Goal: Task Accomplishment & Management: Manage account settings

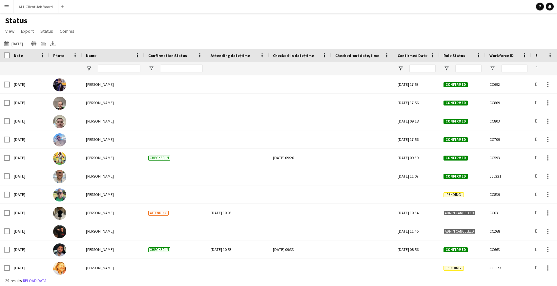
scroll to position [141, 0]
click at [6, 7] on app-icon "Menu" at bounding box center [6, 6] width 5 height 5
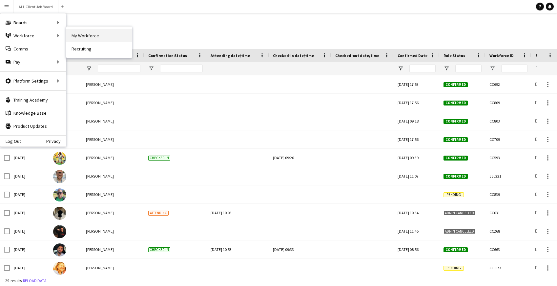
click at [91, 37] on link "My Workforce" at bounding box center [99, 35] width 66 height 13
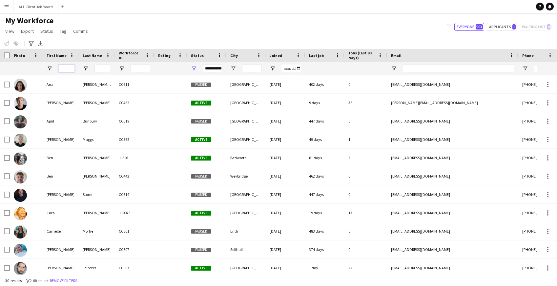
click at [67, 68] on input "First Name Filter Input" at bounding box center [66, 69] width 16 height 8
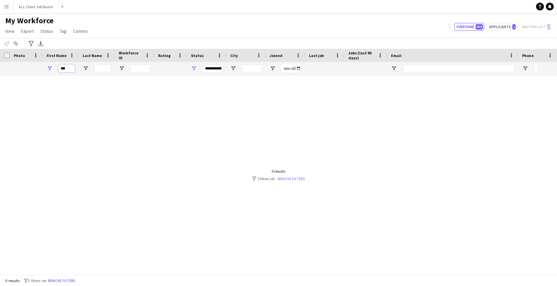
type input "***"
click at [292, 176] on link "Remove filters" at bounding box center [291, 178] width 27 height 5
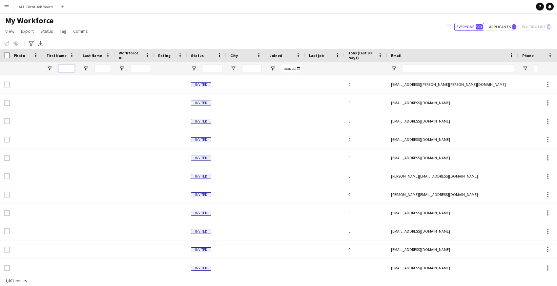
click at [64, 69] on input "First Name Filter Input" at bounding box center [66, 69] width 16 height 8
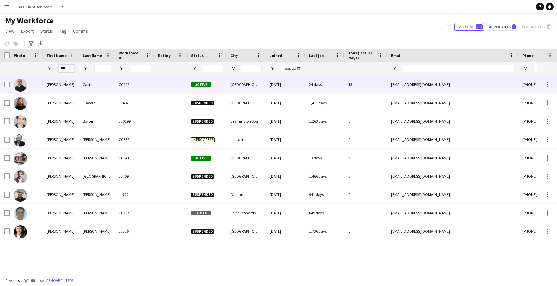
type input "***"
click at [59, 89] on div "[PERSON_NAME]" at bounding box center [61, 84] width 36 height 18
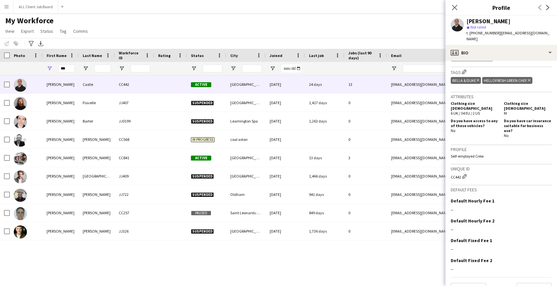
scroll to position [257, 0]
click at [471, 283] on button "Previous" at bounding box center [468, 289] width 35 height 13
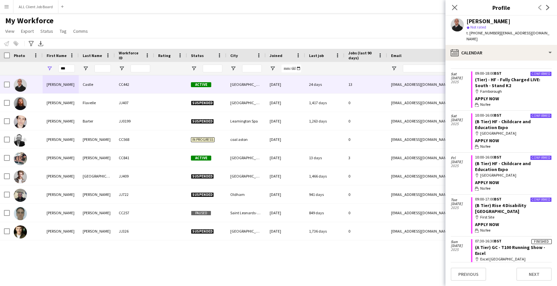
scroll to position [56, 0]
click at [454, 7] on icon at bounding box center [454, 7] width 6 height 6
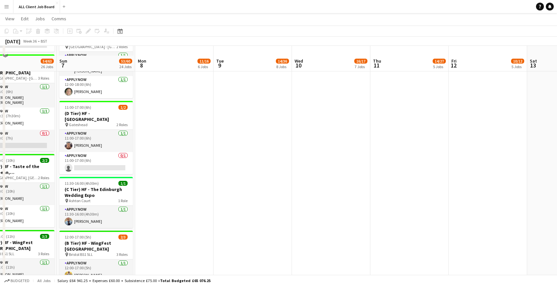
scroll to position [1255, 0]
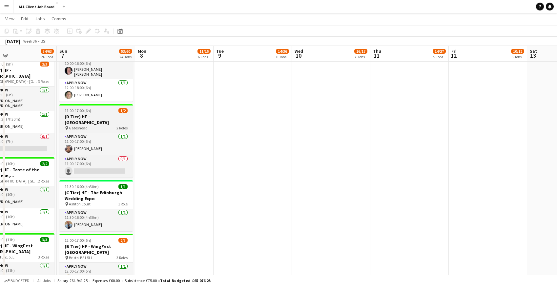
click at [89, 110] on span "11:00-17:00 (6h)" at bounding box center [78, 110] width 27 height 5
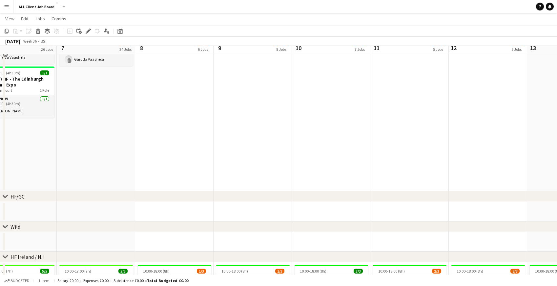
scroll to position [1707, 0]
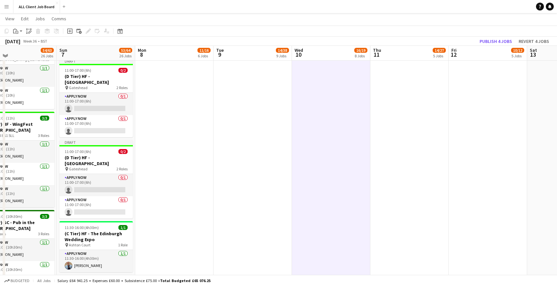
scroll to position [1376, 0]
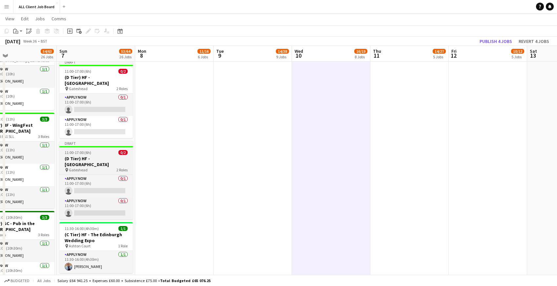
click at [81, 150] on span "11:00-17:00 (6h)" at bounding box center [78, 152] width 27 height 5
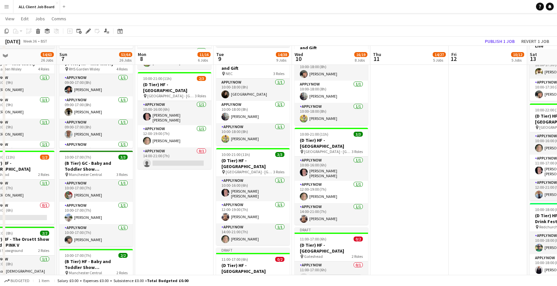
scroll to position [534, 0]
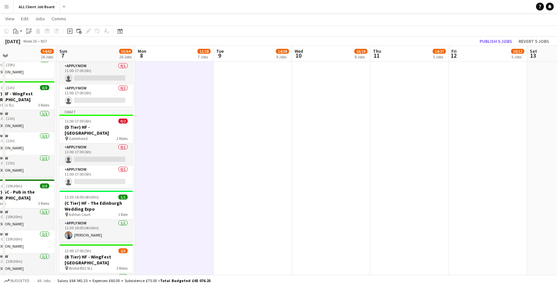
scroll to position [1402, 0]
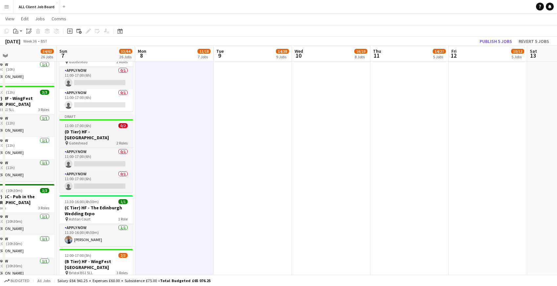
click at [71, 129] on h3 "(D Tier) HF - [GEOGRAPHIC_DATA]" at bounding box center [95, 135] width 73 height 12
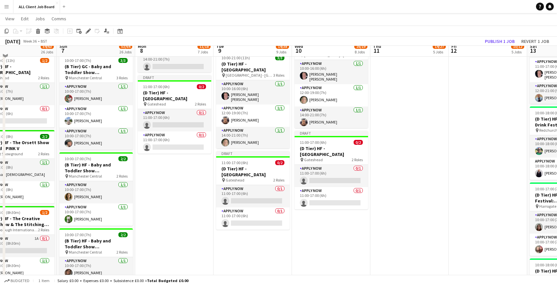
scroll to position [620, 0]
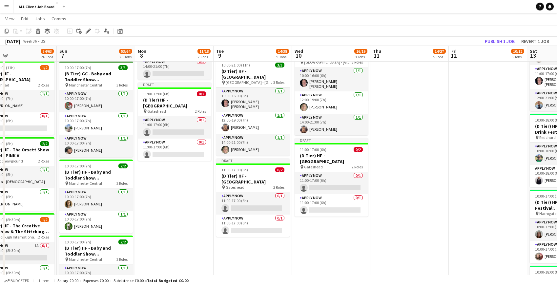
click at [155, 106] on h3 "(D Tier) HF - [GEOGRAPHIC_DATA]" at bounding box center [174, 103] width 73 height 12
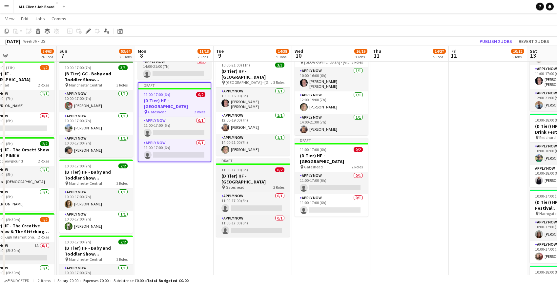
click at [240, 173] on h3 "(D Tier) HF - [GEOGRAPHIC_DATA]" at bounding box center [252, 179] width 73 height 12
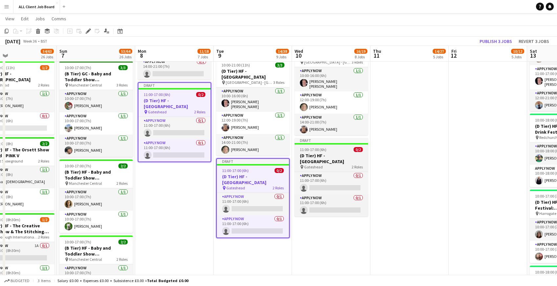
click at [322, 153] on h3 "(D Tier) HF - [GEOGRAPHIC_DATA]" at bounding box center [331, 159] width 73 height 12
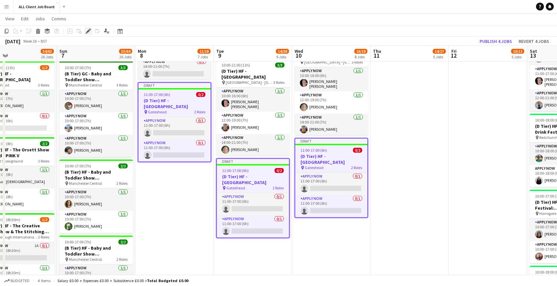
click at [87, 31] on icon at bounding box center [88, 32] width 4 height 4
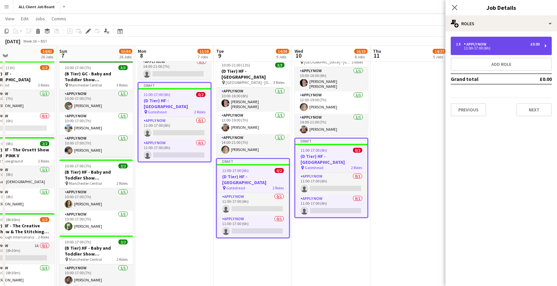
click at [475, 49] on div "11:00-17:00 (6h)" at bounding box center [498, 48] width 84 height 3
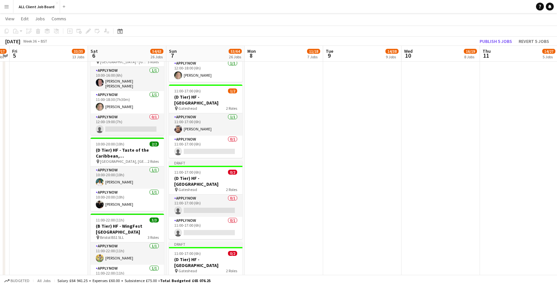
scroll to position [1273, 0]
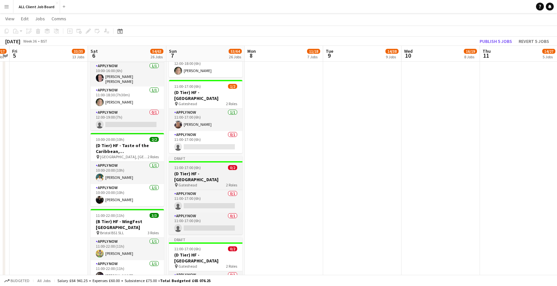
click at [187, 172] on h3 "(D Tier) HF - [GEOGRAPHIC_DATA]" at bounding box center [205, 177] width 73 height 12
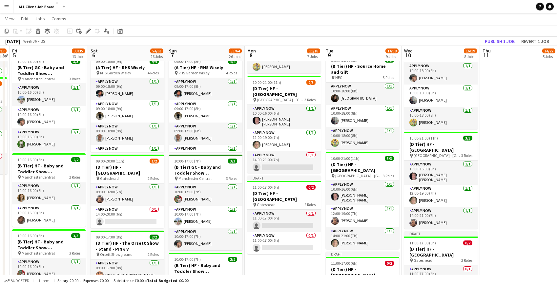
scroll to position [519, 0]
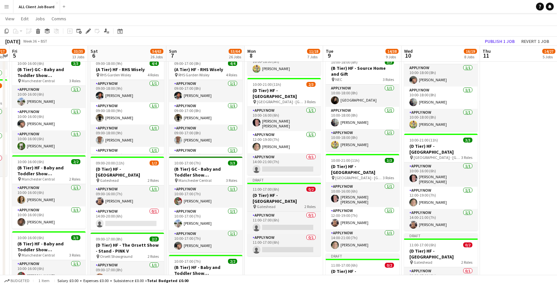
click at [268, 195] on h3 "(D Tier) HF - [GEOGRAPHIC_DATA]" at bounding box center [283, 199] width 73 height 12
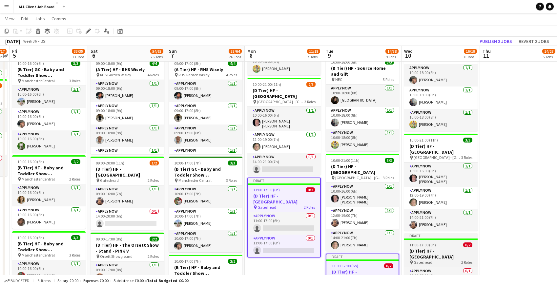
click at [421, 243] on span "11:00-17:00 (6h)" at bounding box center [422, 245] width 27 height 5
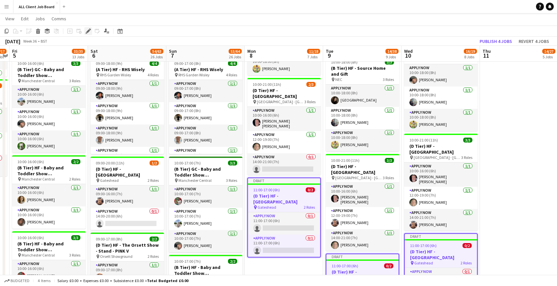
click at [89, 31] on icon at bounding box center [88, 32] width 4 height 4
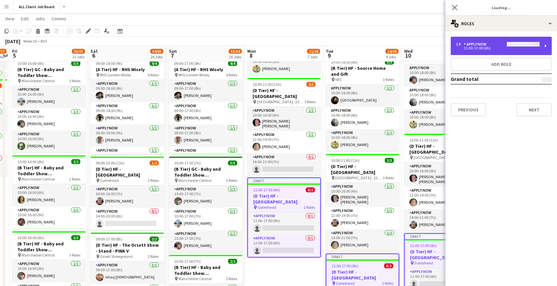
click at [492, 46] on div "1 x APPLY NOW" at bounding box center [498, 44] width 84 height 5
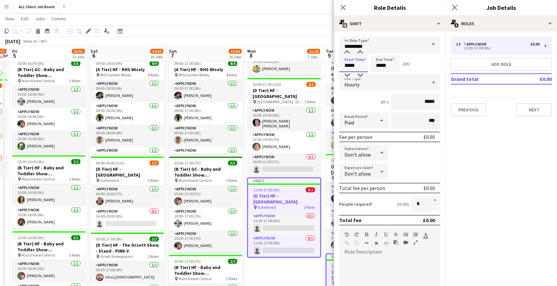
drag, startPoint x: 344, startPoint y: 64, endPoint x: 361, endPoint y: 64, distance: 16.7
click at [361, 64] on input "*****" at bounding box center [353, 64] width 29 height 16
type input "*****"
click at [526, 109] on button "Next" at bounding box center [533, 109] width 35 height 13
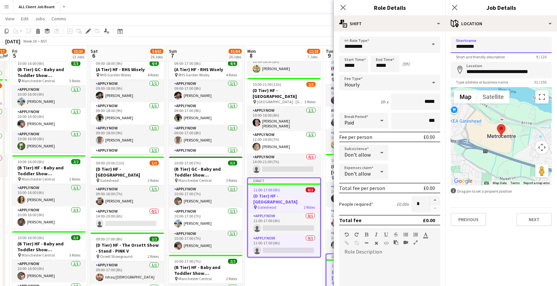
drag, startPoint x: 486, startPoint y: 46, endPoint x: 451, endPoint y: 45, distance: 34.5
click at [451, 45] on input "*********" at bounding box center [501, 45] width 101 height 16
type input "***"
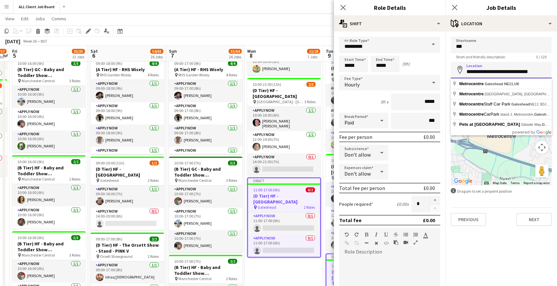
drag, startPoint x: 465, startPoint y: 71, endPoint x: 560, endPoint y: 76, distance: 95.3
type input "**********"
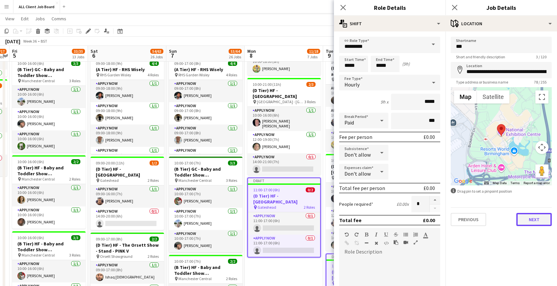
click at [530, 223] on button "Next" at bounding box center [533, 219] width 35 height 13
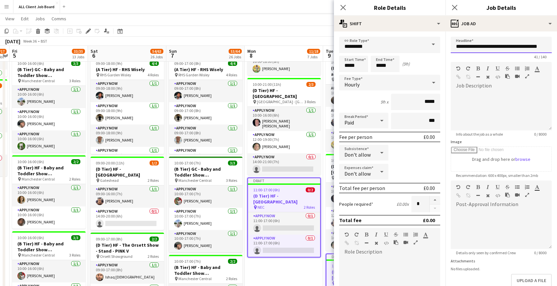
click at [461, 48] on input "**********" at bounding box center [501, 45] width 101 height 16
drag, startPoint x: 484, startPoint y: 47, endPoint x: 561, endPoint y: 49, distance: 77.1
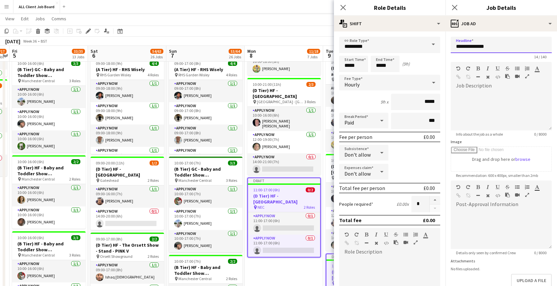
click at [485, 47] on input "**********" at bounding box center [501, 45] width 101 height 16
paste input "**********"
type input "**********"
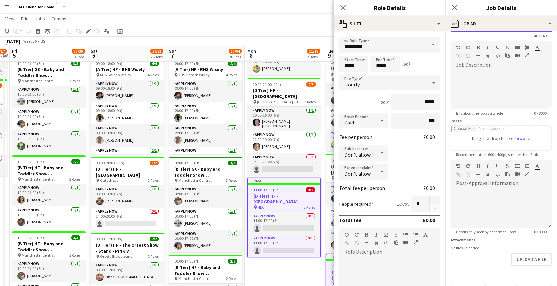
scroll to position [38, 0]
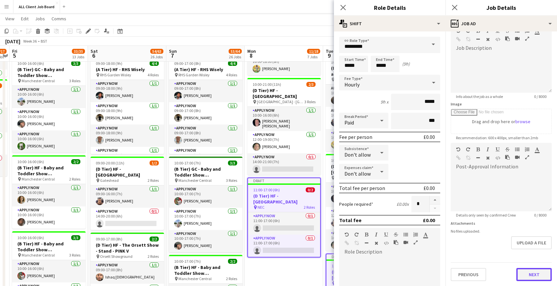
click at [525, 276] on button "Next" at bounding box center [533, 274] width 35 height 13
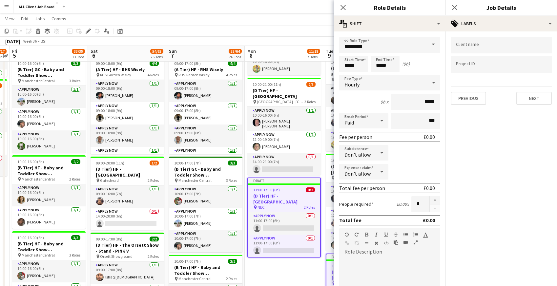
scroll to position [0, 0]
click at [528, 99] on button "Next" at bounding box center [533, 98] width 35 height 13
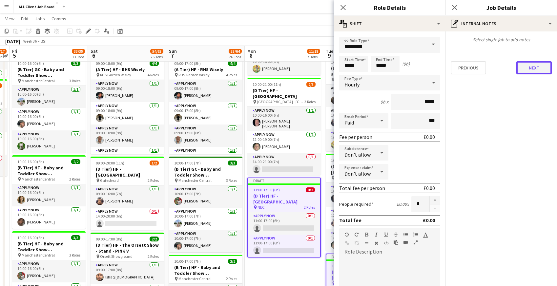
click at [527, 66] on button "Next" at bounding box center [533, 67] width 35 height 13
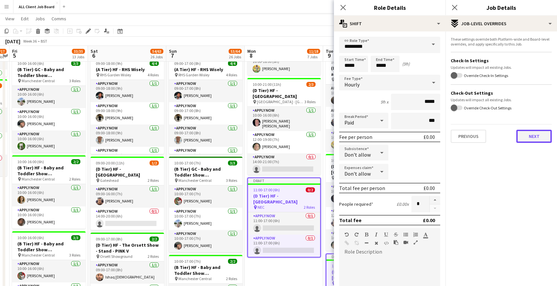
click at [536, 139] on button "Next" at bounding box center [533, 136] width 35 height 13
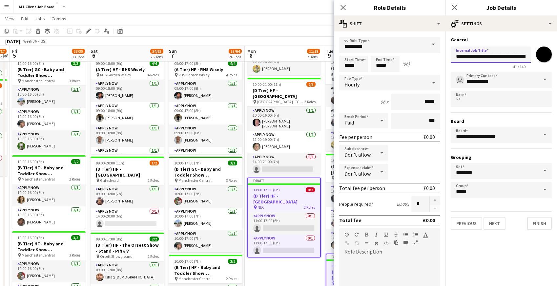
click at [462, 56] on input "**********" at bounding box center [491, 55] width 80 height 16
drag, startPoint x: 482, startPoint y: 57, endPoint x: 555, endPoint y: 51, distance: 73.4
click at [555, 51] on form "**********" at bounding box center [501, 134] width 112 height 194
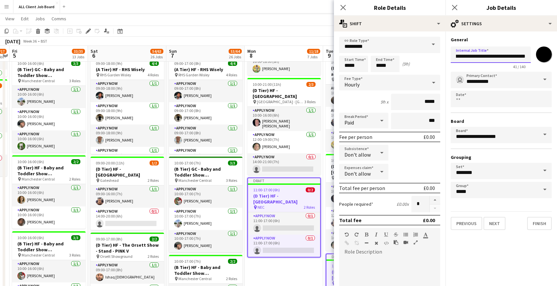
drag, startPoint x: 483, startPoint y: 56, endPoint x: 561, endPoint y: 54, distance: 77.4
paste input "**********"
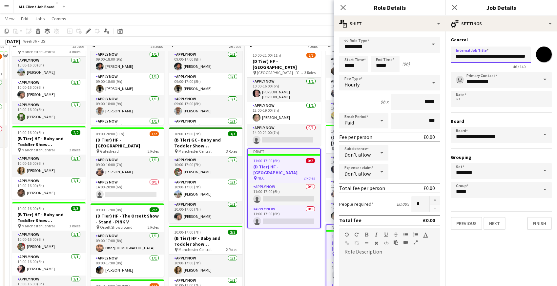
scroll to position [544, 0]
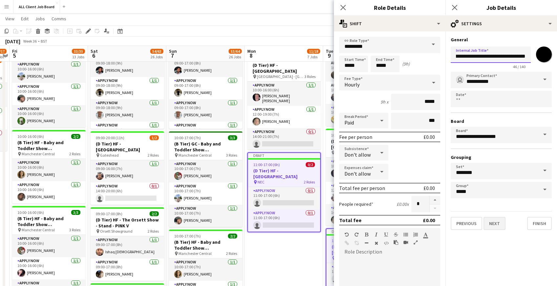
type input "**********"
click at [500, 226] on button "Next" at bounding box center [495, 223] width 22 height 13
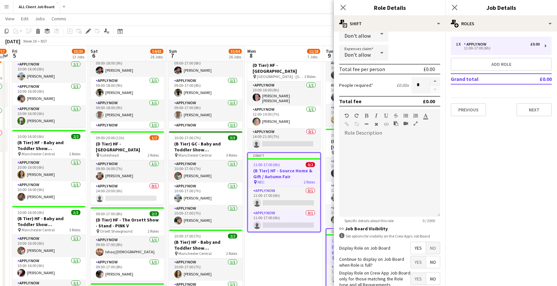
scroll to position [158, 0]
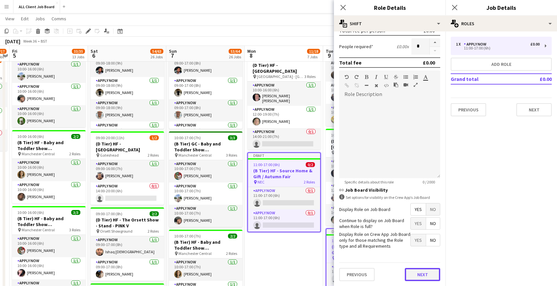
click at [417, 275] on button "Next" at bounding box center [422, 274] width 35 height 13
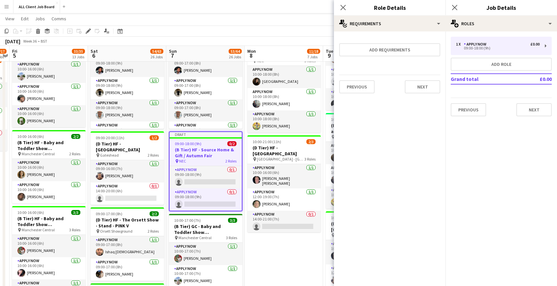
scroll to position [0, 0]
click at [533, 114] on button "Next" at bounding box center [533, 109] width 35 height 13
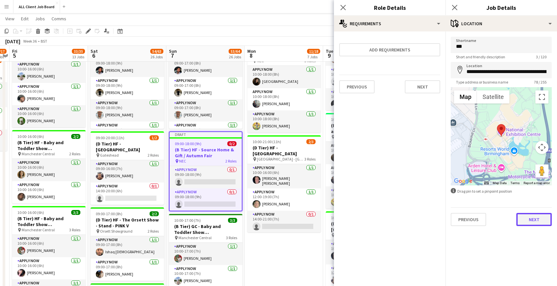
click at [528, 221] on button "Next" at bounding box center [533, 219] width 35 height 13
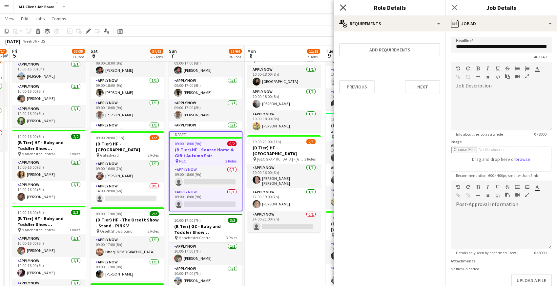
click at [342, 8] on icon at bounding box center [343, 7] width 6 height 6
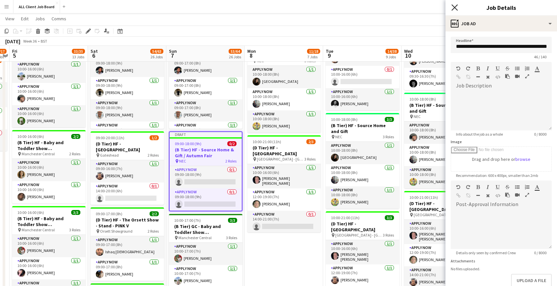
click at [456, 7] on icon "Close pop-in" at bounding box center [454, 7] width 6 height 6
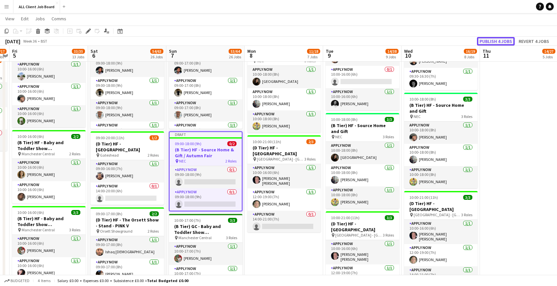
click at [494, 42] on button "Publish 4 jobs" at bounding box center [496, 41] width 38 height 9
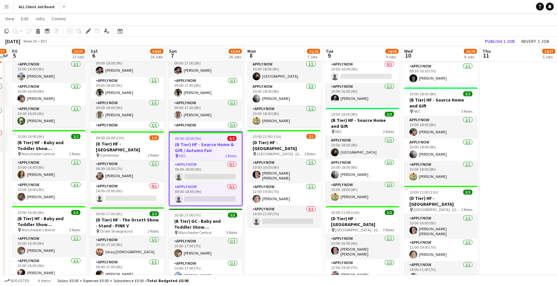
click at [184, 138] on span "09:00-18:00 (9h)" at bounding box center [188, 138] width 27 height 5
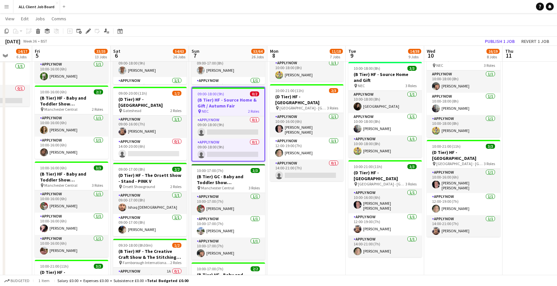
scroll to position [586, 0]
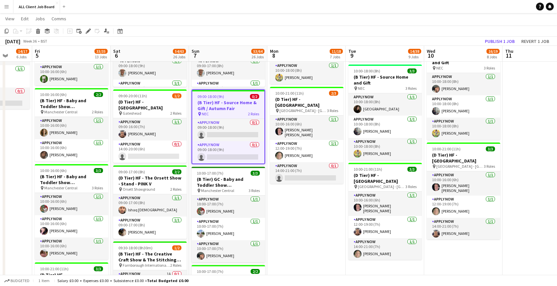
click at [198, 94] on span "09:00-18:00 (9h)" at bounding box center [210, 96] width 27 height 5
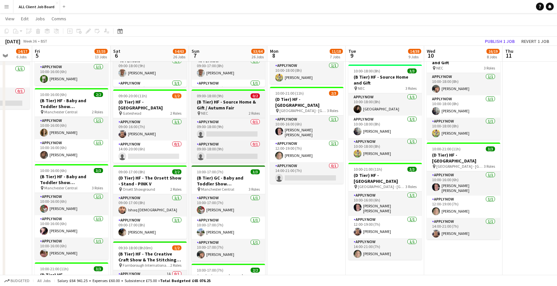
click at [198, 94] on span "09:00-18:00 (9h)" at bounding box center [210, 95] width 27 height 5
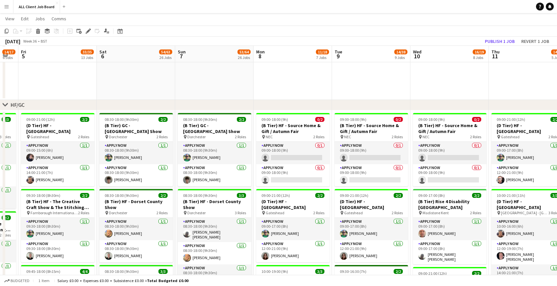
scroll to position [210, 0]
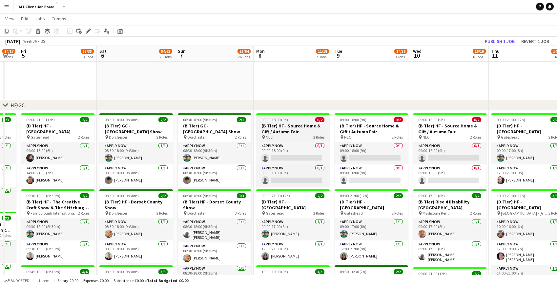
click at [273, 120] on span "09:00-18:00 (9h)" at bounding box center [274, 119] width 27 height 5
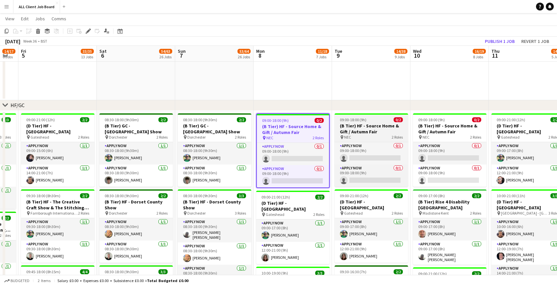
click at [354, 123] on h3 "(B Tier) HF - Source Home & Gift / Autumn Fair" at bounding box center [371, 129] width 73 height 12
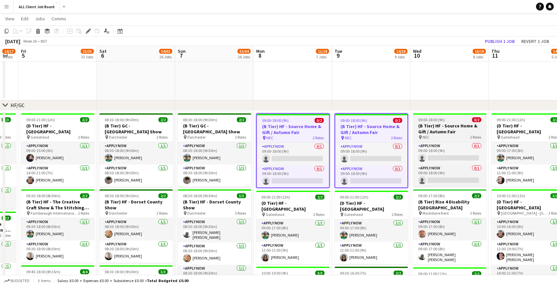
click at [447, 121] on div "09:00-18:00 (9h) 0/2" at bounding box center [449, 119] width 73 height 5
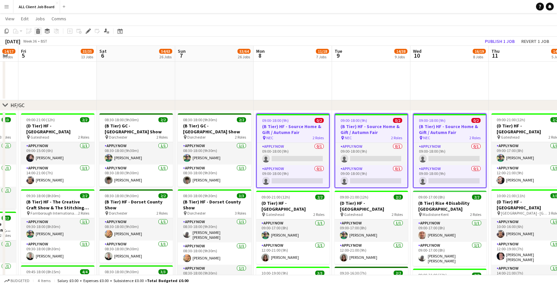
click at [41, 33] on div "Delete" at bounding box center [38, 31] width 8 height 8
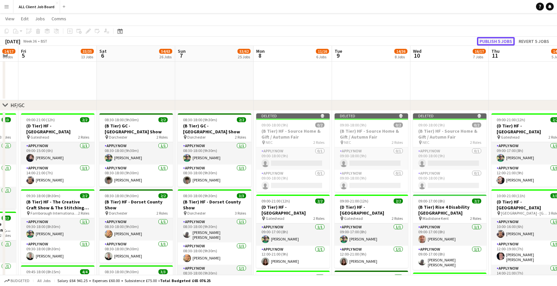
click at [490, 43] on button "Publish 5 jobs" at bounding box center [496, 41] width 38 height 9
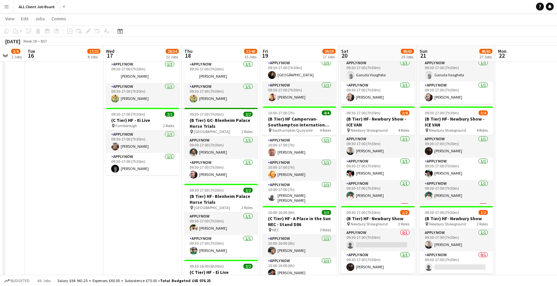
scroll to position [704, 0]
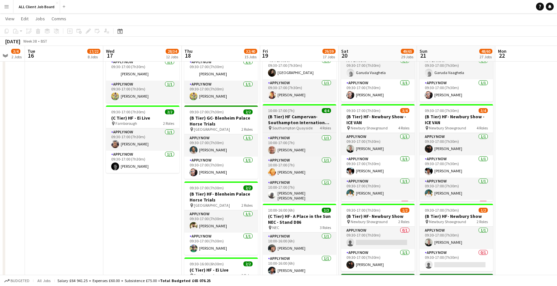
click at [286, 125] on h3 "(B Tier) HF Campervan- Southampton International Boat Show" at bounding box center [299, 120] width 73 height 12
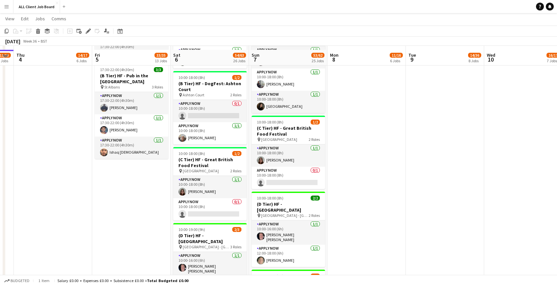
scroll to position [1097, 0]
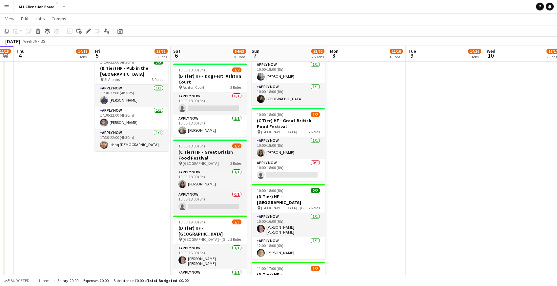
click at [199, 155] on h3 "(C Tier) HF - Great British Food Festival" at bounding box center [209, 155] width 73 height 12
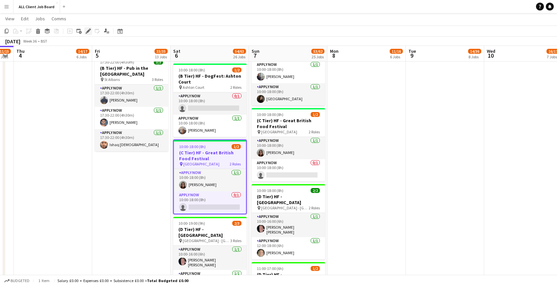
click at [89, 34] on div "Edit" at bounding box center [88, 31] width 8 height 8
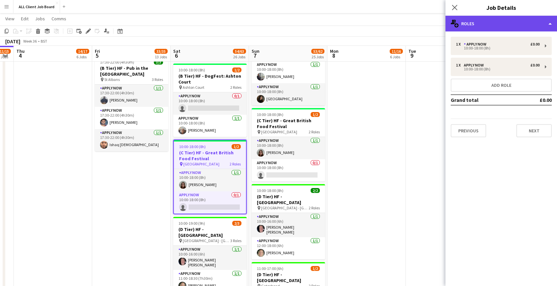
click at [528, 26] on div "multiple-users-add Roles" at bounding box center [501, 24] width 112 height 16
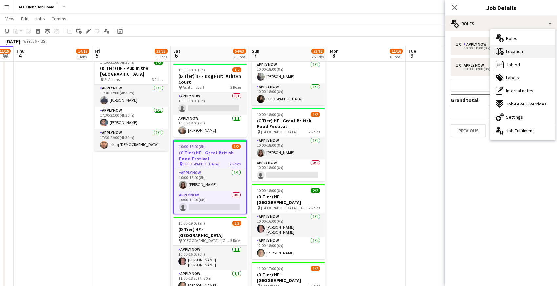
click at [520, 53] on span "Location" at bounding box center [514, 52] width 17 height 6
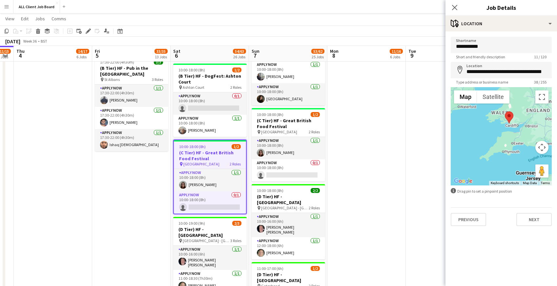
click at [393, 111] on app-date-cell "09:00-21:00 (12h) 2/2 (D Tier) HF - Metrocentre Shopping Centre pin Gateshead 2…" at bounding box center [366, 21] width 78 height 1582
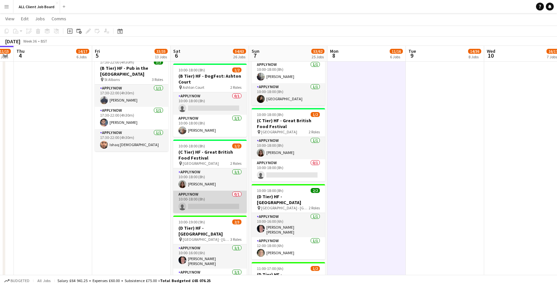
click at [191, 201] on app-card-role "APPLY NOW 0/1 10:00-18:00 (8h) single-neutral-actions" at bounding box center [209, 202] width 73 height 22
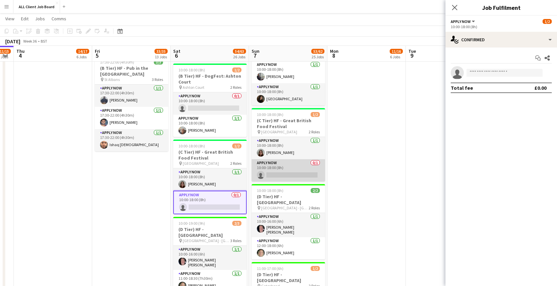
click at [278, 173] on app-card-role "APPLY NOW 0/1 10:00-18:00 (8h) single-neutral-actions" at bounding box center [288, 170] width 73 height 22
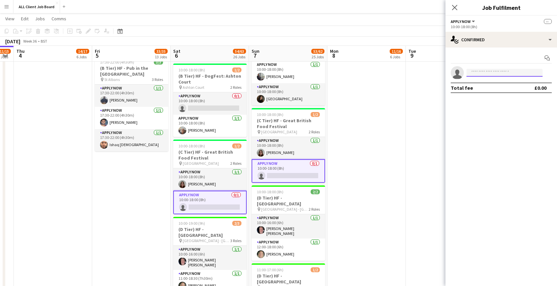
click at [476, 72] on input at bounding box center [504, 73] width 76 height 8
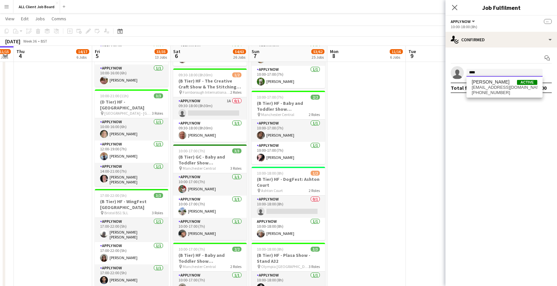
scroll to position [765, 0]
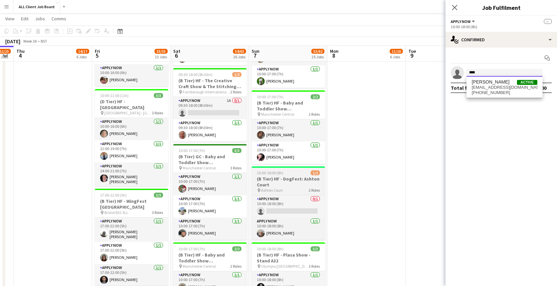
type input "****"
click at [264, 182] on h3 "(B Tier) HF - DogFest: Ashton Court" at bounding box center [288, 182] width 73 height 12
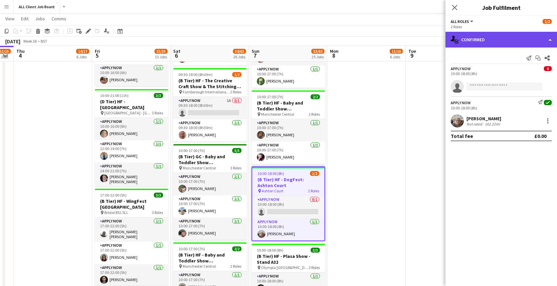
click at [481, 35] on div "single-neutral-actions-check-2 Confirmed" at bounding box center [501, 40] width 112 height 16
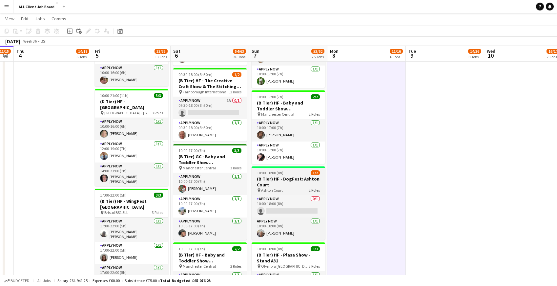
click at [281, 171] on span "10:00-18:00 (8h)" at bounding box center [270, 173] width 27 height 5
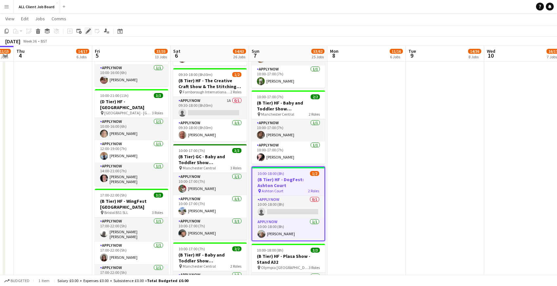
click at [88, 31] on icon at bounding box center [88, 32] width 4 height 4
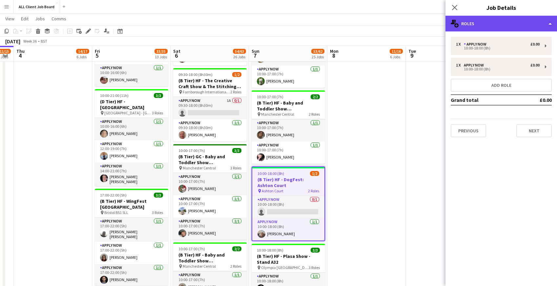
click at [494, 25] on div "multiple-users-add Roles" at bounding box center [501, 24] width 112 height 16
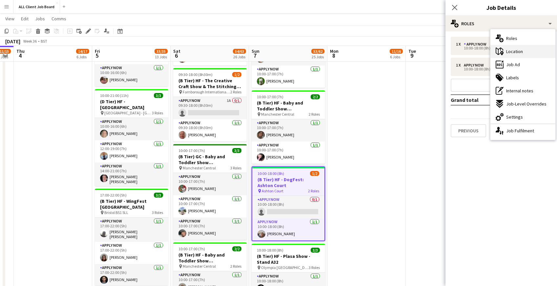
click at [509, 54] on span "Location" at bounding box center [514, 52] width 17 height 6
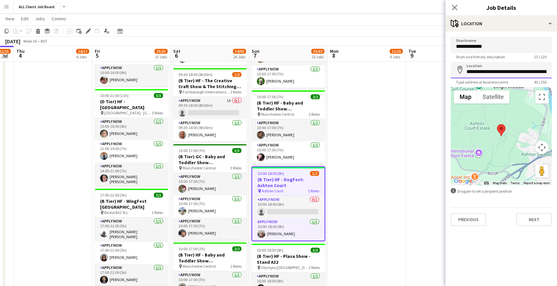
click at [502, 73] on input "**********" at bounding box center [501, 70] width 101 height 16
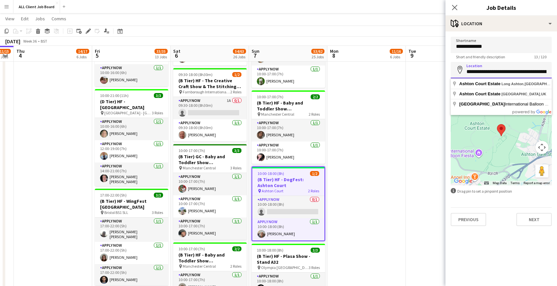
scroll to position [0, 18]
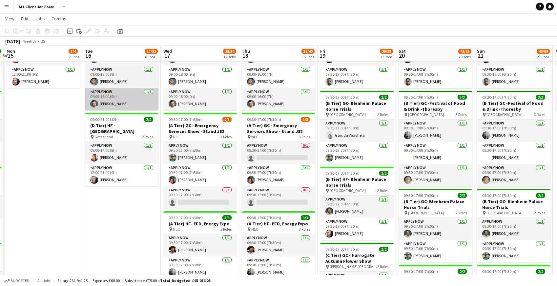
scroll to position [315, 0]
click at [217, 195] on app-card-role "APPLY NOW 0/1 09:30-17:00 (7h30m) single-neutral-actions" at bounding box center [199, 198] width 73 height 22
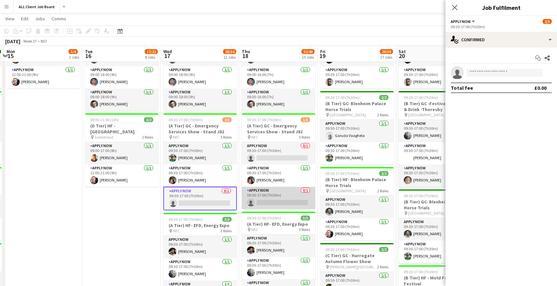
click at [282, 198] on app-card-role "APPLY NOW 0/1 09:30-17:00 (7h30m) single-neutral-actions" at bounding box center [278, 198] width 73 height 22
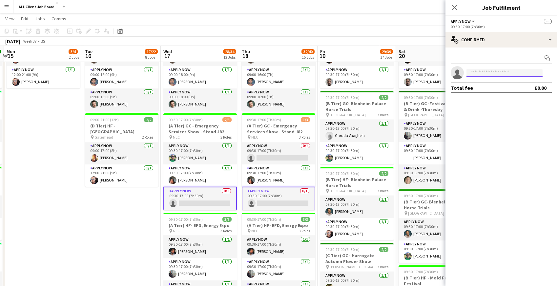
click at [478, 73] on input at bounding box center [504, 73] width 76 height 8
type input "*****"
click at [476, 83] on span "[PERSON_NAME]" at bounding box center [491, 82] width 38 height 6
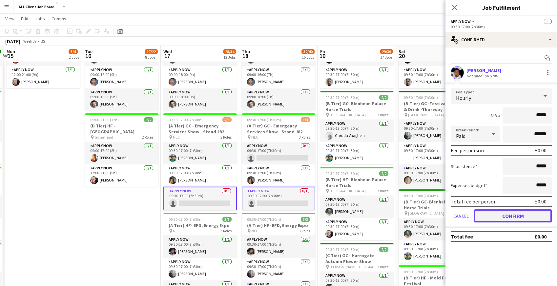
click at [485, 217] on button "Confirm" at bounding box center [513, 216] width 78 height 13
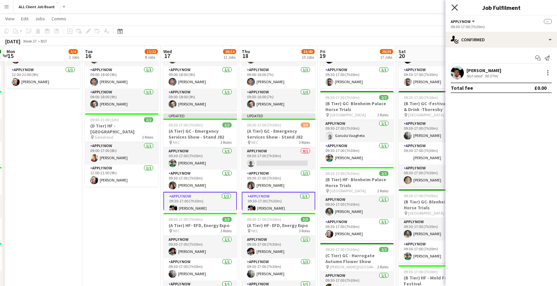
click at [452, 8] on icon "Close pop-in" at bounding box center [454, 7] width 6 height 6
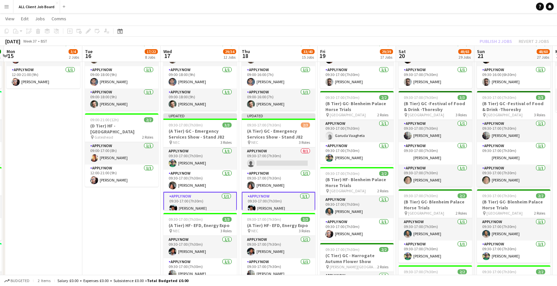
click at [430, 8] on app-navbar "Menu Boards Boards Boards All jobs Status Workforce Workforce My Workforce Recr…" at bounding box center [278, 6] width 557 height 13
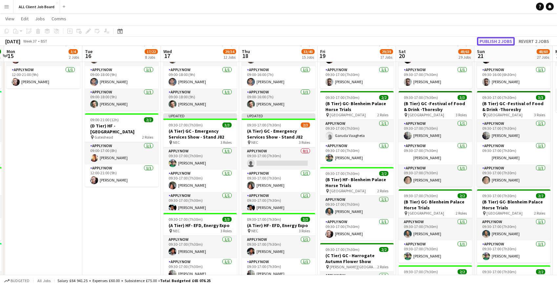
click at [486, 41] on button "Publish 2 jobs" at bounding box center [496, 41] width 38 height 9
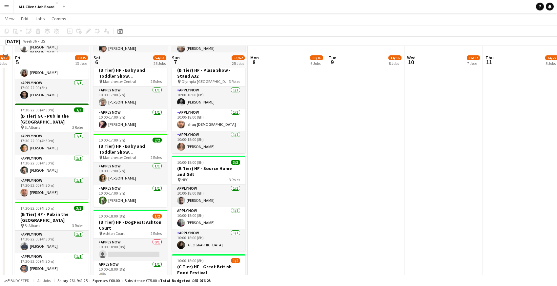
scroll to position [957, 0]
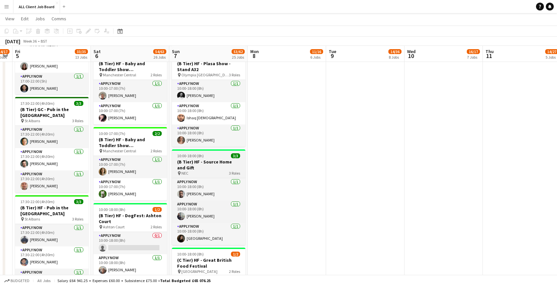
click at [185, 161] on h3 "(B Tier) HF - Source Home and Gift" at bounding box center [208, 165] width 73 height 12
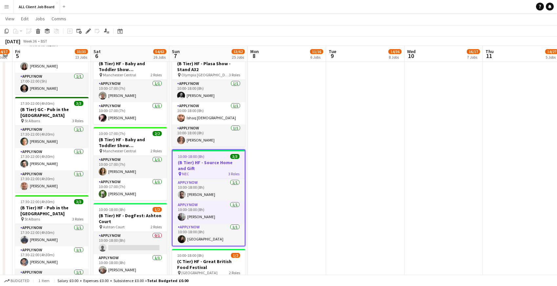
click at [273, 133] on app-date-cell "09:00-21:00 (12h) 2/2 (D Tier) HF - Metrocentre Shopping Centre pin Gateshead 2…" at bounding box center [287, 161] width 78 height 1582
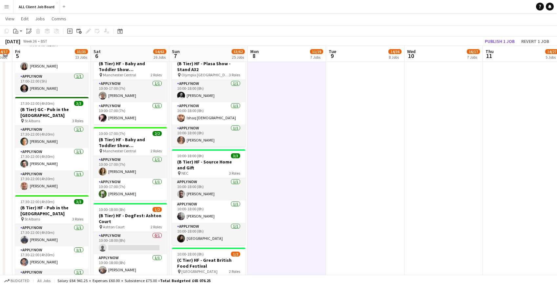
click at [350, 126] on app-date-cell "09:00-21:00 (12h) 2/2 (D Tier) HF - Metrocentre Shopping Centre pin Gateshead 2…" at bounding box center [365, 161] width 78 height 1582
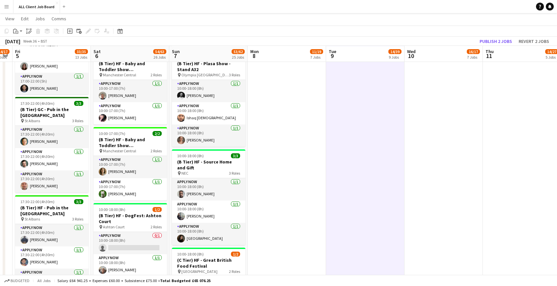
click at [420, 130] on app-date-cell "09:00-17:00 (8h) 2/2 (B Tier) Rise 4 Disability Kent pin Madistone Kent 2 Roles…" at bounding box center [443, 161] width 78 height 1582
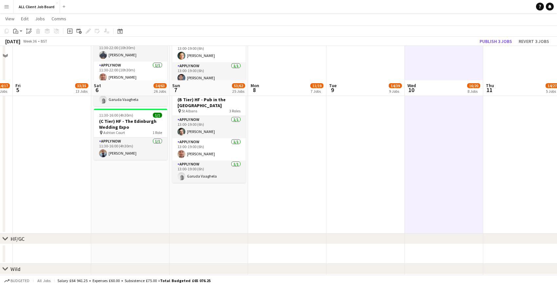
scroll to position [1720, 0]
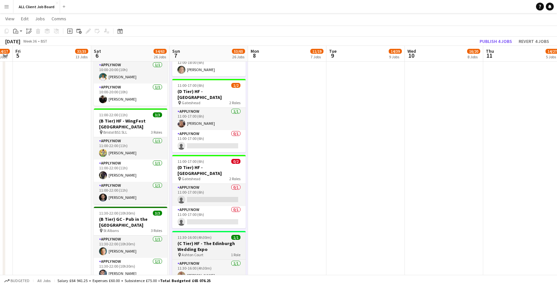
scroll to position [1379, 0]
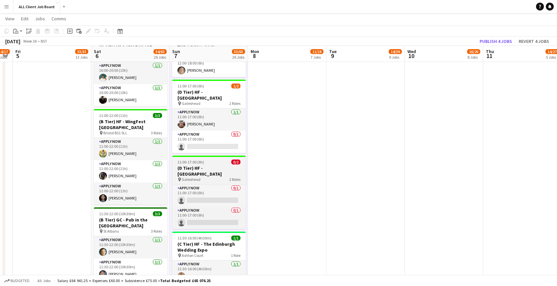
click at [191, 165] on h3 "(D Tier) HF - [GEOGRAPHIC_DATA]" at bounding box center [208, 171] width 73 height 12
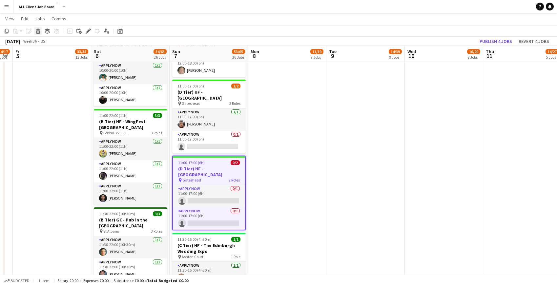
click at [38, 33] on icon at bounding box center [38, 32] width 4 height 3
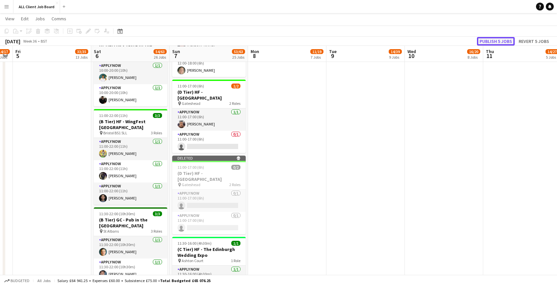
click at [494, 43] on button "Publish 5 jobs" at bounding box center [496, 41] width 38 height 9
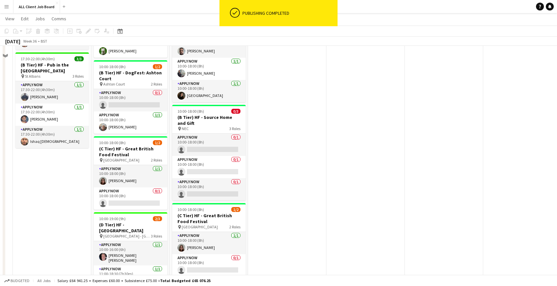
scroll to position [1082, 0]
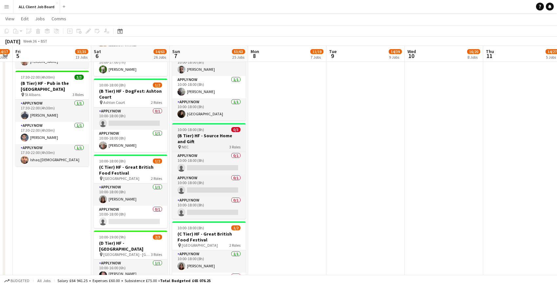
click at [186, 133] on h3 "(B Tier) HF - Source Home and Gift" at bounding box center [208, 139] width 73 height 12
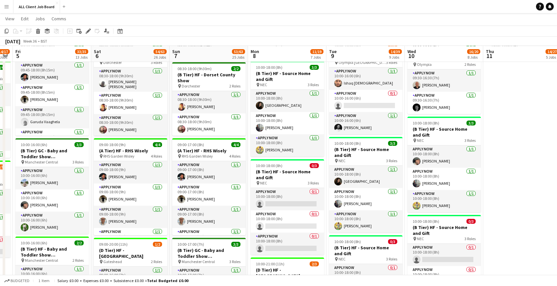
scroll to position [443, 0]
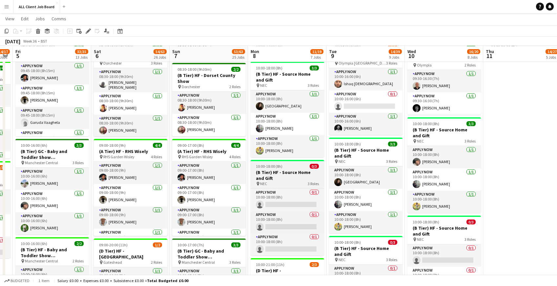
click at [269, 170] on h3 "(B Tier) HF - Source Home and Gift" at bounding box center [287, 176] width 73 height 12
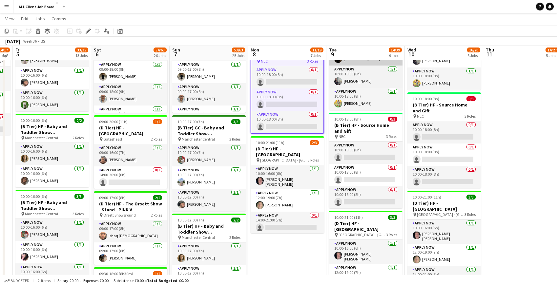
scroll to position [569, 0]
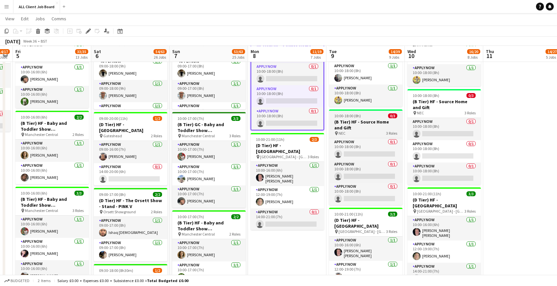
click at [343, 127] on h3 "(B Tier) HF - Source Home and Gift" at bounding box center [365, 125] width 73 height 12
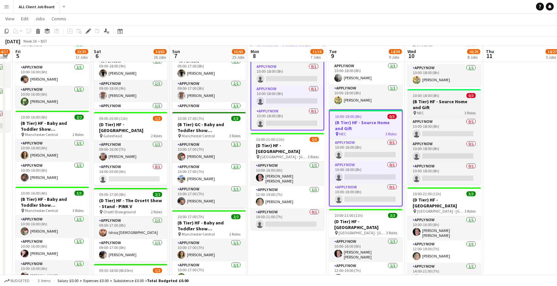
click at [435, 99] on h3 "(B Tier) HF - Source Home and Gift" at bounding box center [443, 105] width 73 height 12
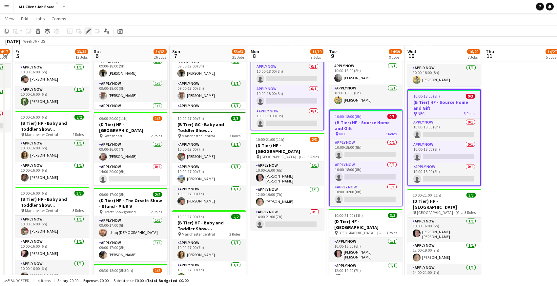
click at [88, 32] on icon at bounding box center [88, 32] width 4 height 4
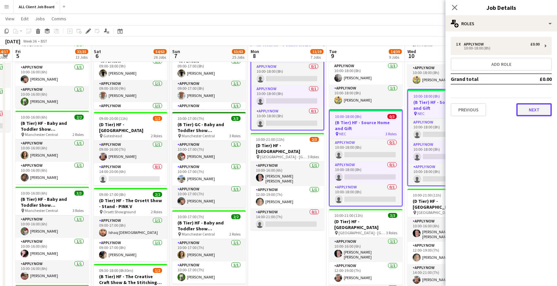
click at [538, 107] on button "Next" at bounding box center [533, 109] width 35 height 13
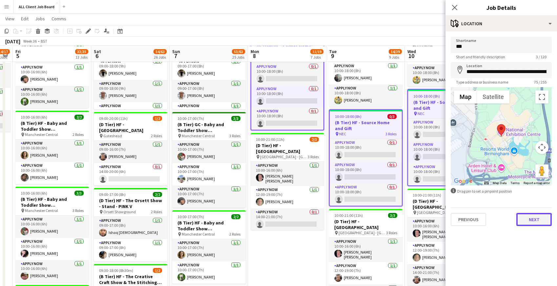
click at [531, 219] on button "Next" at bounding box center [533, 219] width 35 height 13
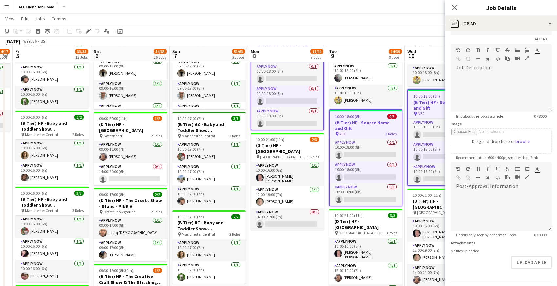
scroll to position [38, 0]
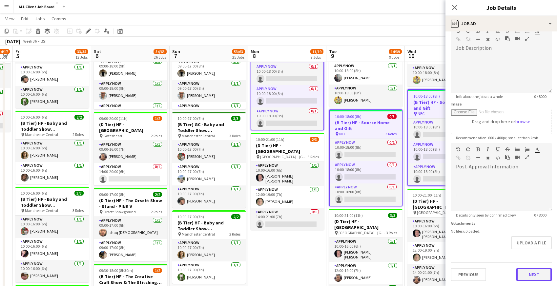
click at [537, 275] on button "Next" at bounding box center [533, 274] width 35 height 13
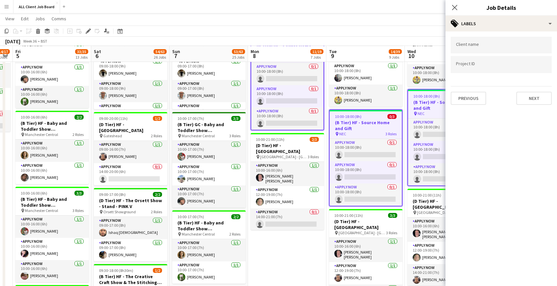
scroll to position [0, 0]
click at [528, 101] on button "Next" at bounding box center [533, 98] width 35 height 13
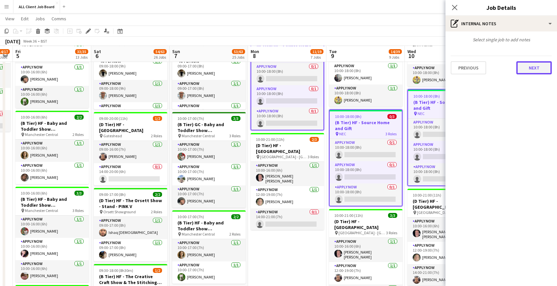
click at [528, 71] on button "Next" at bounding box center [533, 67] width 35 height 13
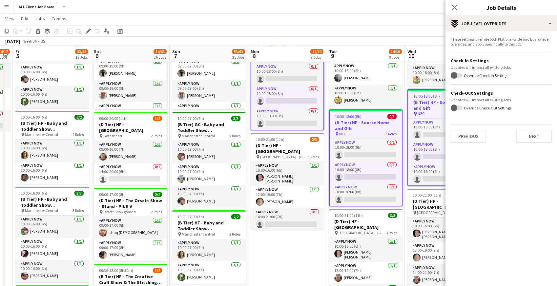
click at [525, 143] on div "These settings override both Platform-wide and Board-level overrides, and apply…" at bounding box center [501, 89] width 112 height 117
click at [525, 136] on button "Next" at bounding box center [533, 136] width 35 height 13
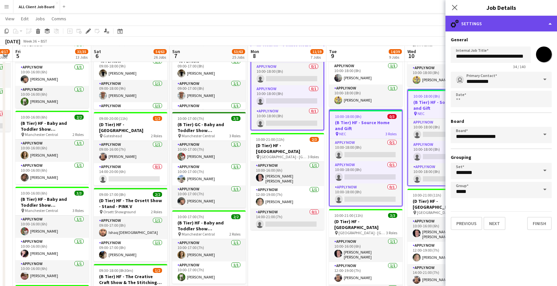
click at [474, 20] on div "cog-double-3 Settings" at bounding box center [501, 24] width 112 height 16
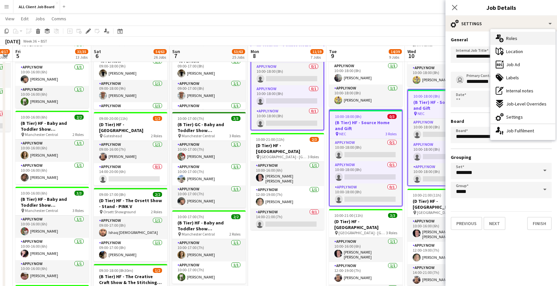
click at [515, 38] on span "Roles" at bounding box center [511, 38] width 11 height 6
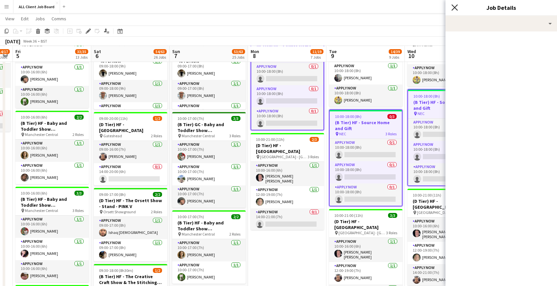
click at [453, 9] on icon at bounding box center [454, 7] width 6 height 6
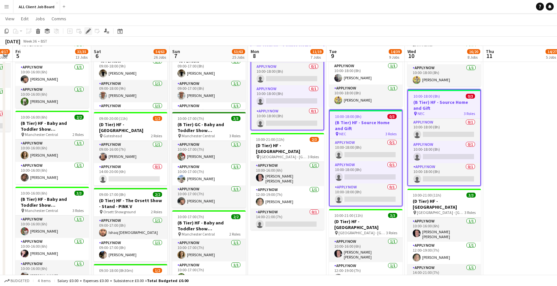
click at [88, 32] on icon at bounding box center [88, 32] width 4 height 4
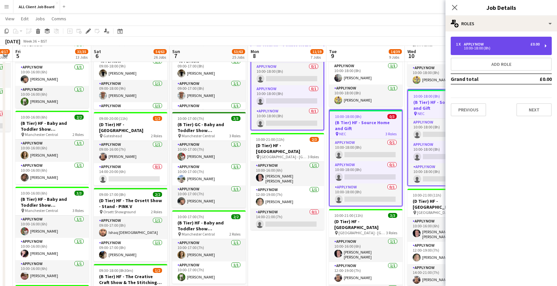
click at [504, 44] on div "1 x APPLY NOW £0.00" at bounding box center [498, 44] width 84 height 5
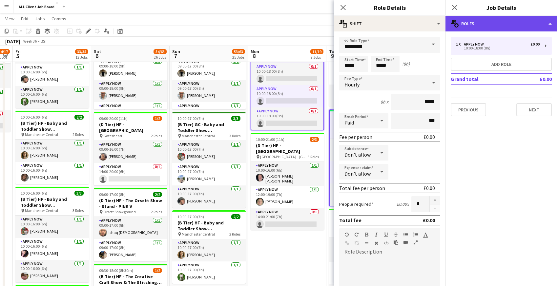
click at [507, 22] on div "multiple-users-add Roles" at bounding box center [501, 24] width 112 height 16
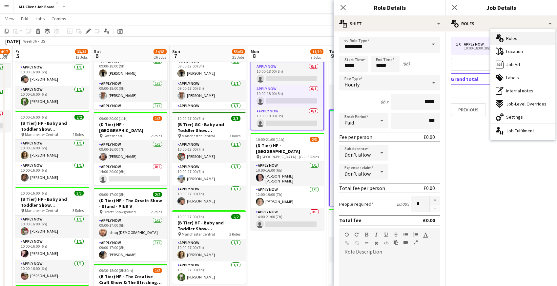
click at [509, 39] on span "Roles" at bounding box center [511, 38] width 11 height 6
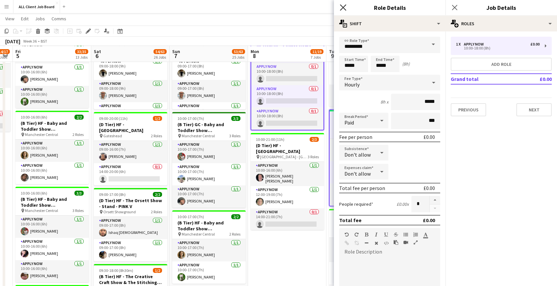
click at [343, 6] on icon "Close pop-in" at bounding box center [343, 7] width 6 height 6
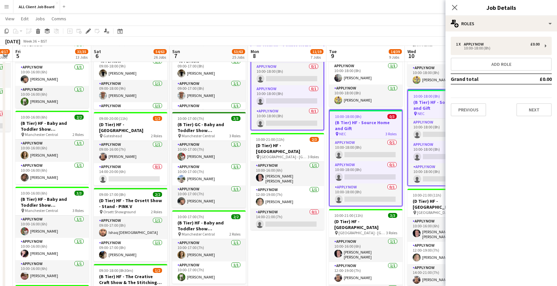
click at [332, 8] on app-navbar "Menu Boards Boards Boards All jobs Status Workforce Workforce My Workforce Recr…" at bounding box center [278, 6] width 557 height 13
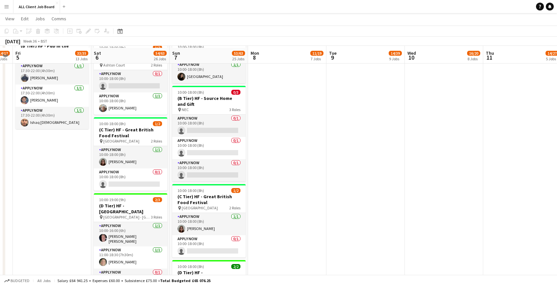
scroll to position [1120, 0]
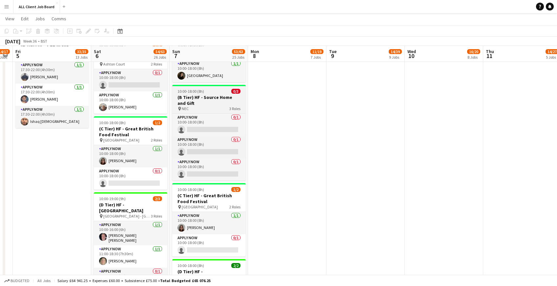
click at [183, 94] on h3 "(B Tier) HF - Source Home and Gift" at bounding box center [208, 100] width 73 height 12
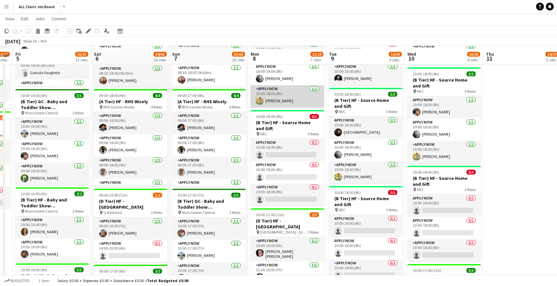
scroll to position [492, 0]
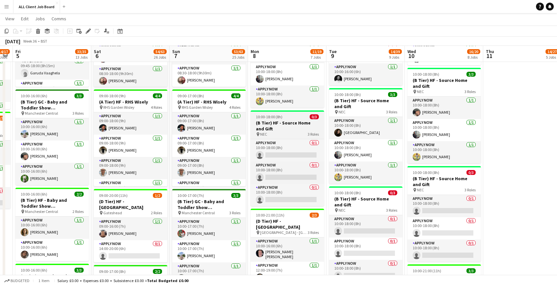
click at [269, 123] on h3 "(B Tier) HF - Source Home and Gift" at bounding box center [287, 126] width 73 height 12
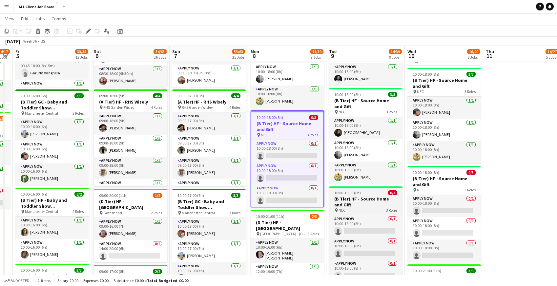
click at [366, 200] on h3 "(B Tier) HF - Source Home and Gift" at bounding box center [365, 202] width 73 height 12
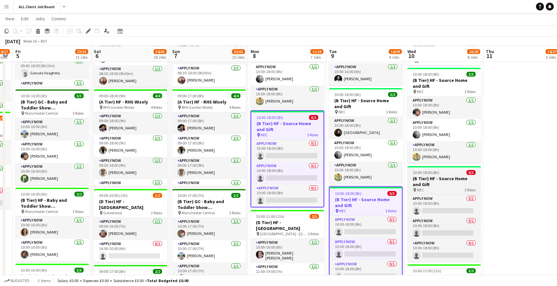
click at [443, 176] on h3 "(B Tier) HF - Source Home and Gift" at bounding box center [443, 182] width 73 height 12
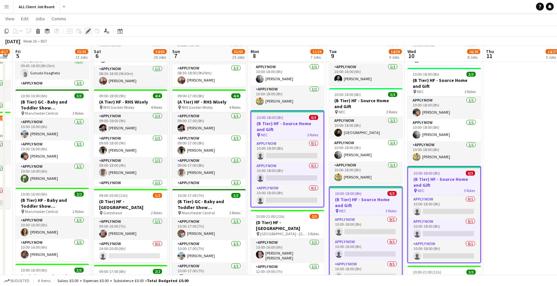
click at [92, 32] on div "Edit" at bounding box center [88, 31] width 8 height 8
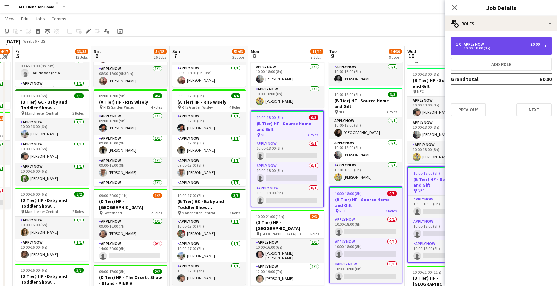
click at [512, 47] on div "10:00-18:00 (8h)" at bounding box center [498, 48] width 84 height 3
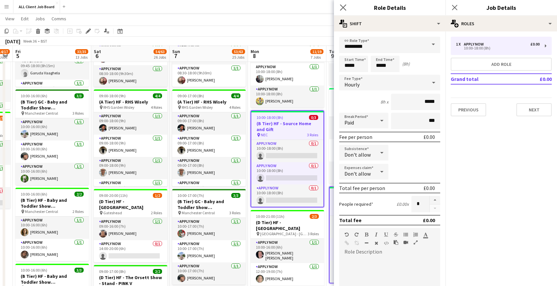
click at [346, 10] on app-icon "Close pop-in" at bounding box center [344, 8] width 10 height 10
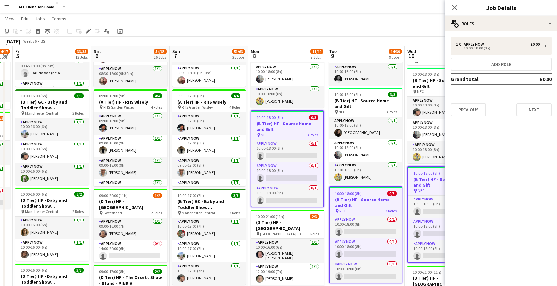
click at [264, 121] on h3 "(B Tier) HF - Source Home and Gift" at bounding box center [287, 127] width 72 height 12
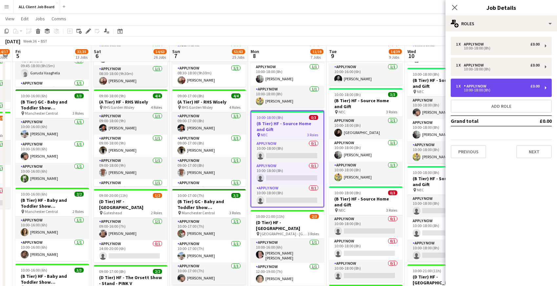
click at [520, 89] on div "10:00-18:00 (8h)" at bounding box center [498, 90] width 84 height 3
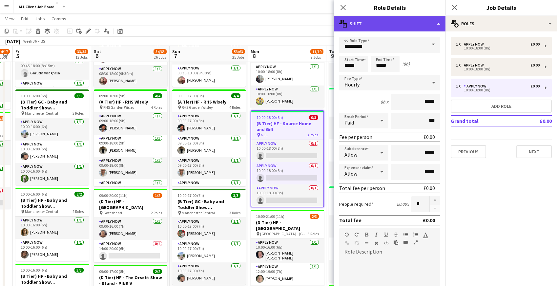
click at [431, 24] on div "multiple-actions-text Shift" at bounding box center [390, 24] width 112 height 16
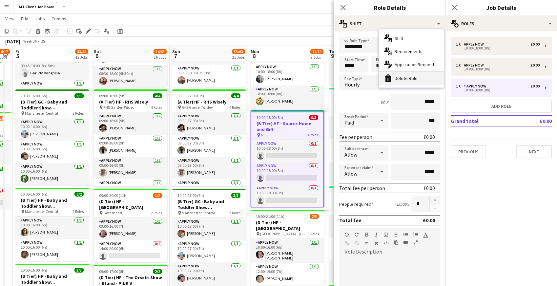
click at [411, 79] on div "bin-2 Delete Role" at bounding box center [411, 78] width 65 height 13
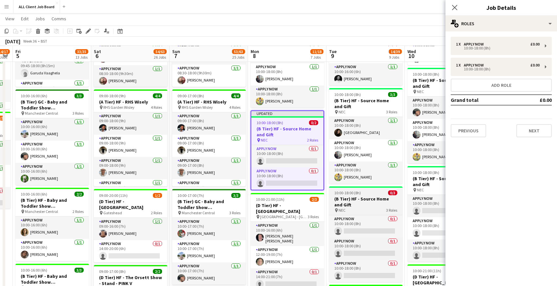
click at [357, 195] on app-job-card "10:00-18:00 (8h) 0/3 (B Tier) HF - Source Home and Gift pin NEC 3 Roles APPLY N…" at bounding box center [365, 235] width 73 height 96
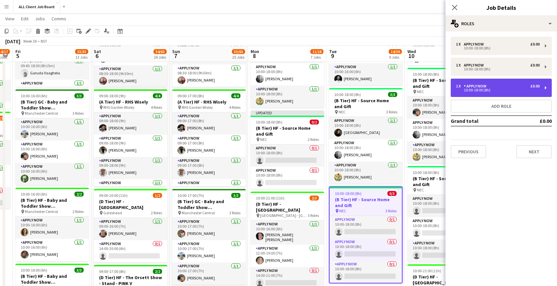
click at [484, 91] on div "10:00-18:00 (8h)" at bounding box center [498, 90] width 84 height 3
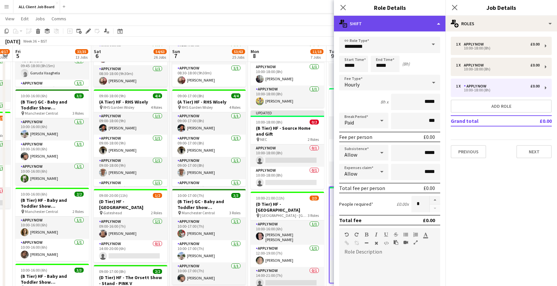
click at [424, 21] on div "multiple-actions-text Shift" at bounding box center [390, 24] width 112 height 16
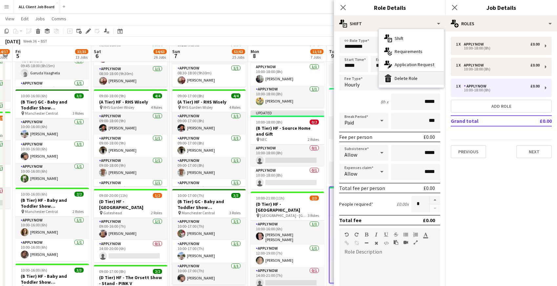
click at [424, 82] on div "bin-2 Delete Role" at bounding box center [411, 78] width 65 height 13
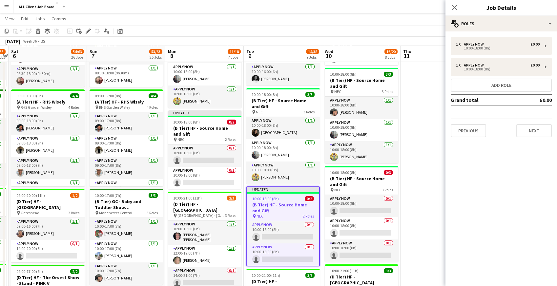
scroll to position [0, 227]
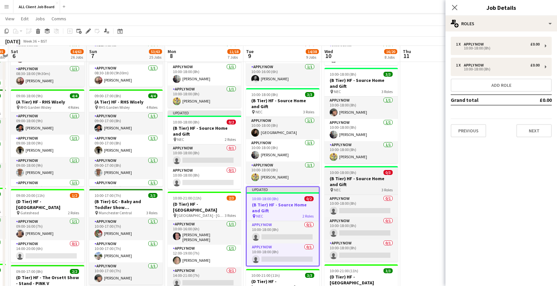
click at [340, 176] on h3 "(B Tier) HF - Source Home and Gift" at bounding box center [360, 182] width 73 height 12
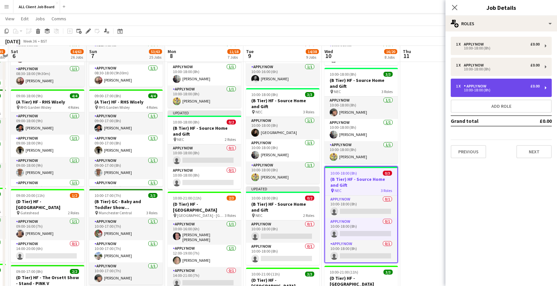
click at [503, 89] on div "10:00-18:00 (8h)" at bounding box center [498, 90] width 84 height 3
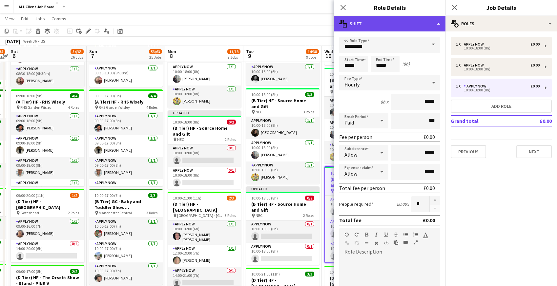
click at [436, 24] on div "multiple-actions-text Shift" at bounding box center [390, 24] width 112 height 16
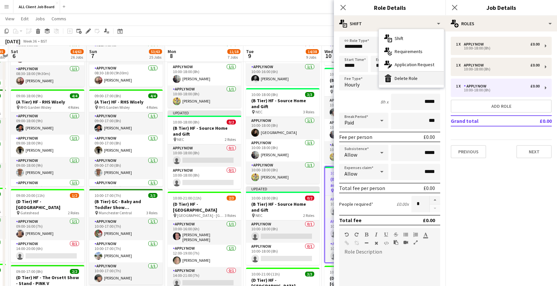
click at [424, 77] on div "bin-2 Delete Role" at bounding box center [411, 78] width 65 height 13
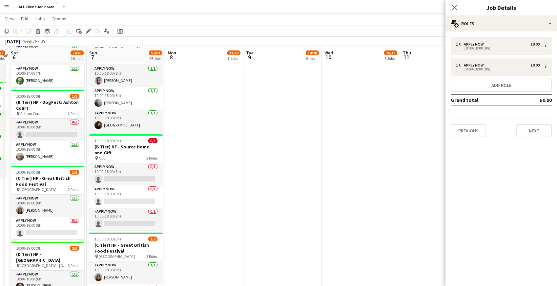
scroll to position [1073, 0]
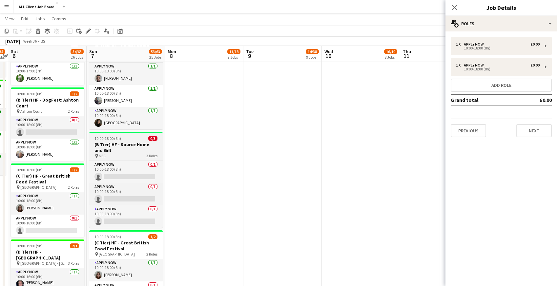
click at [111, 142] on h3 "(B Tier) HF - Source Home and Gift" at bounding box center [125, 148] width 73 height 12
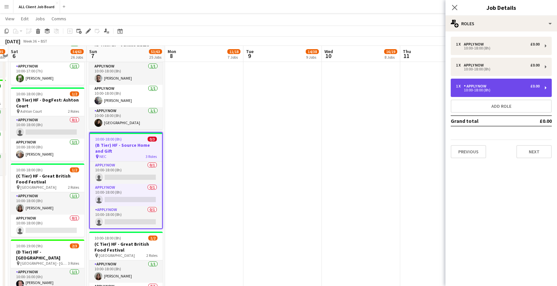
click at [476, 87] on div "APPLY NOW" at bounding box center [476, 86] width 25 height 5
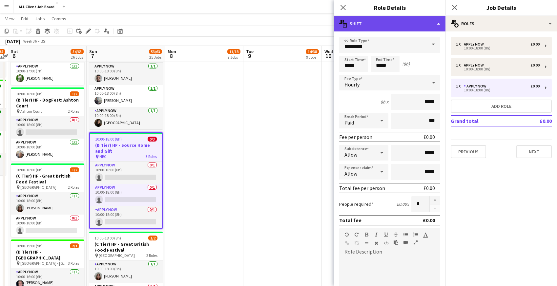
click at [420, 25] on div "multiple-actions-text Shift" at bounding box center [390, 24] width 112 height 16
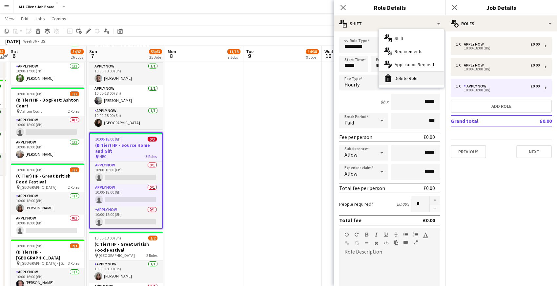
click at [421, 77] on div "bin-2 Delete Role" at bounding box center [411, 78] width 65 height 13
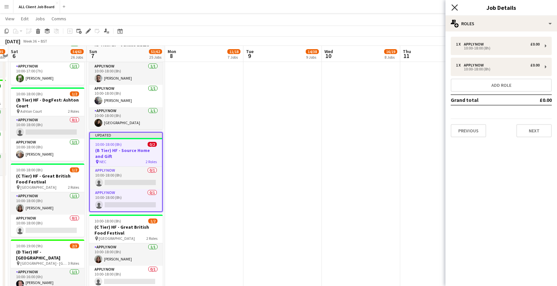
click at [456, 7] on icon "Close pop-in" at bounding box center [454, 7] width 6 height 6
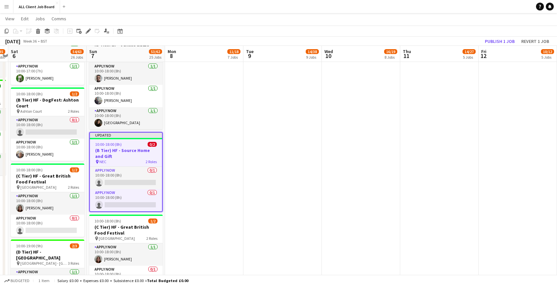
click at [452, 21] on app-page-menu "View Day view expanded Day view collapsed Month view Date picker Jump to [DATE]…" at bounding box center [278, 19] width 557 height 12
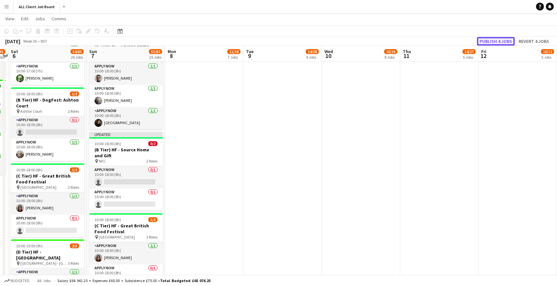
click at [496, 41] on button "Publish 4 jobs" at bounding box center [496, 41] width 38 height 9
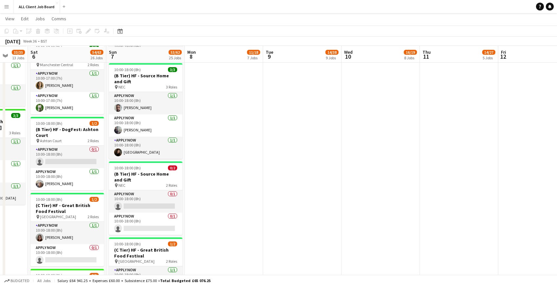
scroll to position [1044, 0]
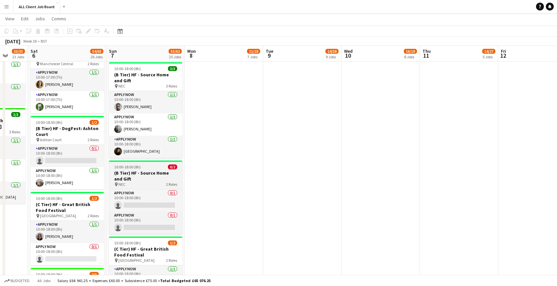
click at [141, 178] on h3 "(B Tier) HF - Source Home and Gift" at bounding box center [145, 176] width 73 height 12
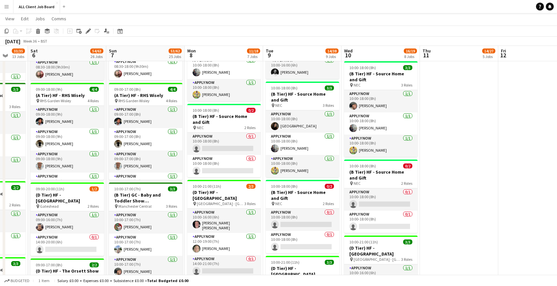
scroll to position [498, 0]
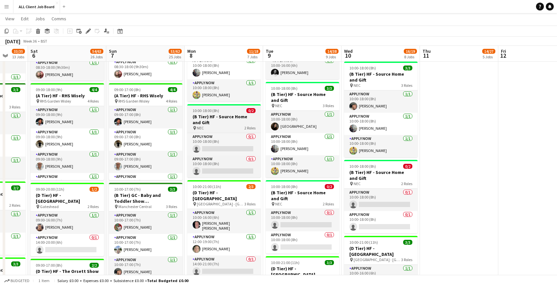
click at [206, 111] on span "10:00-18:00 (8h)" at bounding box center [206, 110] width 27 height 5
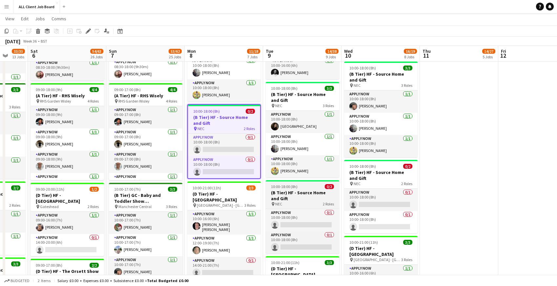
click at [313, 194] on h3 "(B Tier) HF - Source Home and Gift" at bounding box center [302, 196] width 73 height 12
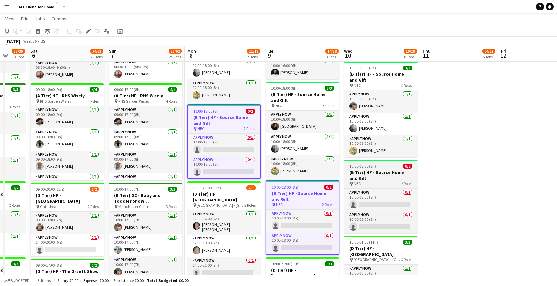
click at [362, 170] on h3 "(B Tier) HF - Source Home and Gift" at bounding box center [380, 176] width 73 height 12
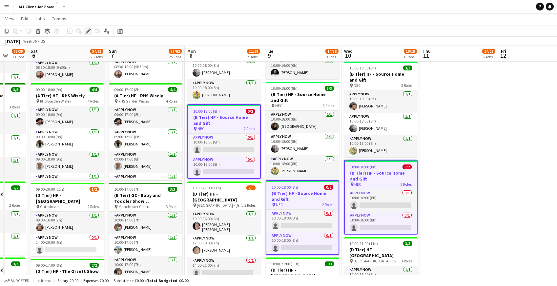
click at [89, 32] on icon "Edit" at bounding box center [88, 31] width 5 height 5
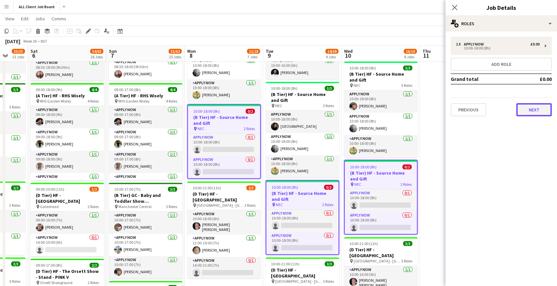
click at [529, 108] on button "Next" at bounding box center [533, 109] width 35 height 13
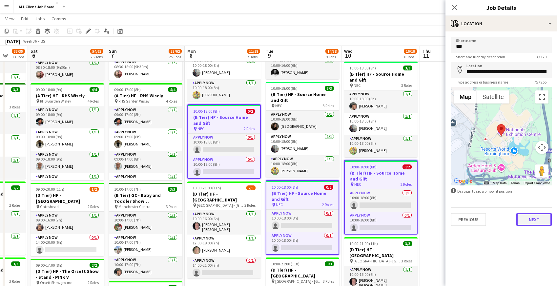
click at [532, 221] on button "Next" at bounding box center [533, 219] width 35 height 13
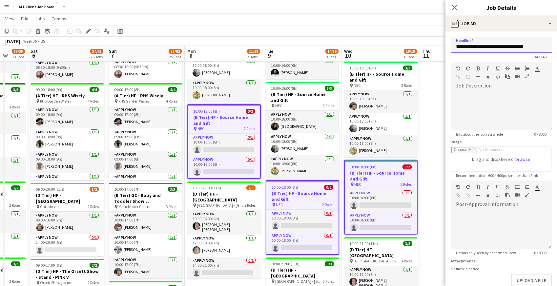
drag, startPoint x: 484, startPoint y: 46, endPoint x: 532, endPoint y: 46, distance: 48.9
click at [532, 46] on input "**********" at bounding box center [501, 45] width 101 height 16
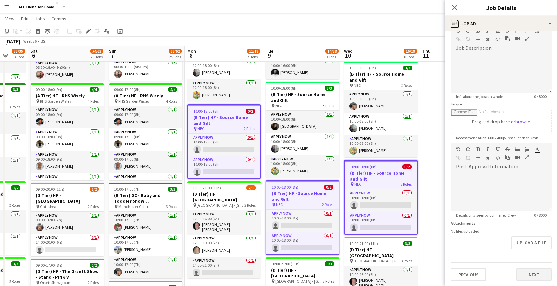
type input "**********"
click at [531, 274] on button "Next" at bounding box center [533, 274] width 35 height 13
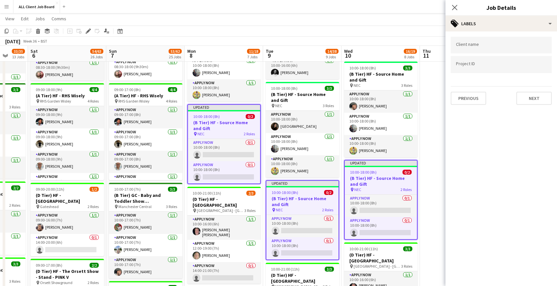
scroll to position [0, 0]
click at [524, 90] on div "Previous Next" at bounding box center [501, 95] width 101 height 19
click at [524, 93] on button "Next" at bounding box center [533, 98] width 35 height 13
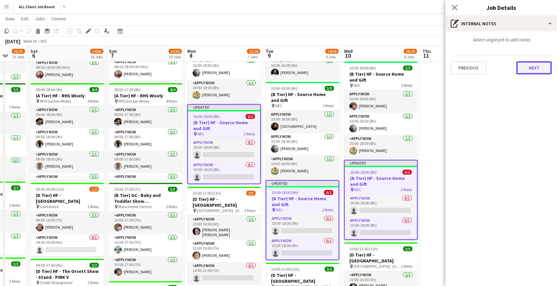
click at [523, 67] on button "Next" at bounding box center [533, 67] width 35 height 13
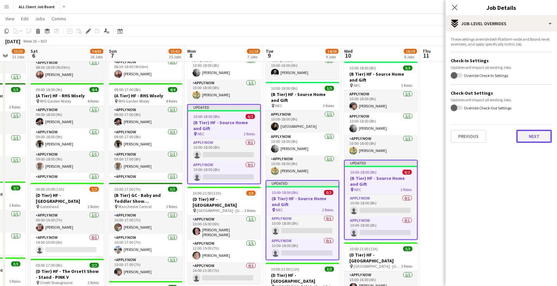
click at [528, 138] on button "Next" at bounding box center [533, 136] width 35 height 13
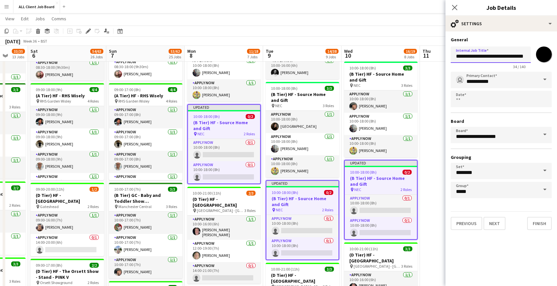
scroll to position [0, 5]
drag, startPoint x: 483, startPoint y: 56, endPoint x: 542, endPoint y: 62, distance: 59.7
click at [542, 62] on div "**********" at bounding box center [501, 56] width 101 height 25
type input "**********"
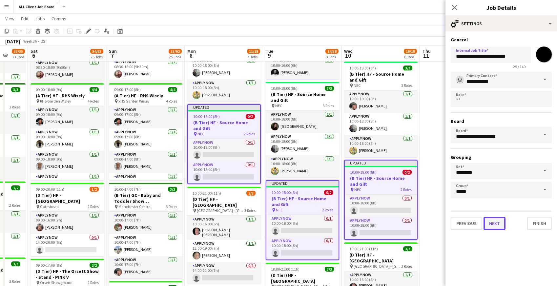
click at [494, 223] on button "Next" at bounding box center [495, 223] width 22 height 13
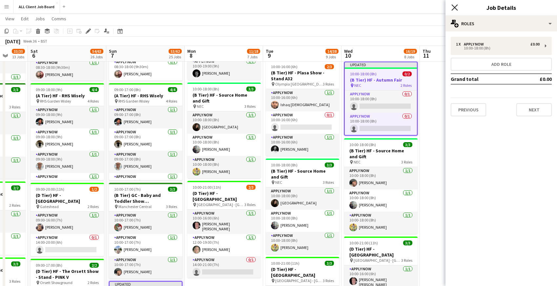
click at [456, 7] on icon "Close pop-in" at bounding box center [454, 7] width 6 height 6
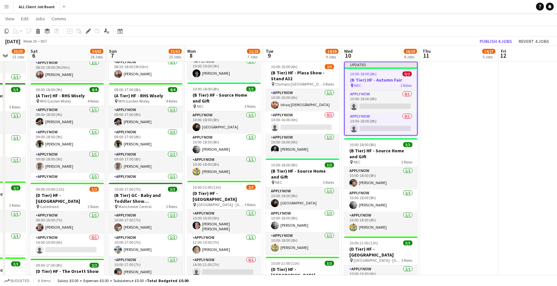
click at [422, 40] on div "September 2025 Week 36 • BST Publish 4 jobs Revert 4 jobs" at bounding box center [278, 41] width 557 height 9
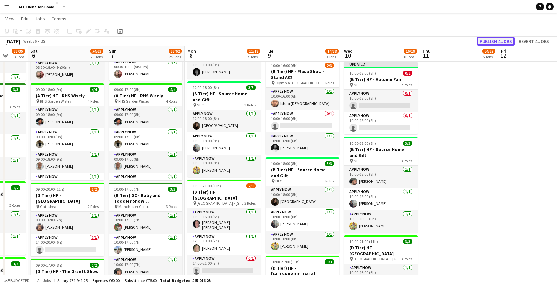
click at [499, 42] on button "Publish 4 jobs" at bounding box center [496, 41] width 38 height 9
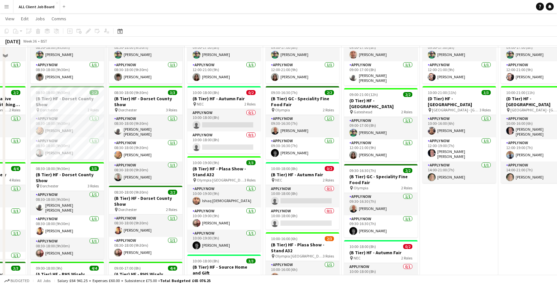
scroll to position [298, 0]
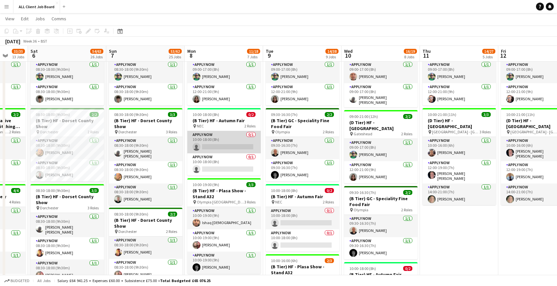
click at [213, 134] on app-card-role "APPLY NOW 0/1 10:00-18:00 (8h) single-neutral-actions" at bounding box center [223, 142] width 73 height 22
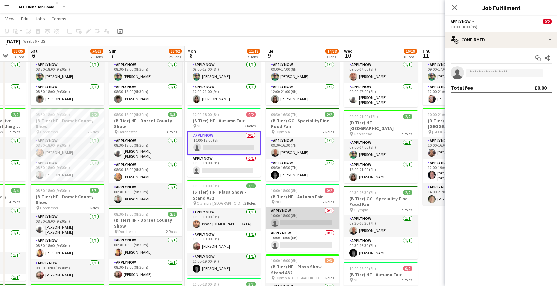
click at [295, 217] on app-card-role "APPLY NOW 0/1 10:00-18:00 (8h) single-neutral-actions" at bounding box center [302, 218] width 73 height 22
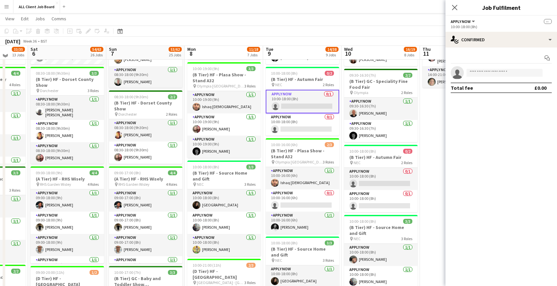
scroll to position [408, 0]
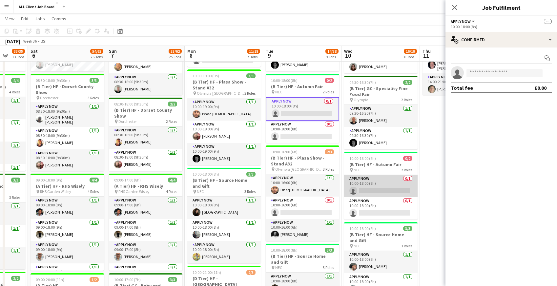
click at [360, 177] on app-card-role "APPLY NOW 0/1 10:00-18:00 (8h) single-neutral-actions" at bounding box center [380, 186] width 73 height 22
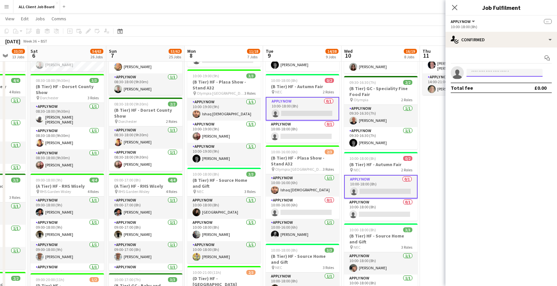
click at [475, 72] on input at bounding box center [504, 73] width 76 height 8
type input "*****"
click at [487, 82] on span "[PERSON_NAME]" at bounding box center [491, 82] width 38 height 6
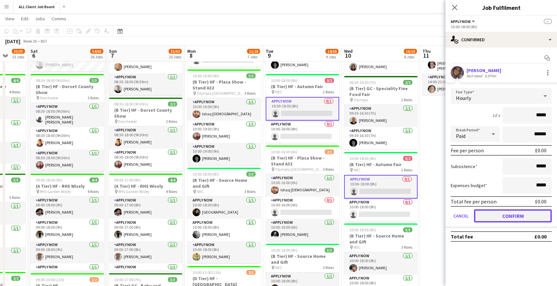
click at [483, 220] on button "Confirm" at bounding box center [513, 216] width 78 height 13
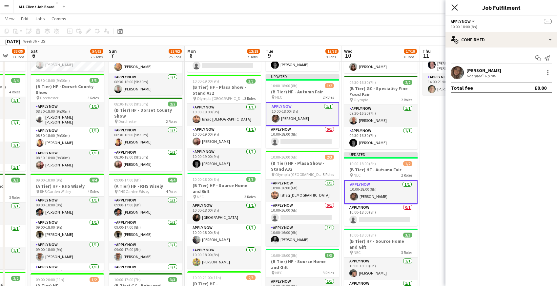
click at [454, 9] on icon "Close pop-in" at bounding box center [454, 7] width 6 height 6
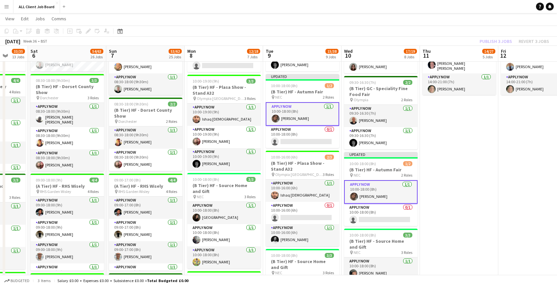
click at [439, 6] on app-navbar "Menu Boards Boards Boards All jobs Status Workforce Workforce My Workforce Recr…" at bounding box center [278, 6] width 557 height 13
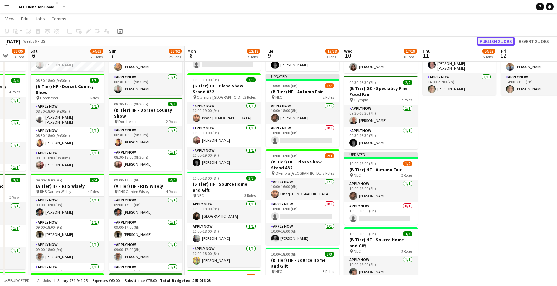
click at [499, 41] on button "Publish 3 jobs" at bounding box center [496, 41] width 38 height 9
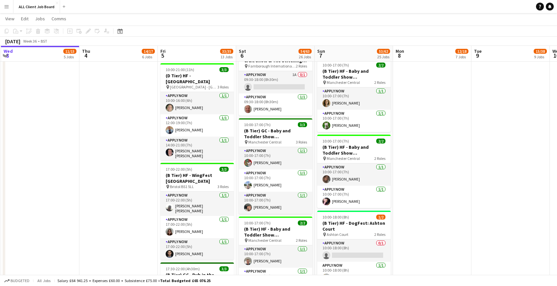
scroll to position [789, 0]
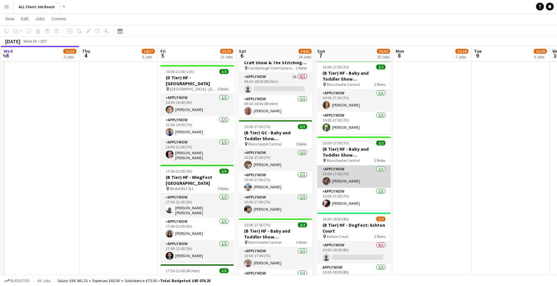
click at [343, 173] on app-card-role "APPLY NOW 1/1 10:00-17:00 (7h) Lydia Fay Deegan" at bounding box center [353, 177] width 73 height 22
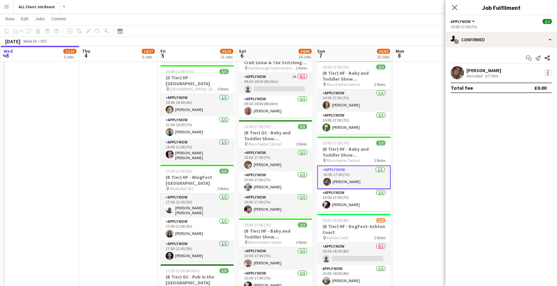
click at [547, 73] on div at bounding box center [547, 72] width 1 height 1
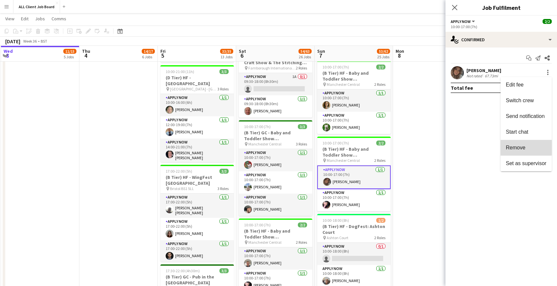
click at [516, 148] on span "Remove" at bounding box center [516, 148] width 20 height 6
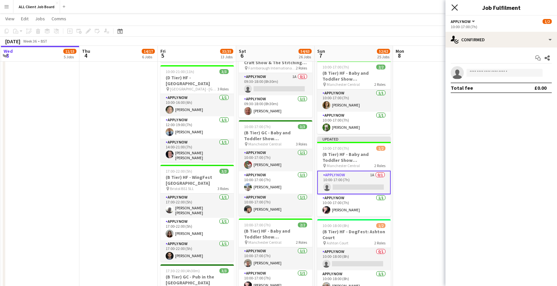
click at [456, 6] on icon at bounding box center [454, 7] width 6 height 6
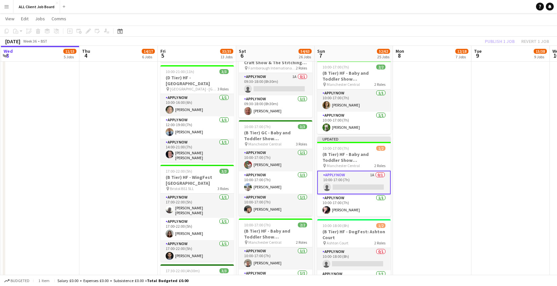
click at [446, 7] on app-navbar "Menu Boards Boards Boards All jobs Status Workforce Workforce My Workforce Recr…" at bounding box center [278, 6] width 557 height 13
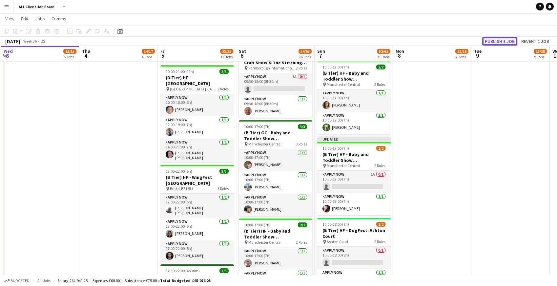
click at [496, 41] on button "Publish 1 job" at bounding box center [499, 41] width 35 height 9
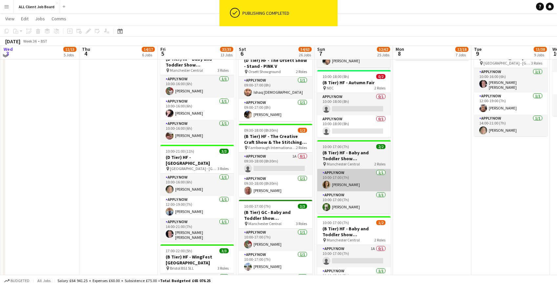
scroll to position [708, 0]
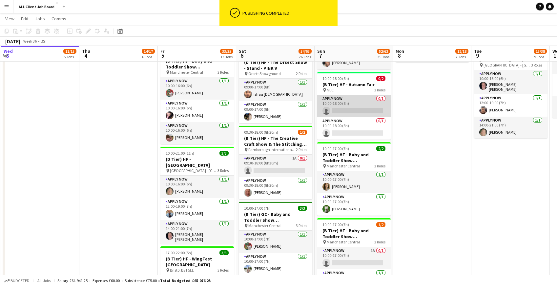
click at [344, 105] on app-card-role "APPLY NOW 0/1 10:00-18:00 (8h) single-neutral-actions" at bounding box center [353, 106] width 73 height 22
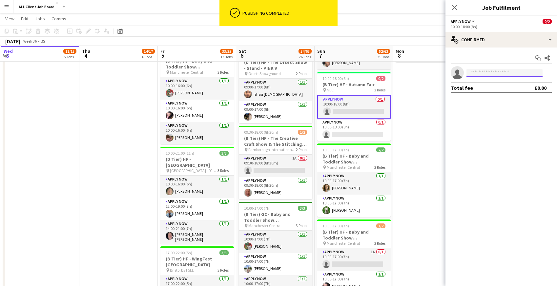
click at [498, 72] on input at bounding box center [504, 73] width 76 height 8
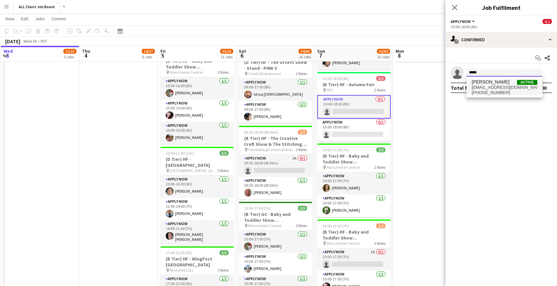
type input "*****"
click at [489, 85] on span "lydiafaye@live.co.uk" at bounding box center [505, 87] width 66 height 5
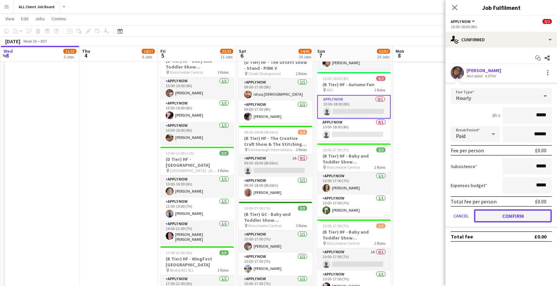
click at [486, 216] on button "Confirm" at bounding box center [513, 216] width 78 height 13
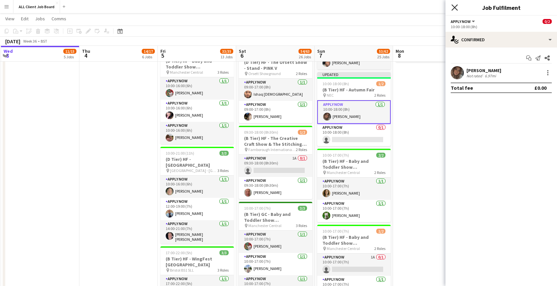
click at [455, 7] on icon at bounding box center [454, 7] width 6 height 6
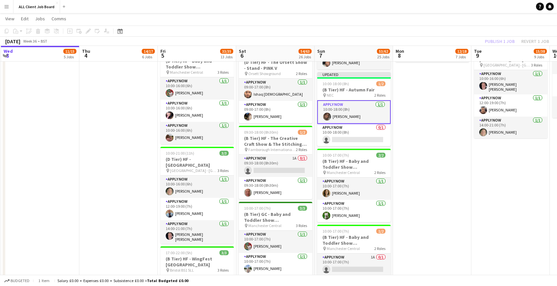
click at [455, 7] on app-navbar "Menu Boards Boards Boards All jobs Status Workforce Workforce My Workforce Recr…" at bounding box center [278, 6] width 557 height 13
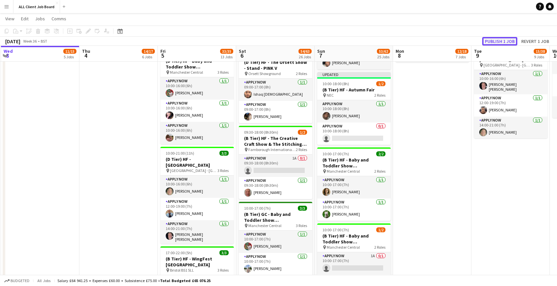
click at [497, 39] on button "Publish 1 job" at bounding box center [499, 41] width 35 height 9
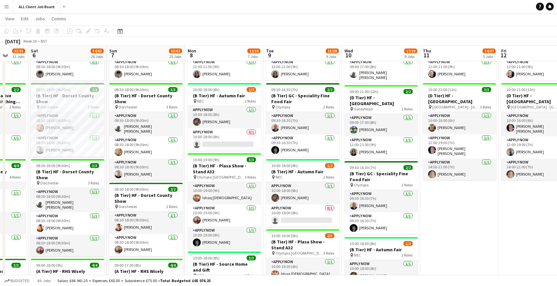
scroll to position [322, 0]
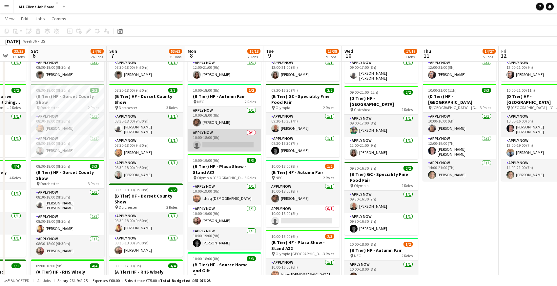
click at [218, 142] on app-card-role "APPLY NOW 0/1 10:00-18:00 (8h) single-neutral-actions" at bounding box center [224, 140] width 73 height 22
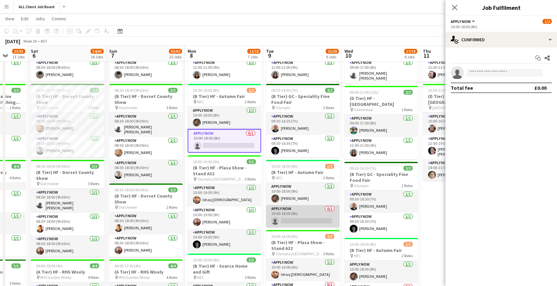
click at [299, 220] on app-card-role "APPLY NOW 0/1 10:00-18:00 (8h) single-neutral-actions" at bounding box center [302, 216] width 73 height 22
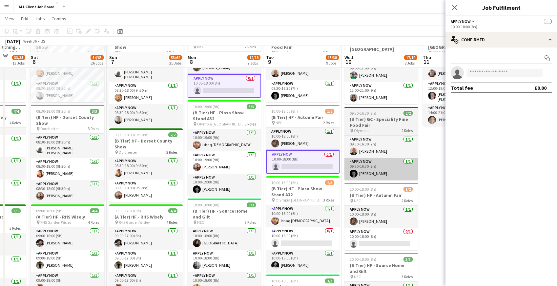
scroll to position [383, 0]
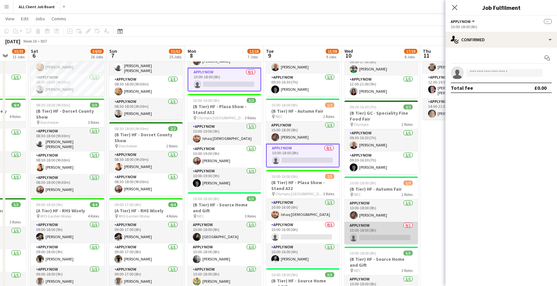
click at [367, 229] on app-card-role "APPLY NOW 0/1 10:00-18:00 (8h) single-neutral-actions" at bounding box center [380, 233] width 73 height 22
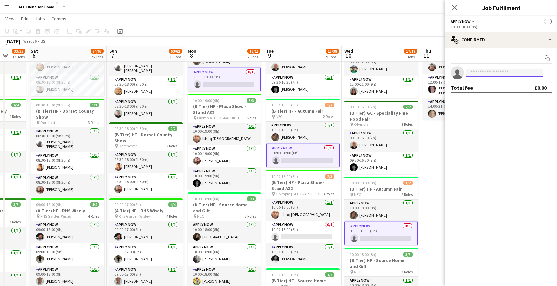
click at [477, 73] on input at bounding box center [504, 73] width 76 height 8
type input "******"
click at [477, 86] on span "austincurrithers@gmail.com" at bounding box center [505, 87] width 66 height 5
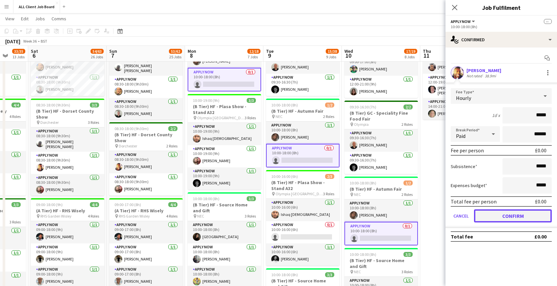
click at [482, 213] on button "Confirm" at bounding box center [513, 216] width 78 height 13
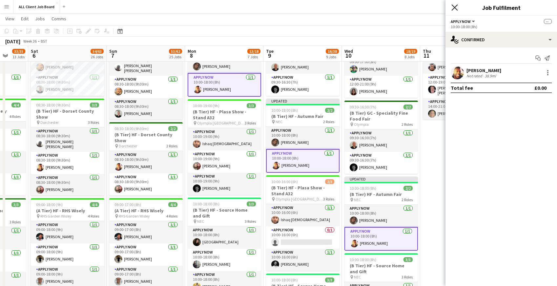
click at [455, 5] on icon "Close pop-in" at bounding box center [454, 7] width 6 height 6
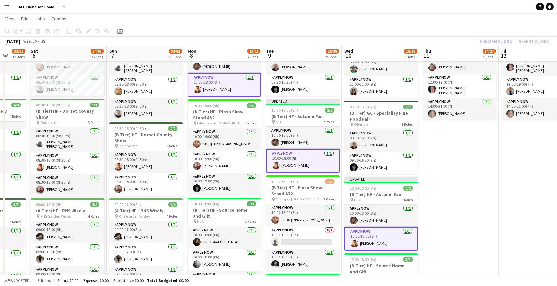
click at [441, 7] on app-navbar "Menu Boards Boards Boards All jobs Status Workforce Workforce My Workforce Recr…" at bounding box center [278, 6] width 557 height 13
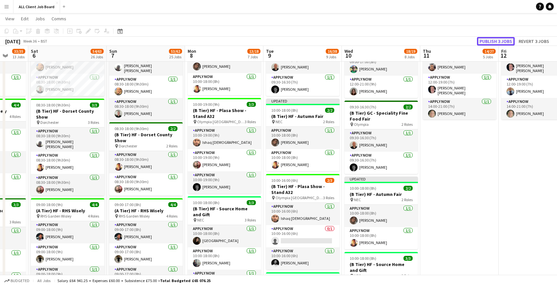
click at [487, 42] on button "Publish 3 jobs" at bounding box center [496, 41] width 38 height 9
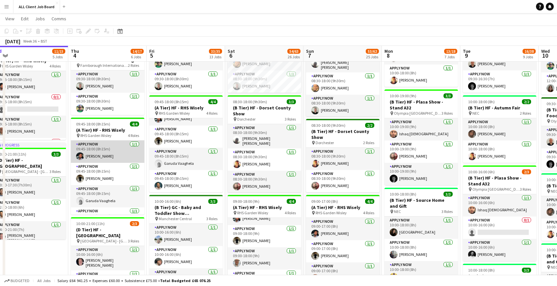
scroll to position [0, 315]
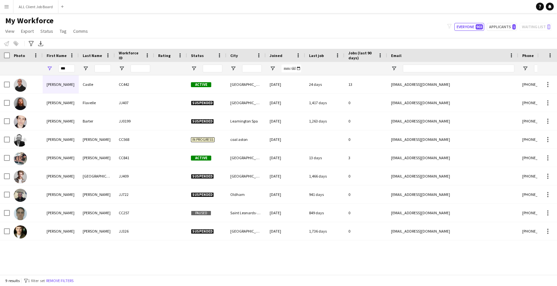
click at [6, 6] on app-icon "Menu" at bounding box center [6, 6] width 5 height 5
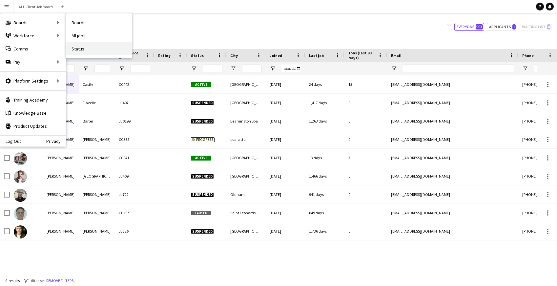
click at [83, 48] on link "Status" at bounding box center [99, 48] width 66 height 13
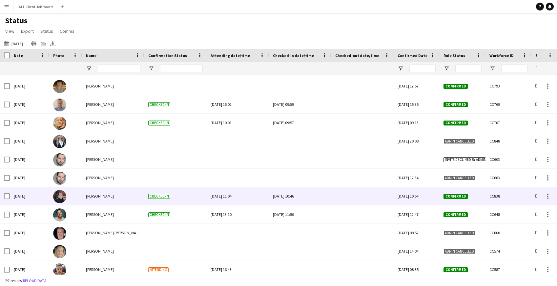
scroll to position [277, 0]
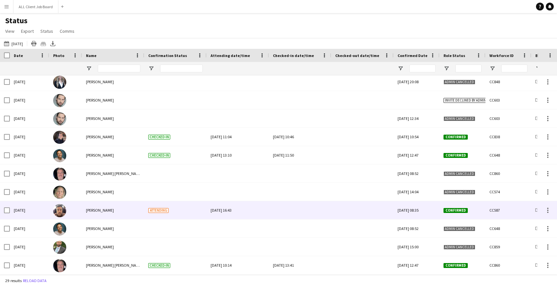
click at [300, 215] on div at bounding box center [300, 210] width 54 height 18
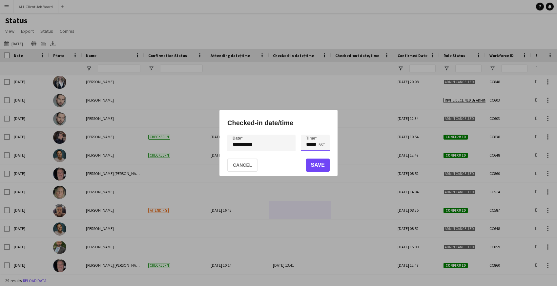
click at [319, 146] on input "*****" at bounding box center [315, 143] width 29 height 16
type input "*****"
click at [319, 169] on button "Save" at bounding box center [318, 165] width 24 height 13
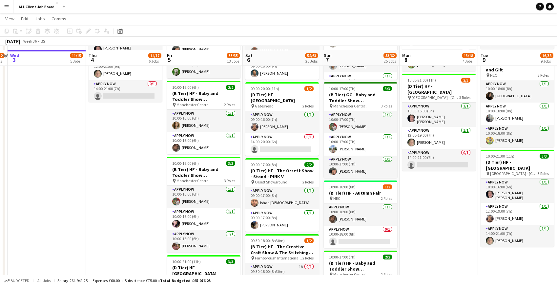
scroll to position [597, 0]
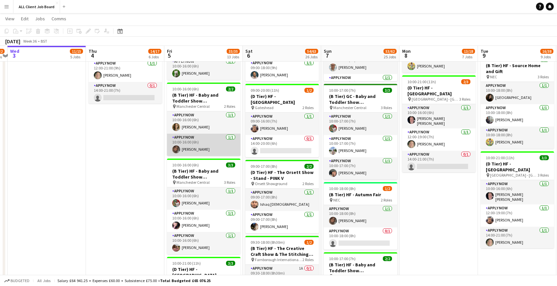
click at [197, 154] on app-card-role "APPLY NOW 1/1 10:00-16:00 (6h) Lydia Fay Deegan" at bounding box center [203, 145] width 73 height 22
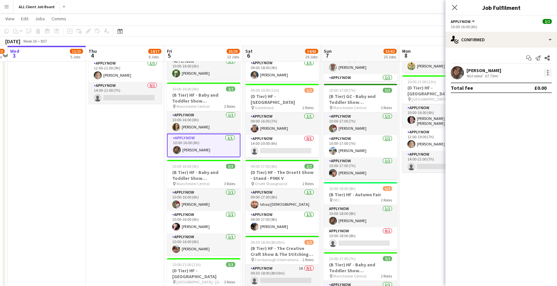
click at [549, 71] on div at bounding box center [548, 73] width 8 height 8
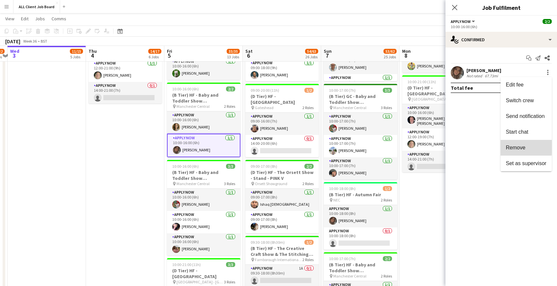
click at [517, 147] on span "Remove" at bounding box center [516, 148] width 20 height 6
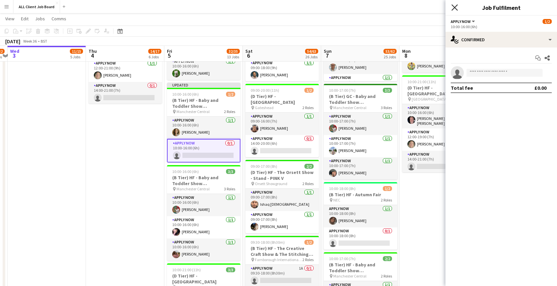
click at [455, 7] on icon at bounding box center [454, 7] width 6 height 6
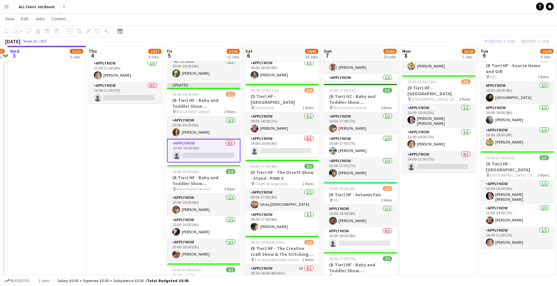
click at [445, 8] on app-navbar "Menu Boards Boards Boards All jobs Status Workforce Workforce My Workforce Recr…" at bounding box center [278, 6] width 557 height 13
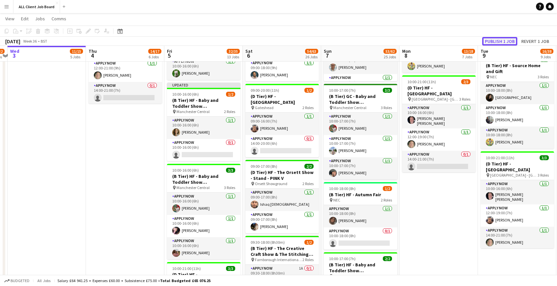
click at [499, 43] on button "Publish 1 job" at bounding box center [499, 41] width 35 height 9
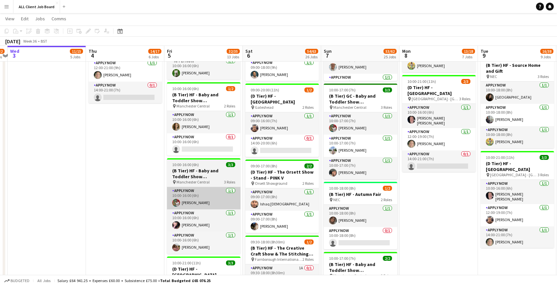
scroll to position [594, 0]
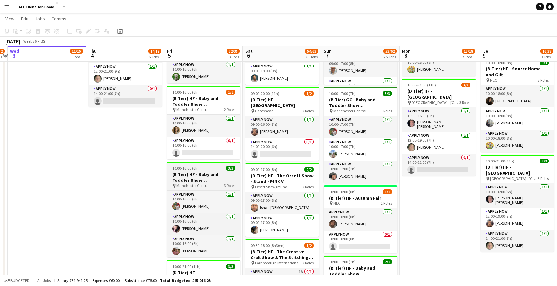
click at [188, 170] on span "10:00-16:00 (6h)" at bounding box center [185, 168] width 27 height 5
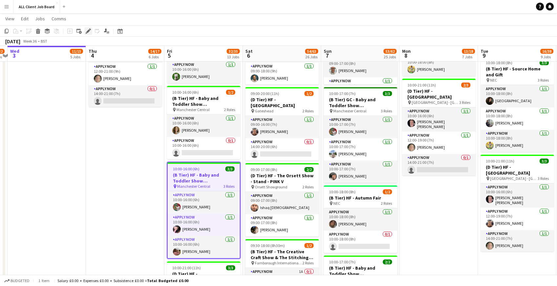
click at [88, 31] on icon at bounding box center [88, 32] width 4 height 4
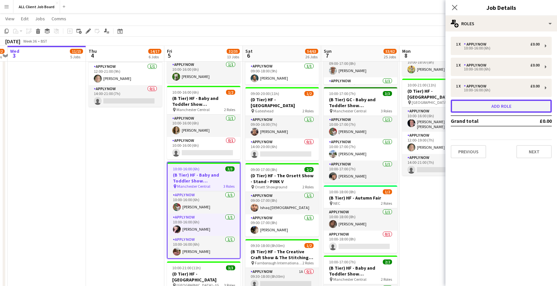
click at [493, 106] on button "Add role" at bounding box center [501, 106] width 101 height 13
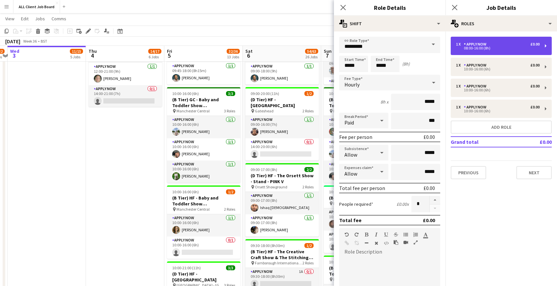
click at [463, 44] on div "1 x" at bounding box center [460, 44] width 8 height 5
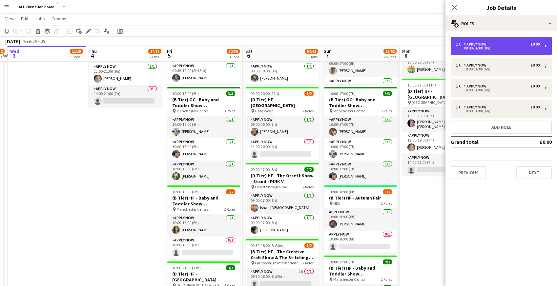
click at [480, 47] on div "08:00-16:00 (8h)" at bounding box center [498, 48] width 84 height 3
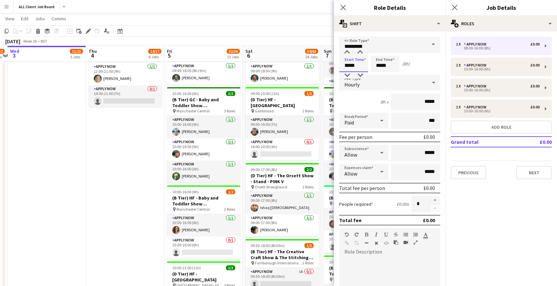
drag, startPoint x: 344, startPoint y: 66, endPoint x: 369, endPoint y: 67, distance: 24.9
click at [369, 67] on div "Start Time ***** End Time ***** (8h)" at bounding box center [389, 64] width 101 height 16
type input "*****"
click at [341, 8] on icon "Close pop-in" at bounding box center [343, 7] width 6 height 6
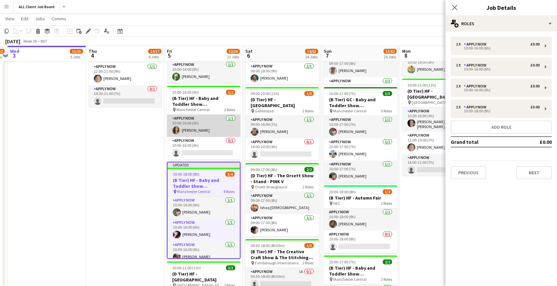
click at [211, 127] on app-card-role "APPLY NOW 1/1 10:00-16:00 (6h) Daniel Mckee" at bounding box center [203, 126] width 73 height 22
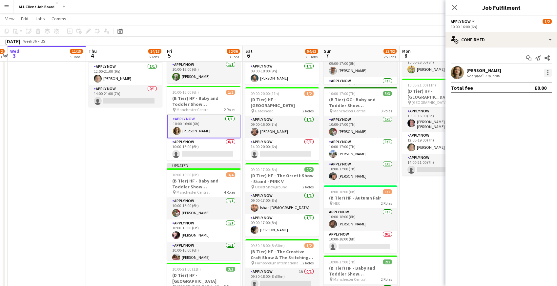
click at [548, 72] on div at bounding box center [548, 73] width 8 height 8
click at [518, 149] on span "Remove" at bounding box center [516, 148] width 20 height 6
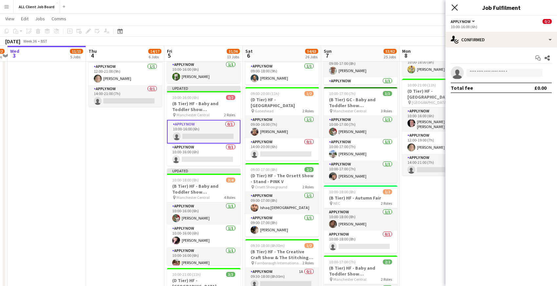
click at [458, 8] on icon "Close pop-in" at bounding box center [454, 7] width 6 height 6
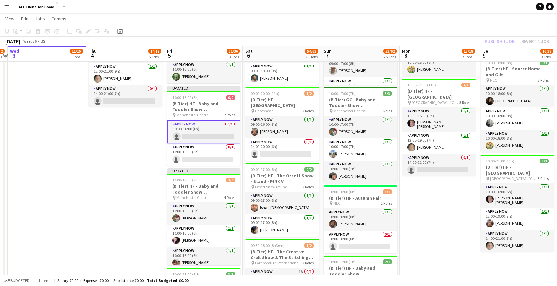
click at [492, 42] on div "Publish 1 job Revert 1 job" at bounding box center [517, 41] width 80 height 9
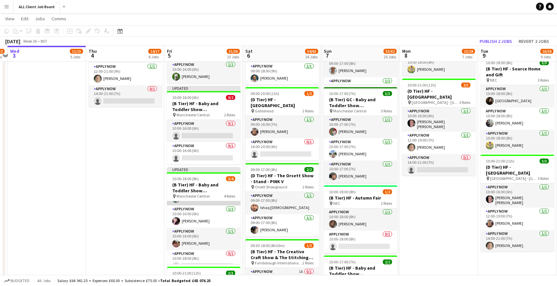
scroll to position [26, 0]
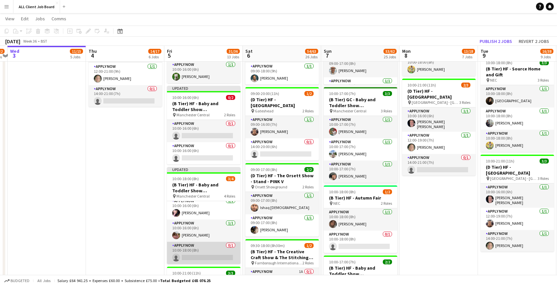
click at [185, 250] on app-card-role "APPLY NOW 0/1 10:00-18:00 (8h) single-neutral-actions" at bounding box center [203, 253] width 73 height 22
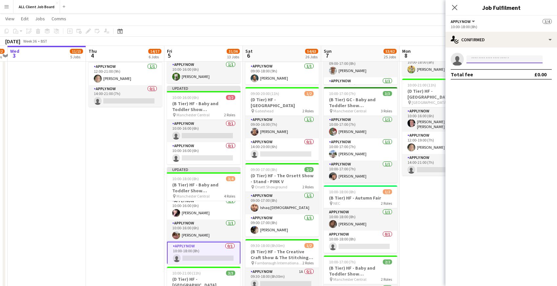
click at [509, 58] on input at bounding box center [504, 59] width 76 height 8
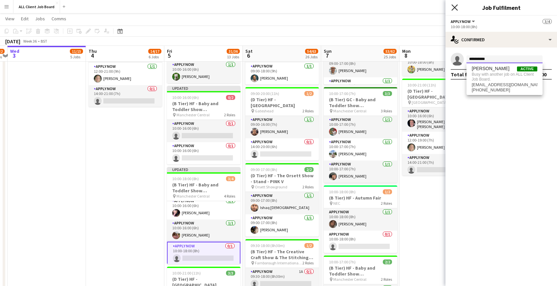
type input "**********"
click at [455, 8] on icon "Close pop-in" at bounding box center [454, 7] width 6 height 6
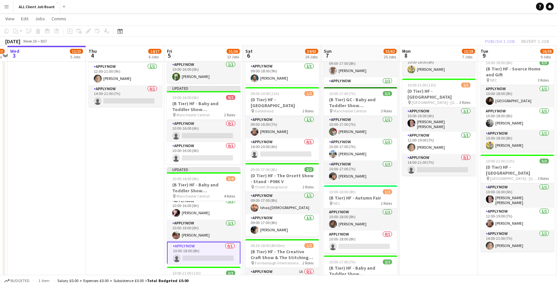
click at [442, 7] on app-navbar "Menu Boards Boards Boards All jobs Status Workforce Workforce My Workforce Recr…" at bounding box center [278, 6] width 557 height 13
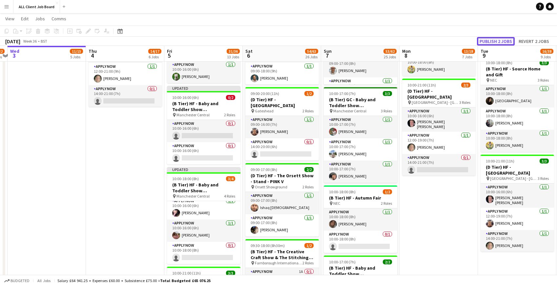
click at [503, 43] on button "Publish 2 jobs" at bounding box center [496, 41] width 38 height 9
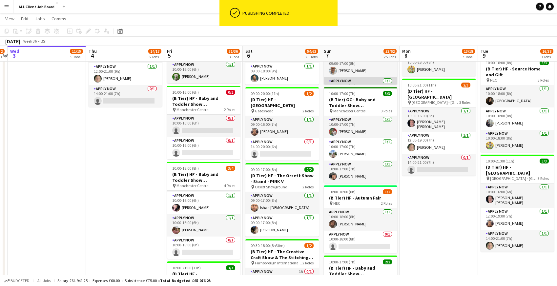
scroll to position [21, 0]
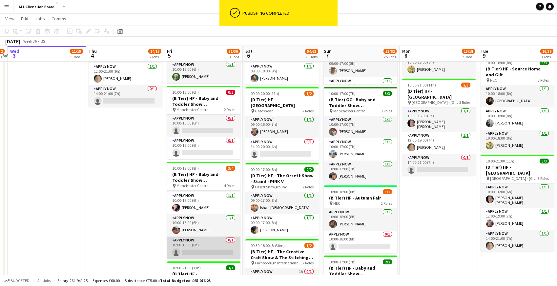
click at [214, 243] on app-card-role "APPLY NOW 0/1 10:00-18:00 (8h) single-neutral-actions" at bounding box center [203, 248] width 73 height 22
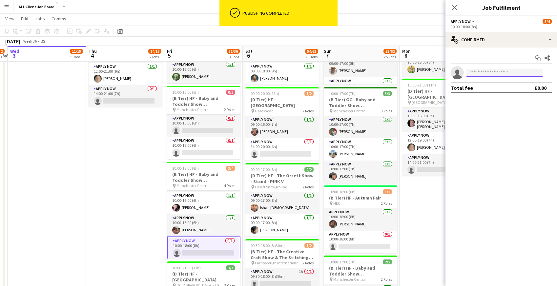
click at [495, 73] on input at bounding box center [504, 73] width 76 height 8
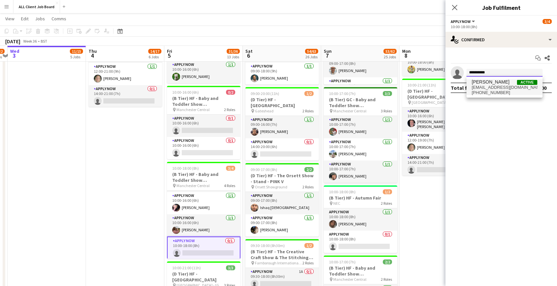
type input "**********"
click at [488, 89] on span "danielclarkemckee@gmail.com" at bounding box center [505, 87] width 66 height 5
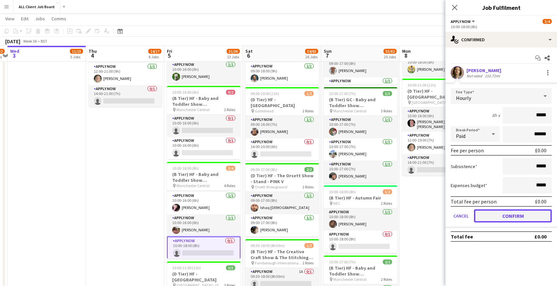
click at [492, 217] on button "Confirm" at bounding box center [513, 216] width 78 height 13
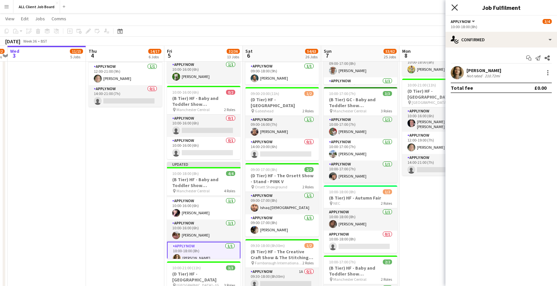
click at [457, 7] on icon "Close pop-in" at bounding box center [454, 7] width 6 height 6
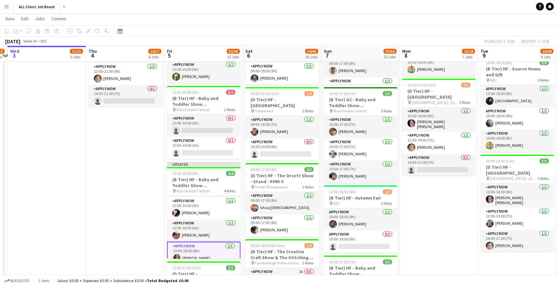
click at [445, 8] on app-navbar "Menu Boards Boards Boards All jobs Status Workforce Workforce My Workforce Recr…" at bounding box center [278, 6] width 557 height 13
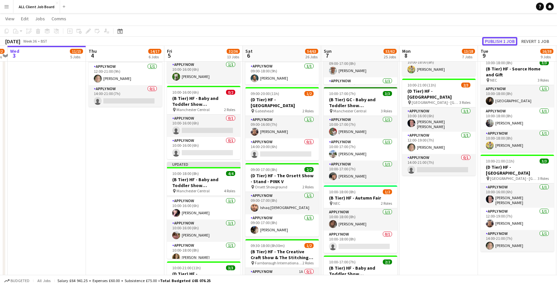
click at [493, 42] on button "Publish 1 job" at bounding box center [499, 41] width 35 height 9
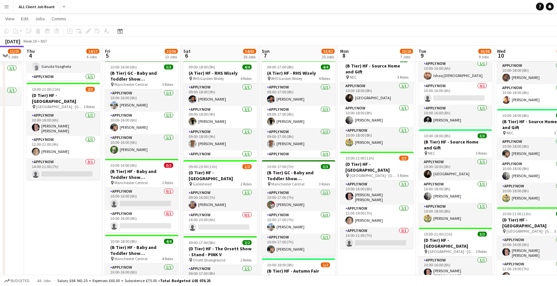
scroll to position [521, 0]
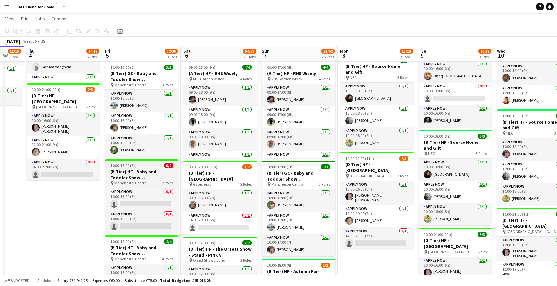
click at [120, 169] on h3 "(B Tier) HF - Baby and Toddler Show [GEOGRAPHIC_DATA]" at bounding box center [141, 175] width 73 height 12
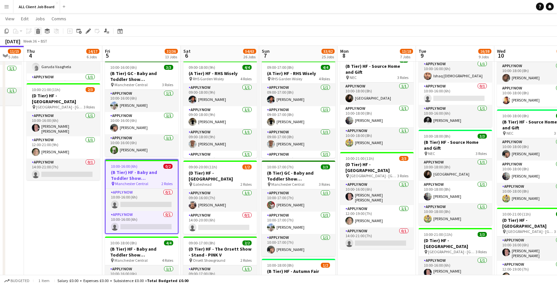
click at [38, 33] on icon at bounding box center [38, 32] width 4 height 3
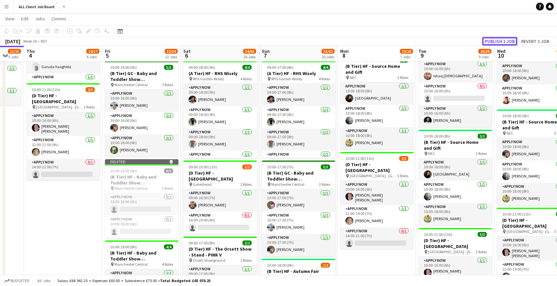
click at [496, 42] on button "Publish 1 job" at bounding box center [499, 41] width 35 height 9
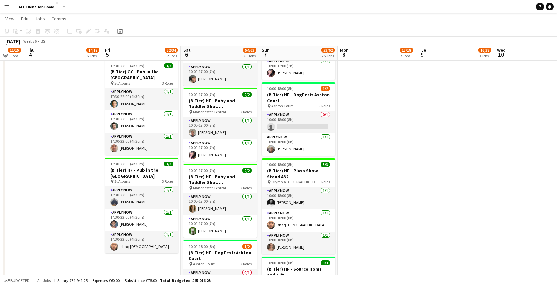
scroll to position [916, 0]
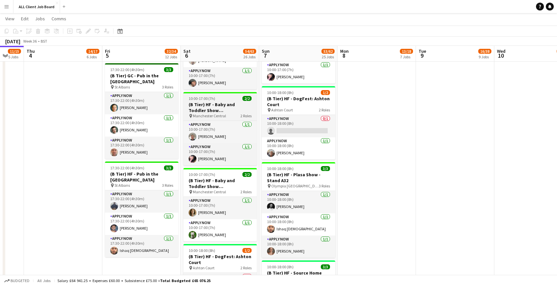
click at [200, 97] on span "10:00-17:00 (7h)" at bounding box center [202, 98] width 27 height 5
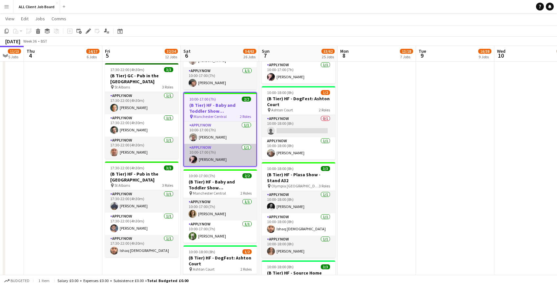
click at [205, 152] on app-card-role "APPLY NOW 1/1 10:00-17:00 (7h) Nicola Smith" at bounding box center [220, 155] width 72 height 22
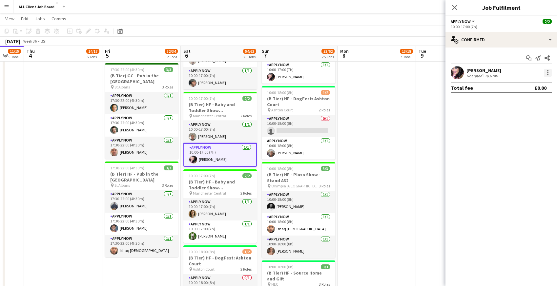
click at [548, 71] on div at bounding box center [548, 73] width 8 height 8
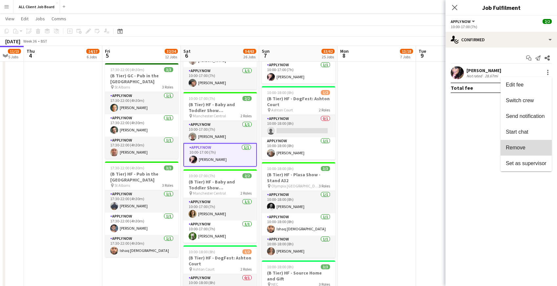
click at [520, 146] on span "Remove" at bounding box center [516, 148] width 20 height 6
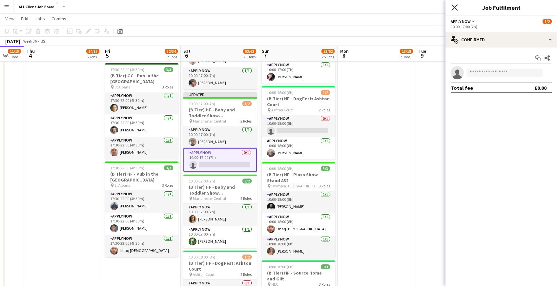
click at [455, 8] on icon at bounding box center [454, 7] width 6 height 6
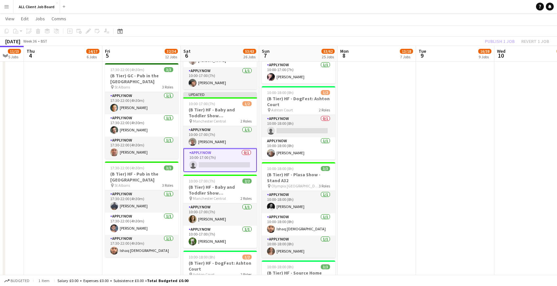
click at [450, 90] on app-date-cell "09:00-21:00 (12h) 2/2 (D Tier) HF - Metrocentre Shopping Centre pin Gateshead 2…" at bounding box center [455, 202] width 78 height 1582
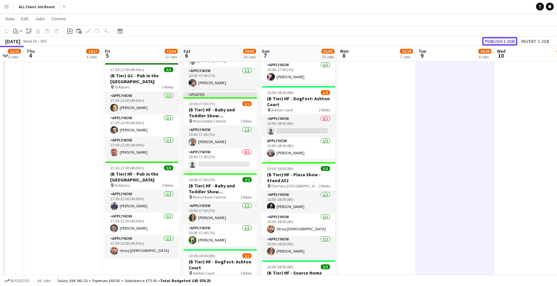
click at [498, 42] on button "Publish 1 job" at bounding box center [499, 41] width 35 height 9
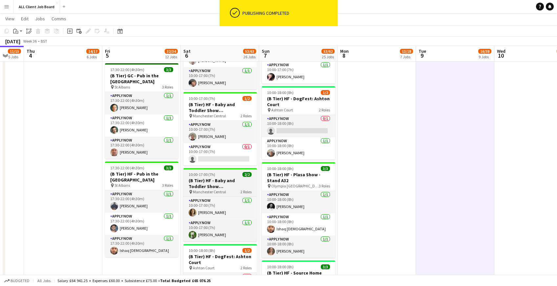
click at [201, 183] on h3 "(B Tier) HF - Baby and Toddler Show [GEOGRAPHIC_DATA]" at bounding box center [219, 184] width 73 height 12
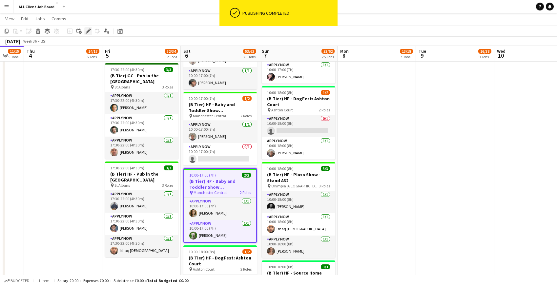
click at [88, 31] on icon at bounding box center [88, 32] width 4 height 4
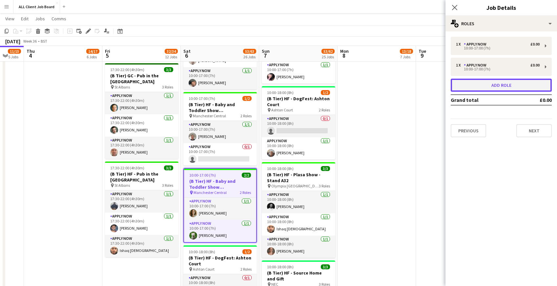
click at [500, 85] on button "Add role" at bounding box center [501, 85] width 101 height 13
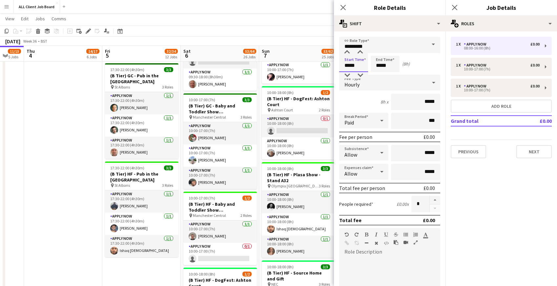
click at [346, 65] on input "*****" at bounding box center [353, 64] width 29 height 16
drag, startPoint x: 345, startPoint y: 65, endPoint x: 366, endPoint y: 65, distance: 21.0
click at [366, 65] on input "*****" at bounding box center [353, 64] width 29 height 16
type input "*****"
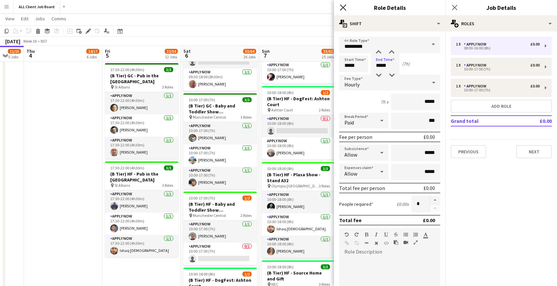
click at [341, 10] on icon at bounding box center [343, 7] width 6 height 6
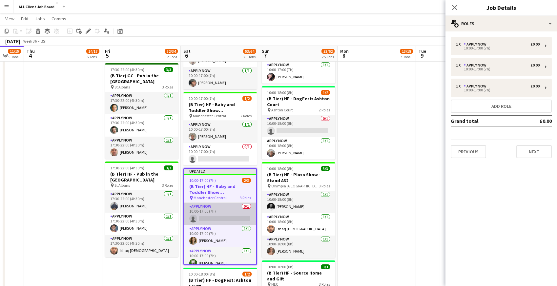
click at [211, 214] on app-card-role "APPLY NOW 0/1 10:00-17:00 (7h) single-neutral-actions" at bounding box center [220, 214] width 72 height 22
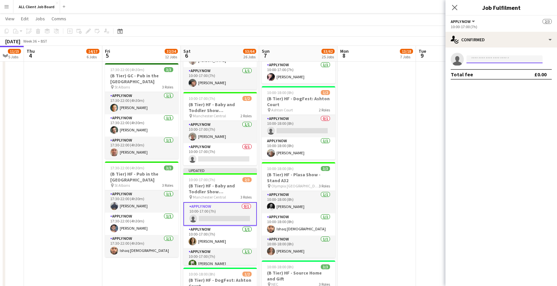
click at [472, 63] on input at bounding box center [504, 59] width 76 height 8
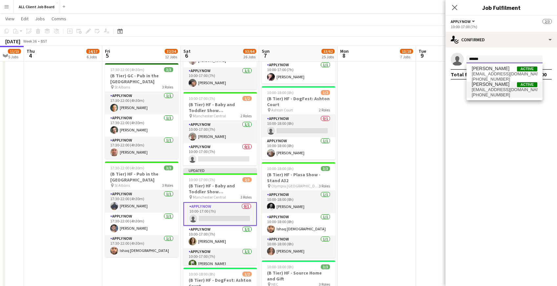
type input "******"
click at [485, 91] on span "nicolascouser@yahoo.co.uk" at bounding box center [505, 89] width 66 height 5
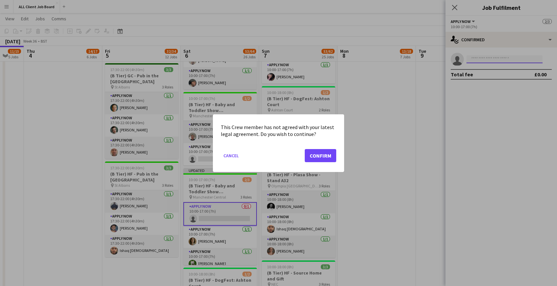
scroll to position [0, 0]
click at [312, 158] on button "Confirm" at bounding box center [320, 155] width 31 height 13
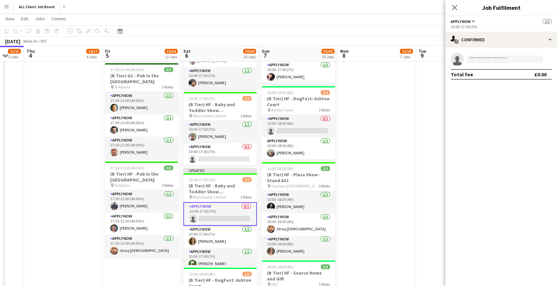
scroll to position [916, 0]
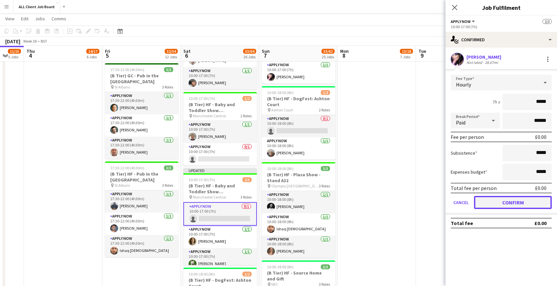
click at [488, 201] on button "Confirm" at bounding box center [513, 202] width 78 height 13
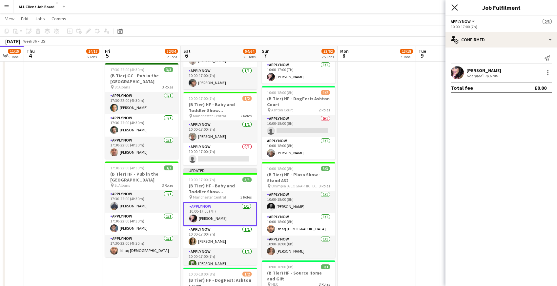
click at [454, 7] on icon "Close pop-in" at bounding box center [454, 7] width 6 height 6
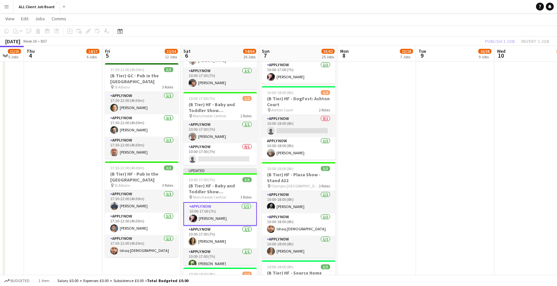
click at [365, 112] on app-date-cell "09:00-21:00 (12h) 2/2 (D Tier) HF - Metrocentre Shopping Centre pin Gateshead 2…" at bounding box center [377, 202] width 78 height 1582
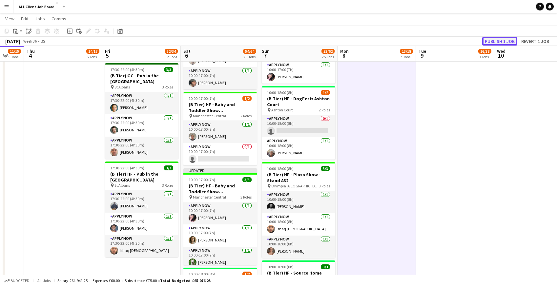
click at [505, 39] on button "Publish 1 job" at bounding box center [499, 41] width 35 height 9
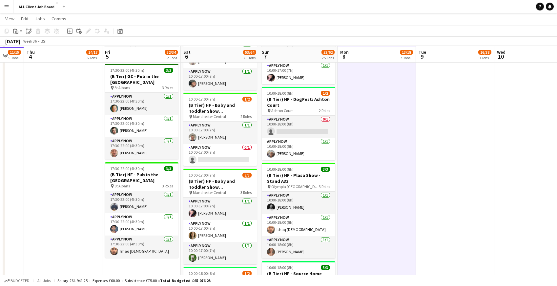
scroll to position [915, 0]
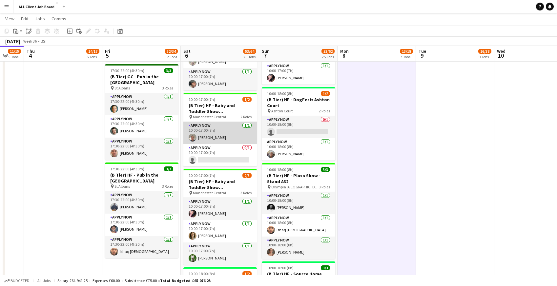
click at [214, 141] on app-card-role "APPLY NOW 1/1 10:00-17:00 (7h) Luke Bates" at bounding box center [219, 133] width 73 height 22
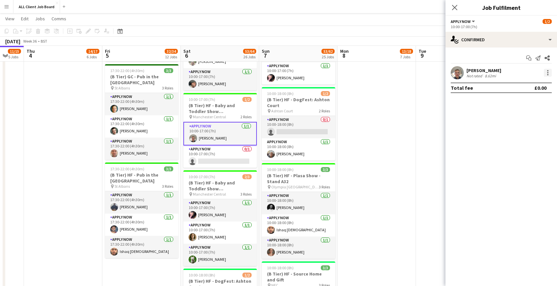
click at [547, 76] on div at bounding box center [548, 73] width 8 height 8
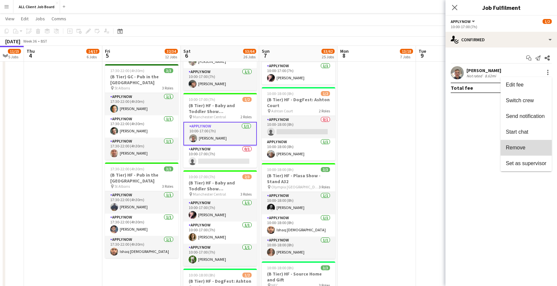
click at [518, 150] on span "Remove" at bounding box center [516, 148] width 20 height 6
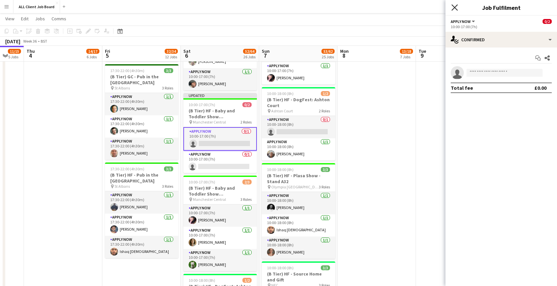
click at [453, 8] on icon "Close pop-in" at bounding box center [454, 7] width 6 height 6
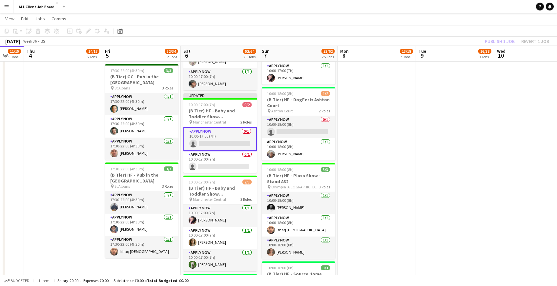
click at [442, 8] on app-navbar "Menu Boards Boards Boards All jobs Status Workforce Workforce My Workforce Recr…" at bounding box center [278, 6] width 557 height 13
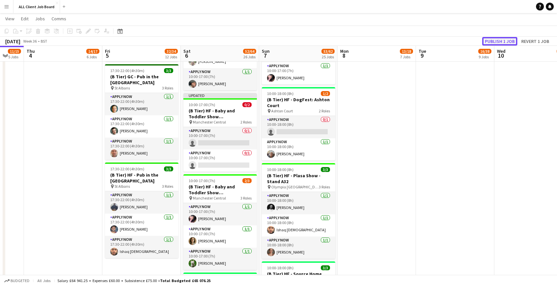
click at [487, 41] on button "Publish 1 job" at bounding box center [499, 41] width 35 height 9
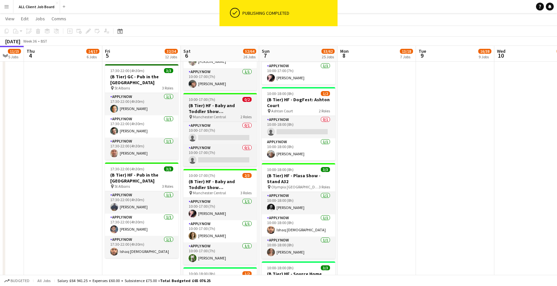
click at [194, 97] on span "10:00-17:00 (7h)" at bounding box center [202, 99] width 27 height 5
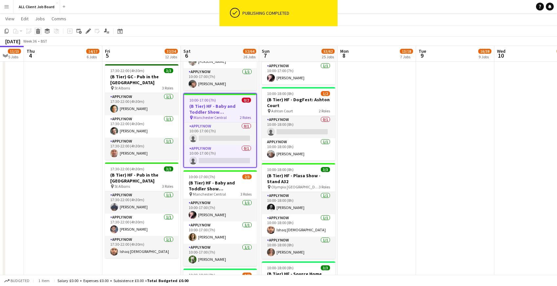
click at [40, 31] on icon "Delete" at bounding box center [37, 31] width 5 height 5
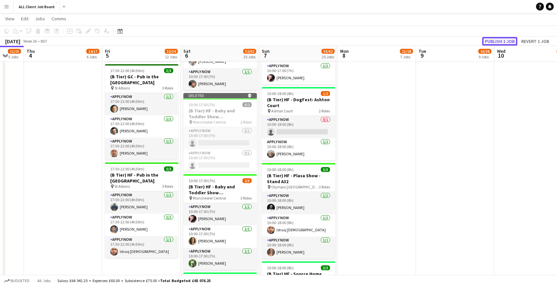
click at [503, 42] on button "Publish 1 job" at bounding box center [499, 41] width 35 height 9
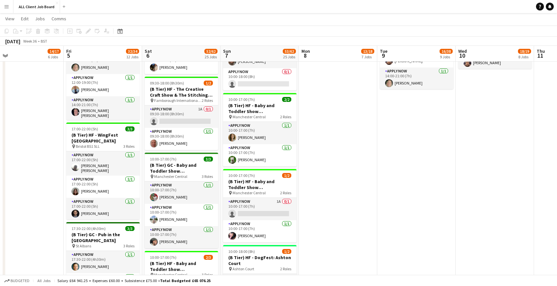
scroll to position [755, 0]
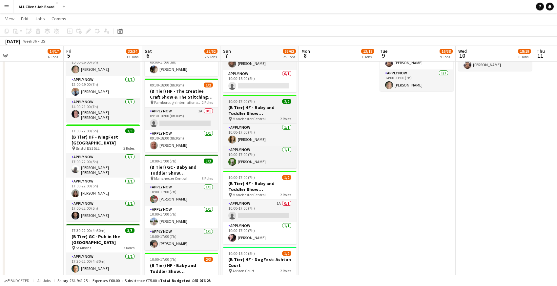
click at [235, 101] on span "10:00-17:00 (7h)" at bounding box center [241, 101] width 27 height 5
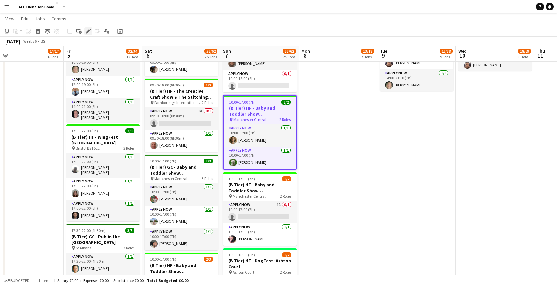
click at [90, 30] on icon at bounding box center [90, 30] width 2 height 2
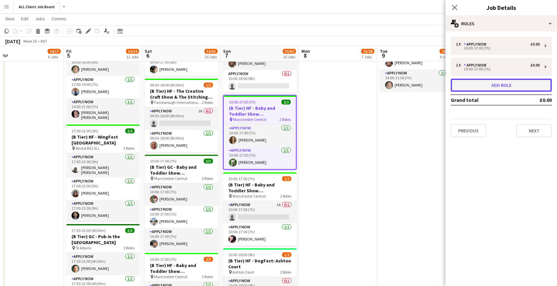
click at [493, 86] on button "Add role" at bounding box center [501, 85] width 101 height 13
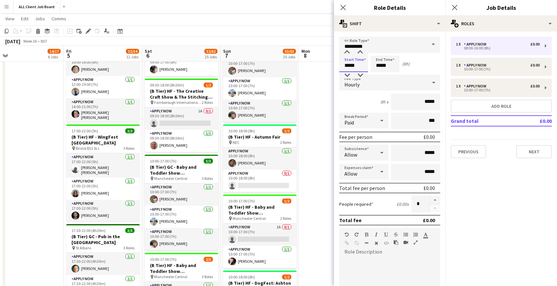
drag, startPoint x: 343, startPoint y: 66, endPoint x: 366, endPoint y: 65, distance: 23.0
click at [366, 65] on input "*****" at bounding box center [353, 64] width 29 height 16
type input "*****"
click at [345, 7] on icon "Close pop-in" at bounding box center [343, 7] width 6 height 6
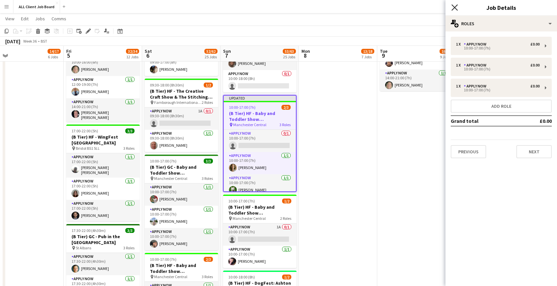
click at [457, 5] on icon "Close pop-in" at bounding box center [454, 7] width 6 height 6
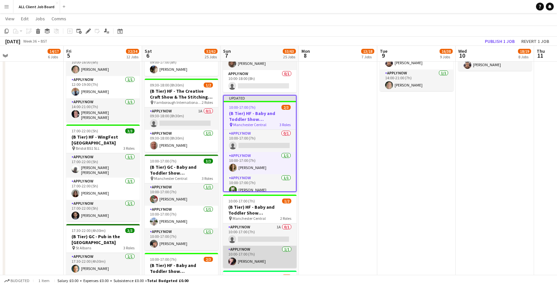
click at [238, 260] on app-card-role "APPLY NOW 1/1 10:00-17:00 (7h) Nicola Smith" at bounding box center [259, 257] width 73 height 22
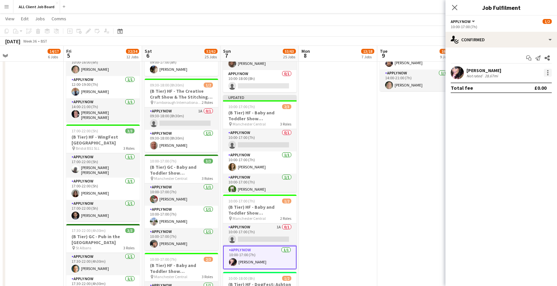
click at [548, 72] on div at bounding box center [547, 72] width 1 height 1
click at [519, 147] on span "Remove" at bounding box center [516, 148] width 20 height 6
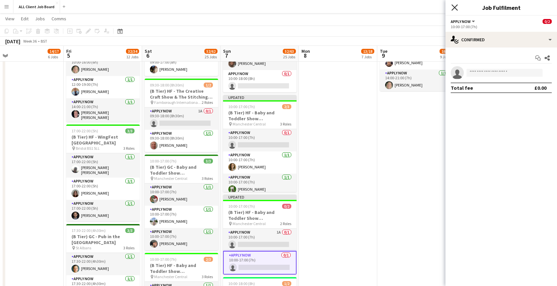
click at [455, 7] on icon at bounding box center [454, 7] width 6 height 6
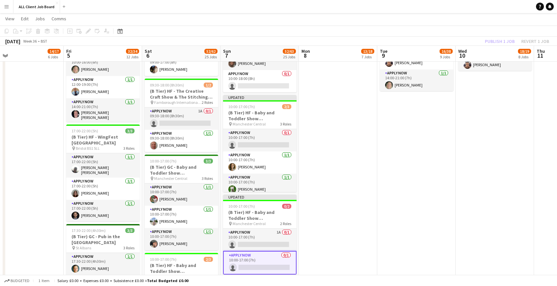
click at [440, 6] on app-navbar "Menu Boards Boards Boards All jobs Status Workforce Workforce My Workforce Recr…" at bounding box center [278, 6] width 557 height 13
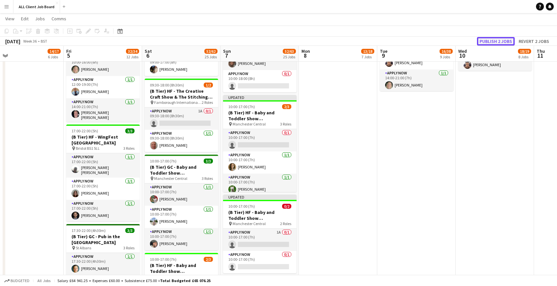
click at [499, 41] on button "Publish 2 jobs" at bounding box center [496, 41] width 38 height 9
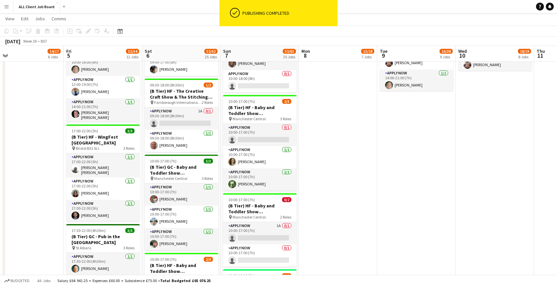
click at [246, 143] on app-card-role "APPLY NOW 0/1 10:00-17:00 (7h) single-neutral-actions" at bounding box center [259, 135] width 73 height 22
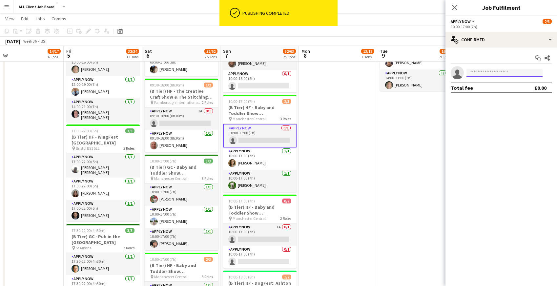
click at [482, 72] on input at bounding box center [504, 73] width 76 height 8
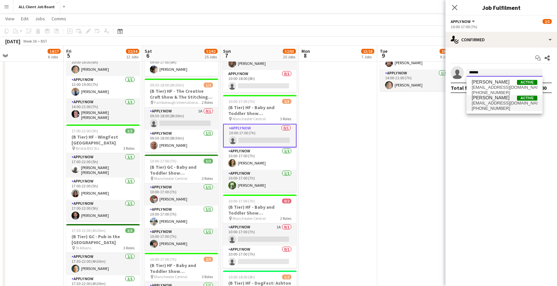
type input "******"
click at [487, 105] on span "nicolascouser@yahoo.co.uk" at bounding box center [505, 103] width 66 height 5
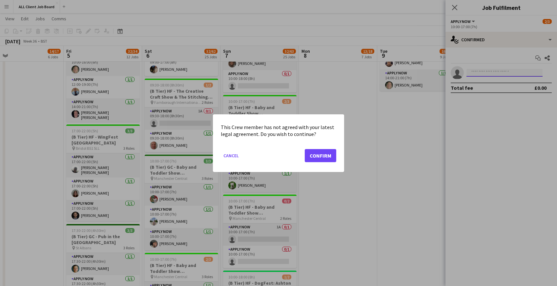
scroll to position [0, 0]
click at [325, 151] on button "Confirm" at bounding box center [320, 155] width 31 height 13
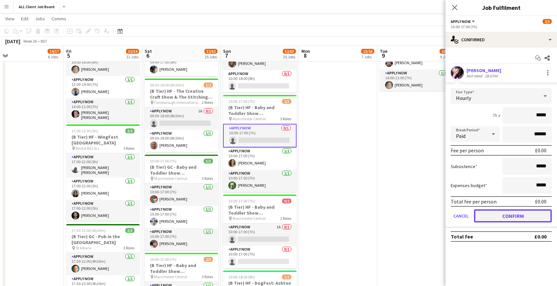
click at [483, 213] on button "Confirm" at bounding box center [513, 216] width 78 height 13
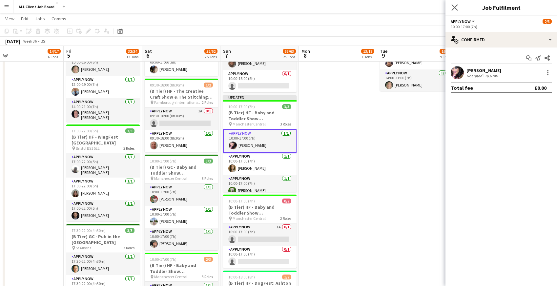
click at [458, 9] on app-icon "Close pop-in" at bounding box center [455, 8] width 10 height 10
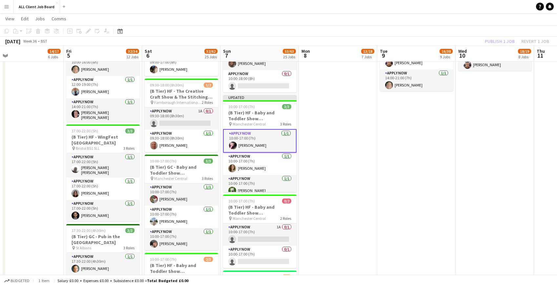
click at [451, 7] on app-navbar "Menu Boards Boards Boards All jobs Status Workforce Workforce My Workforce Recr…" at bounding box center [278, 6] width 557 height 13
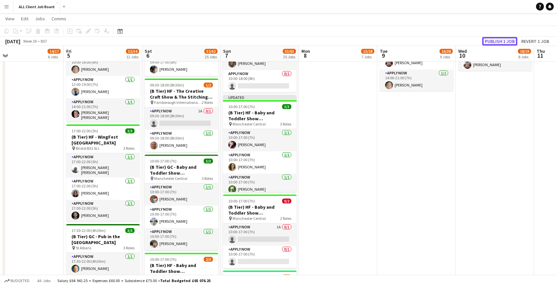
click at [505, 40] on button "Publish 1 job" at bounding box center [499, 41] width 35 height 9
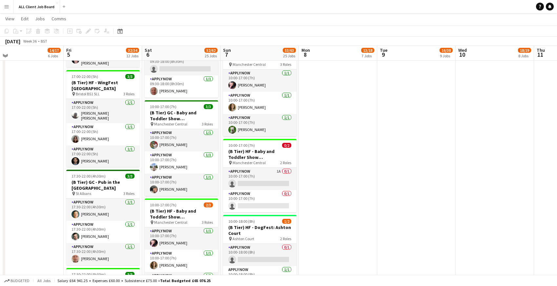
scroll to position [811, 0]
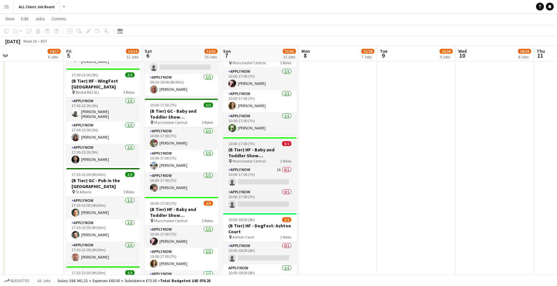
click at [249, 144] on span "10:00-17:00 (7h)" at bounding box center [241, 143] width 27 height 5
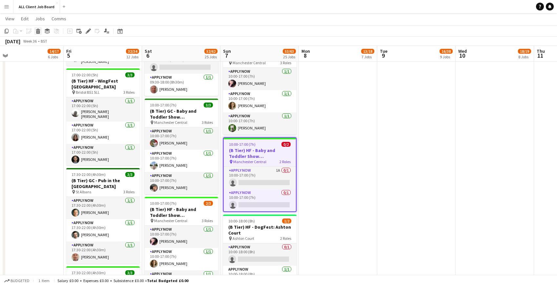
click at [41, 32] on div "Delete" at bounding box center [38, 31] width 8 height 8
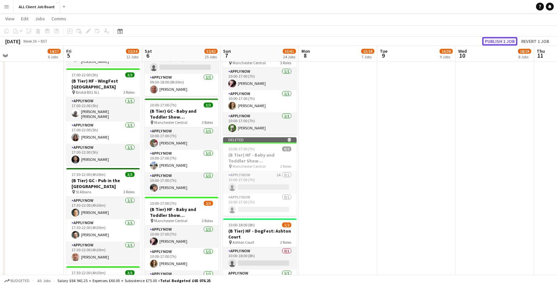
click at [495, 39] on button "Publish 1 job" at bounding box center [499, 41] width 35 height 9
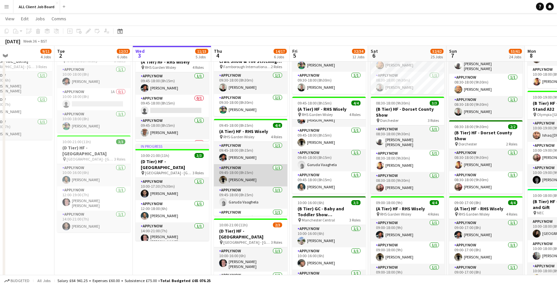
scroll to position [15, 0]
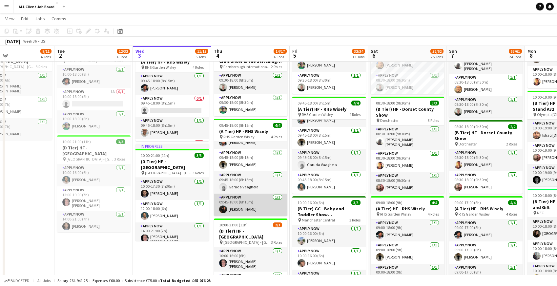
click at [242, 208] on app-card-role "APPLY NOW 1/1 09:45-18:00 (8h15m) Jack Reeve" at bounding box center [250, 205] width 73 height 22
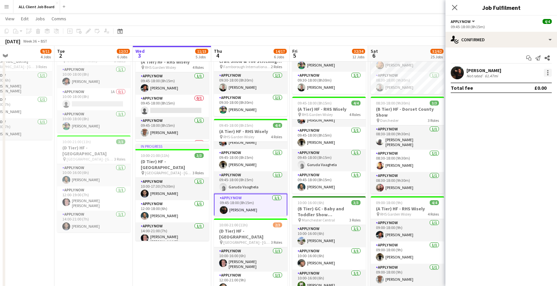
click at [550, 71] on div at bounding box center [548, 73] width 8 height 8
click at [524, 148] on span "Remove" at bounding box center [516, 148] width 20 height 6
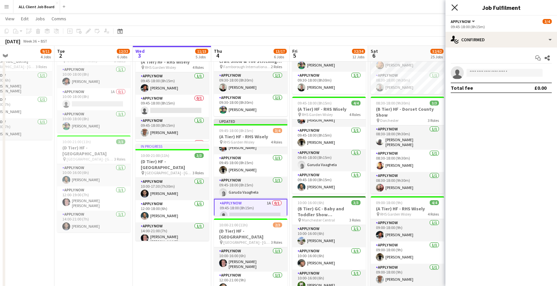
click at [453, 6] on icon "Close pop-in" at bounding box center [454, 7] width 6 height 6
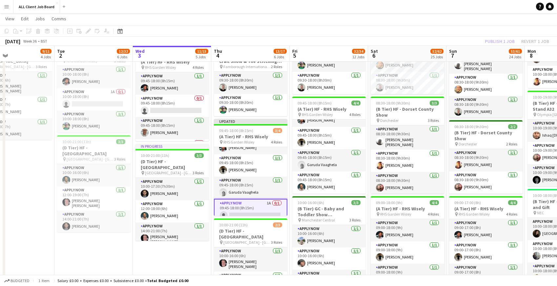
click at [453, 6] on app-navbar "Menu Boards Boards Boards All jobs Status Workforce Workforce My Workforce Recr…" at bounding box center [278, 6] width 557 height 13
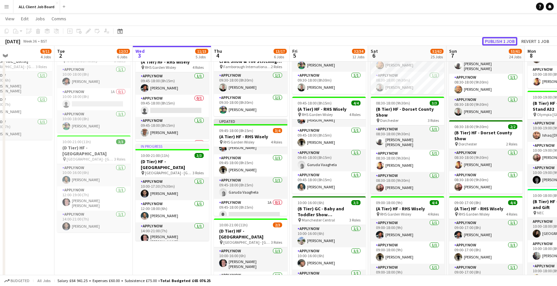
click at [494, 45] on button "Publish 1 job" at bounding box center [499, 41] width 35 height 9
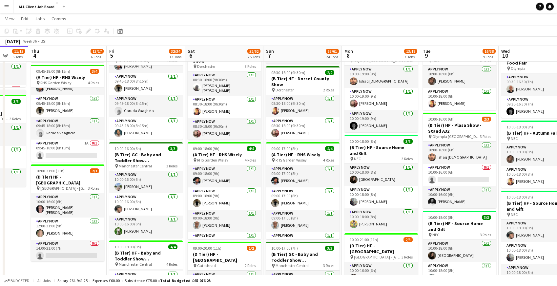
scroll to position [440, 0]
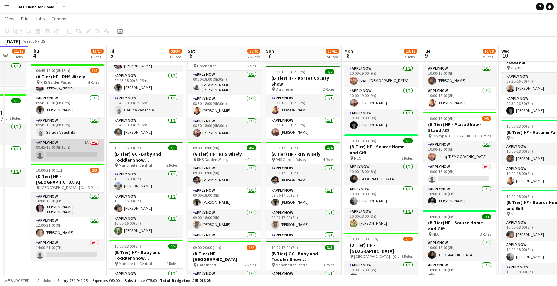
click at [56, 149] on app-card-role "APPLY NOW 1A 0/1 09:45-18:00 (8h15m) single-neutral-actions" at bounding box center [67, 150] width 73 height 22
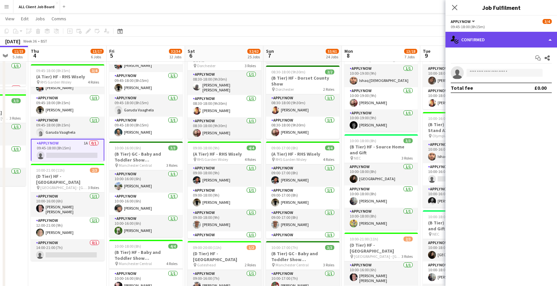
click at [502, 36] on div "single-neutral-actions-check-2 Confirmed" at bounding box center [501, 40] width 112 height 16
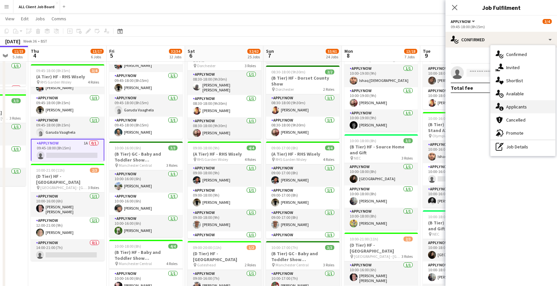
click at [518, 110] on span "Applicants" at bounding box center [516, 107] width 21 height 6
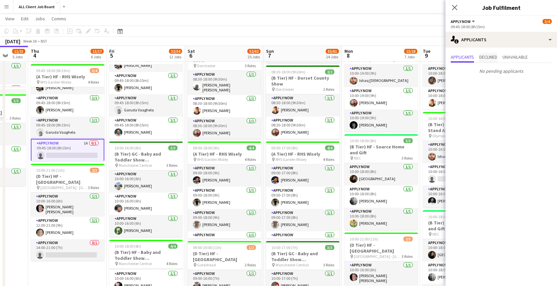
click at [493, 61] on span "Declined" at bounding box center [488, 58] width 18 height 10
click at [519, 57] on span "Unavailable" at bounding box center [515, 57] width 25 height 5
click at [455, 8] on icon at bounding box center [454, 7] width 6 height 6
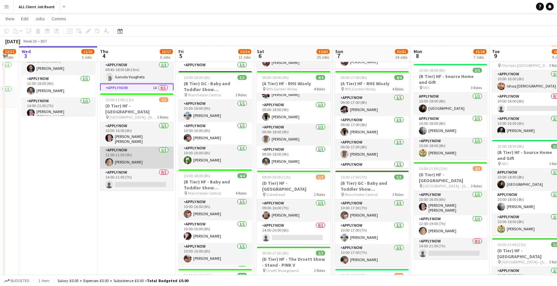
scroll to position [509, 0]
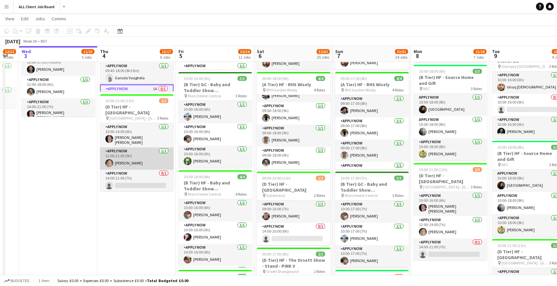
click at [128, 174] on app-card-role "APPLY NOW 0/1 14:00-21:00 (7h) single-neutral-actions" at bounding box center [136, 181] width 73 height 22
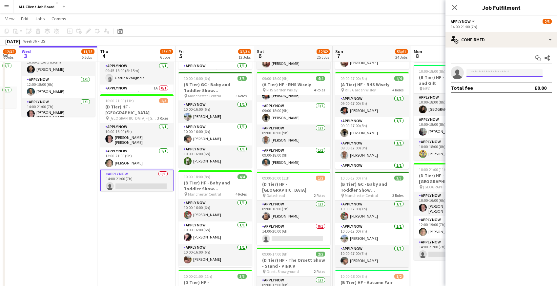
click at [494, 73] on input at bounding box center [504, 73] width 76 height 8
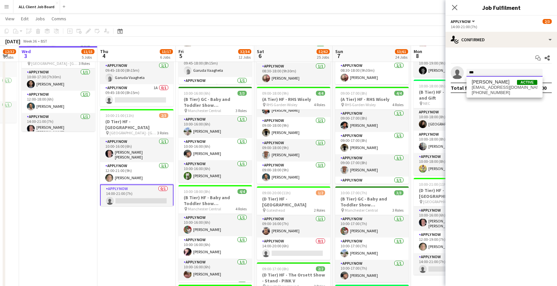
scroll to position [1, 0]
type input "***"
click at [506, 88] on span "[EMAIL_ADDRESS][DOMAIN_NAME]" at bounding box center [505, 87] width 66 height 5
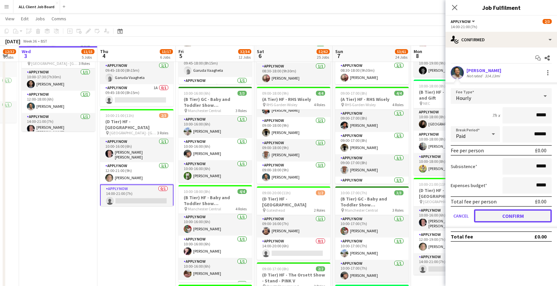
click at [487, 217] on button "Confirm" at bounding box center [513, 216] width 78 height 13
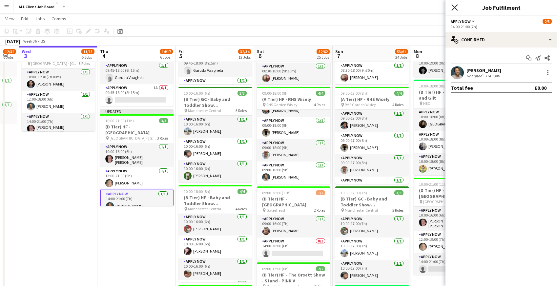
click at [457, 7] on icon "Close pop-in" at bounding box center [454, 7] width 6 height 6
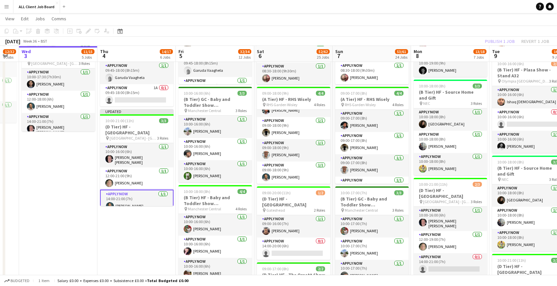
click at [445, 8] on app-navbar "Menu Boards Boards Boards All jobs Status Workforce Workforce My Workforce Recr…" at bounding box center [278, 6] width 557 height 13
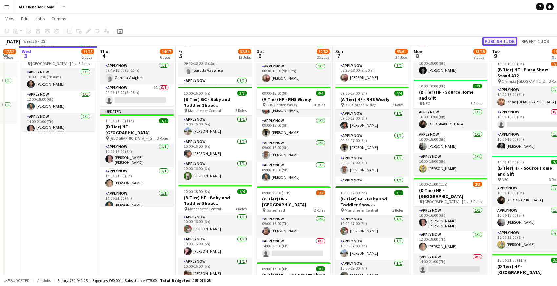
click at [487, 41] on button "Publish 1 job" at bounding box center [499, 41] width 35 height 9
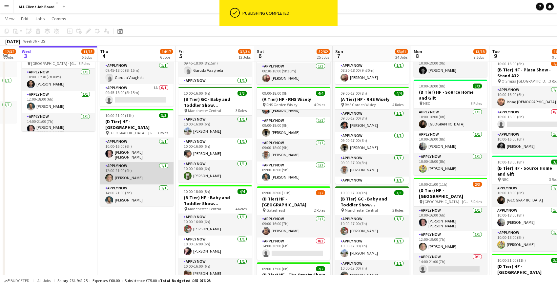
click at [122, 164] on app-card-role "APPLY NOW 1/1 12:00-21:00 (9h) Sarah Findlater" at bounding box center [136, 173] width 73 height 22
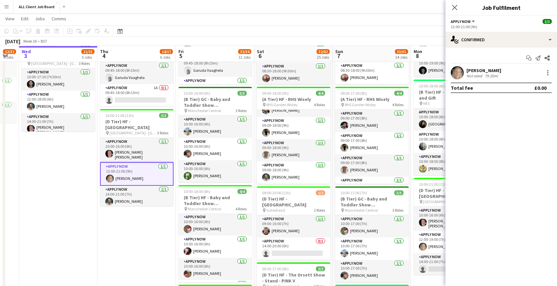
click at [115, 170] on app-card-role "APPLY NOW 1/1 12:00-21:00 (9h) Sarah Findlater" at bounding box center [136, 174] width 73 height 24
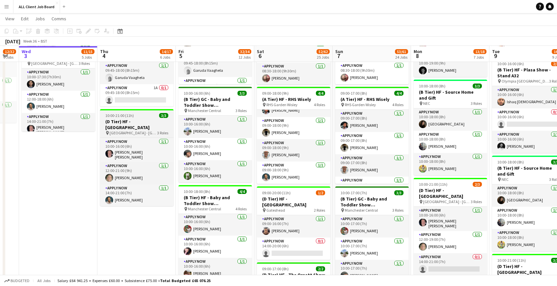
click at [111, 117] on span "10:00-21:00 (11h)" at bounding box center [119, 115] width 29 height 5
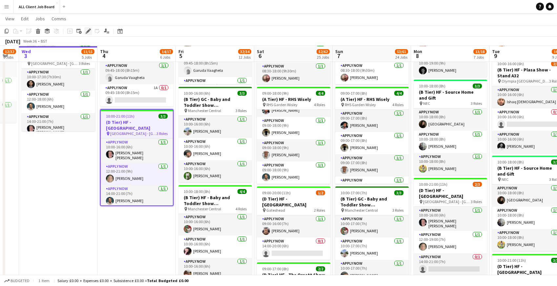
click at [89, 32] on icon "Edit" at bounding box center [88, 31] width 5 height 5
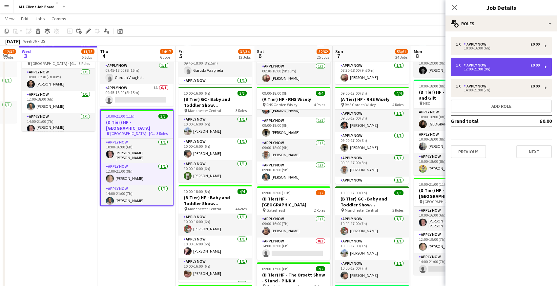
click at [493, 66] on div "1 x APPLY NOW £0.00" at bounding box center [498, 65] width 84 height 5
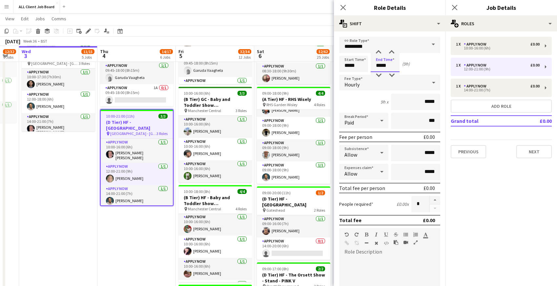
drag, startPoint x: 377, startPoint y: 66, endPoint x: 399, endPoint y: 66, distance: 22.3
click at [399, 66] on input "*****" at bounding box center [385, 64] width 29 height 16
type input "*****"
click at [346, 7] on app-icon "Close pop-in" at bounding box center [344, 8] width 10 height 10
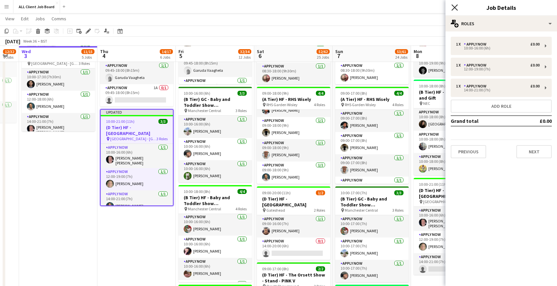
click at [456, 8] on icon at bounding box center [454, 7] width 6 height 6
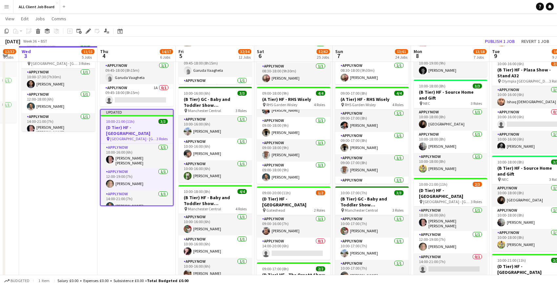
click at [434, 5] on app-navbar "Menu Boards Boards Boards All jobs Status Workforce Workforce My Workforce Recr…" at bounding box center [278, 6] width 557 height 13
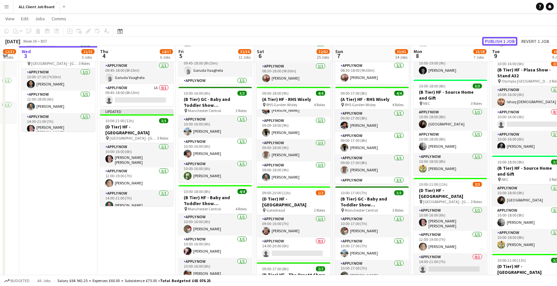
click at [492, 43] on button "Publish 1 job" at bounding box center [499, 41] width 35 height 9
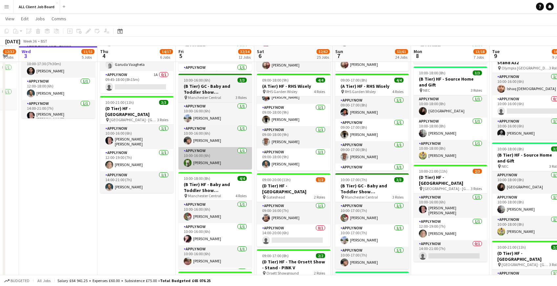
scroll to position [501, 0]
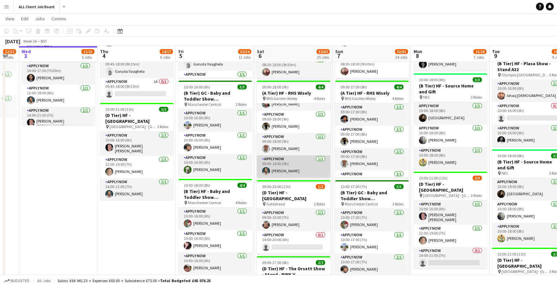
click at [282, 169] on app-card-role "APPLY NOW 1/1 09:00-18:00 (9h) Raymond Bethley" at bounding box center [293, 166] width 73 height 22
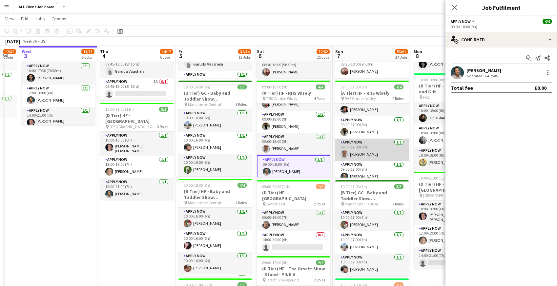
scroll to position [15, 0]
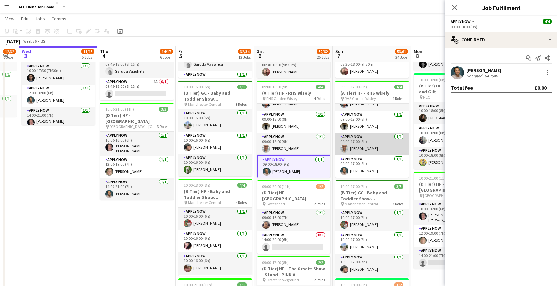
click at [355, 166] on app-card-role "APPLY NOW 1/1 09:00-17:00 (8h) Raymond Bethley" at bounding box center [371, 166] width 73 height 22
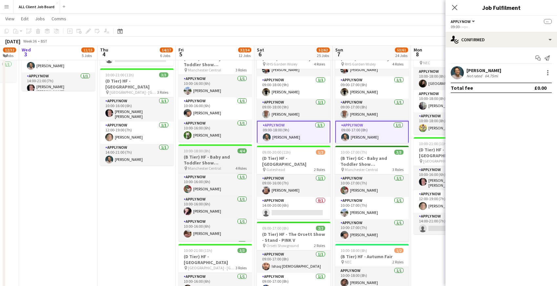
scroll to position [539, 0]
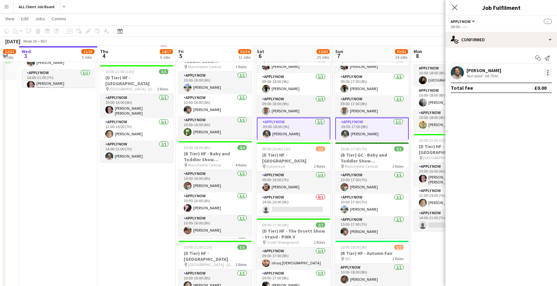
click at [547, 72] on div at bounding box center [547, 72] width 1 height 1
click at [515, 131] on span "Remove" at bounding box center [516, 132] width 20 height 6
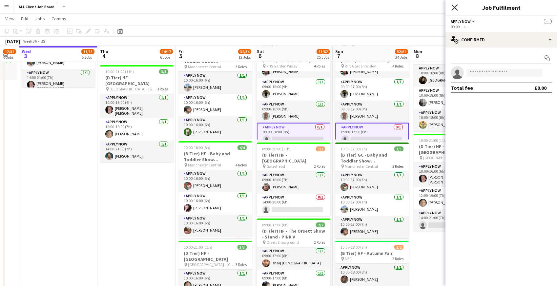
click at [454, 6] on icon "Close pop-in" at bounding box center [454, 7] width 6 height 6
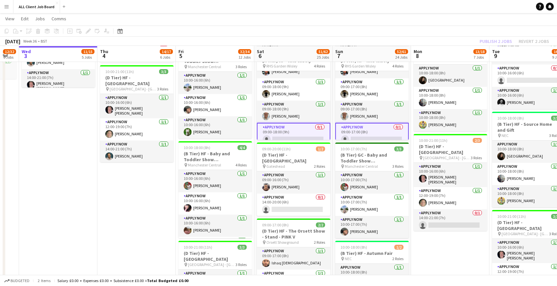
click at [438, 8] on app-navbar "Menu Boards Boards Boards All jobs Status Workforce Workforce My Workforce Recr…" at bounding box center [278, 6] width 557 height 13
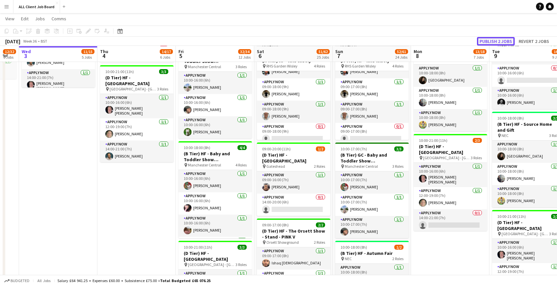
click at [500, 40] on button "Publish 2 jobs" at bounding box center [496, 41] width 38 height 9
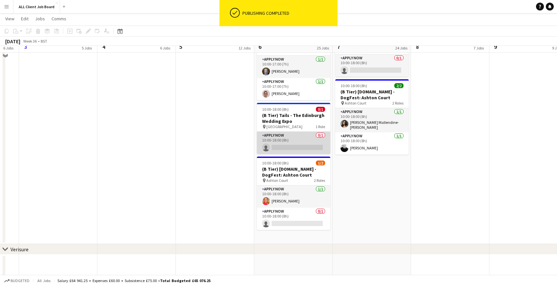
scroll to position [2607, 0]
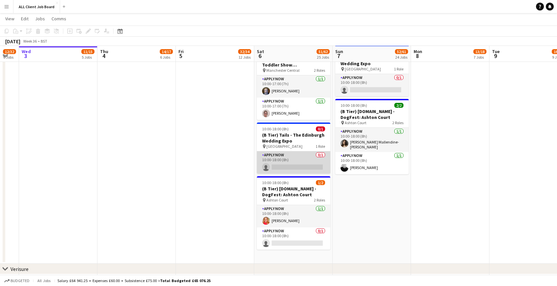
click at [266, 159] on app-card-role "APPLY NOW 0/1 10:00-18:00 (8h) single-neutral-actions" at bounding box center [293, 163] width 73 height 22
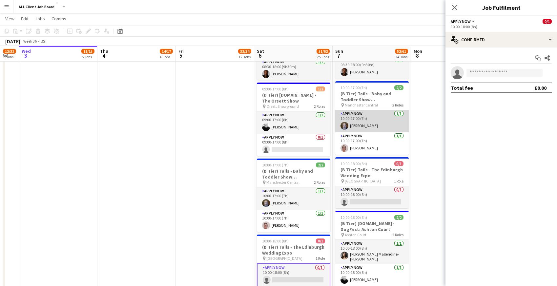
scroll to position [2495, 0]
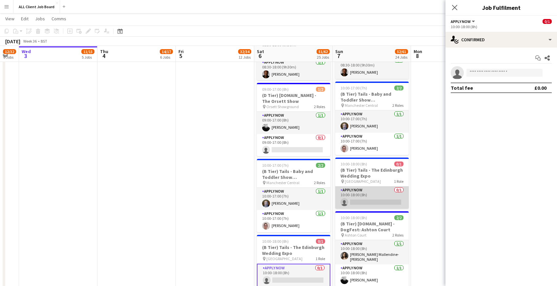
click at [358, 190] on app-card-role "APPLY NOW 0/1 10:00-18:00 (8h) single-neutral-actions" at bounding box center [371, 198] width 73 height 22
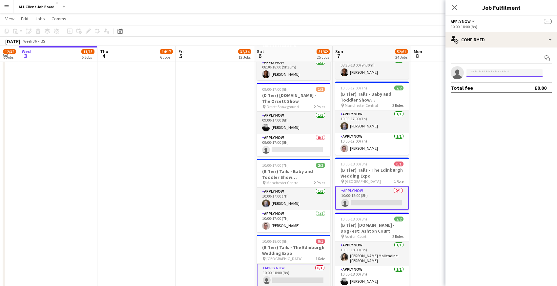
click at [504, 71] on input at bounding box center [504, 73] width 76 height 8
type input "***"
click at [504, 84] on span "[PERSON_NAME]" at bounding box center [491, 82] width 38 height 6
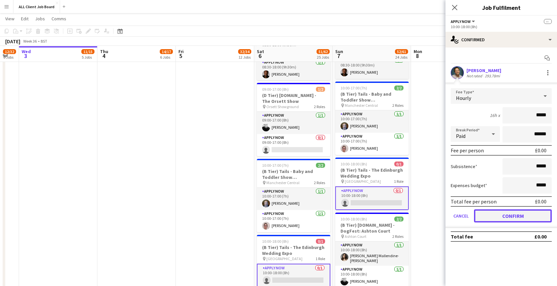
click at [500, 211] on button "Confirm" at bounding box center [513, 216] width 78 height 13
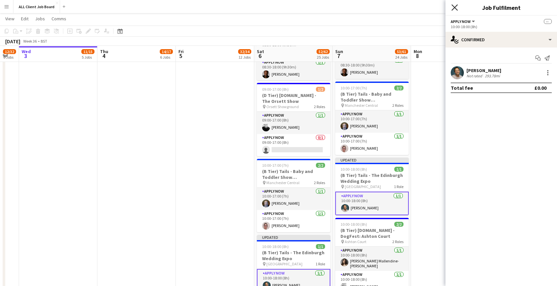
click at [455, 6] on icon "Close pop-in" at bounding box center [454, 7] width 6 height 6
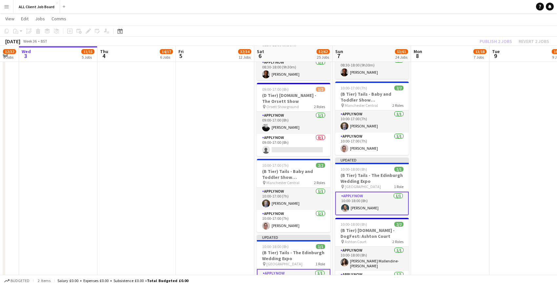
click at [445, 5] on app-navbar "Menu Boards Boards Boards All jobs Status Workforce Workforce My Workforce Recr…" at bounding box center [278, 6] width 557 height 13
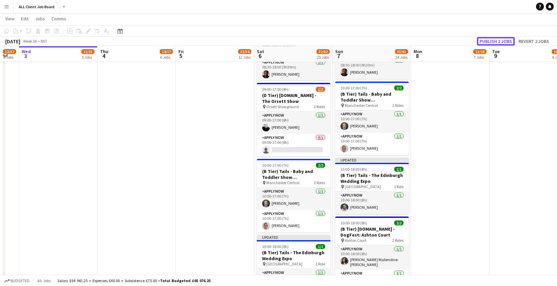
click at [492, 40] on button "Publish 2 jobs" at bounding box center [496, 41] width 38 height 9
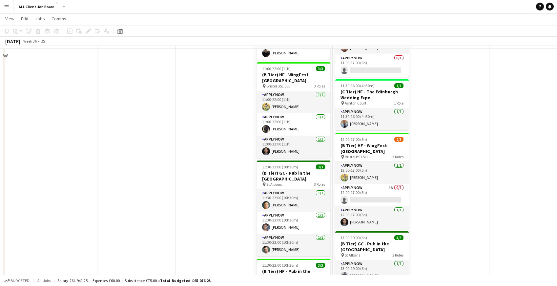
scroll to position [1373, 0]
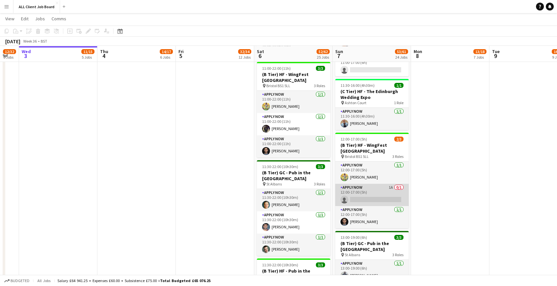
click at [380, 185] on app-card-role "APPLY NOW 1A 0/1 12:00-17:00 (5h) single-neutral-actions" at bounding box center [371, 195] width 73 height 22
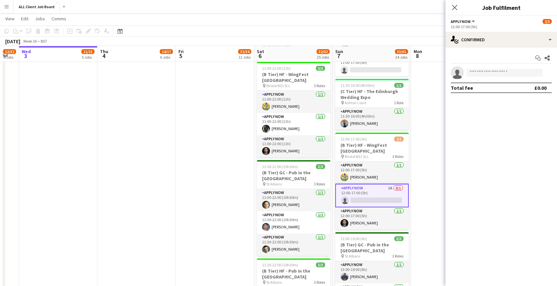
click at [492, 31] on app-options-switcher "APPLY NOW All roles APPLY NOW 2/3 12:00-17:00 (5h)" at bounding box center [501, 24] width 112 height 16
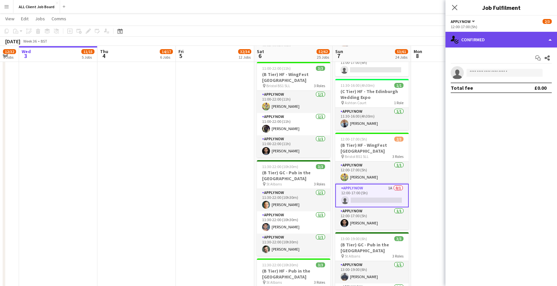
click at [492, 35] on div "single-neutral-actions-check-2 Confirmed" at bounding box center [501, 40] width 112 height 16
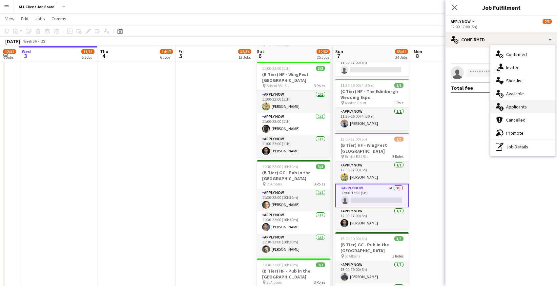
click at [500, 109] on icon at bounding box center [501, 109] width 4 height 4
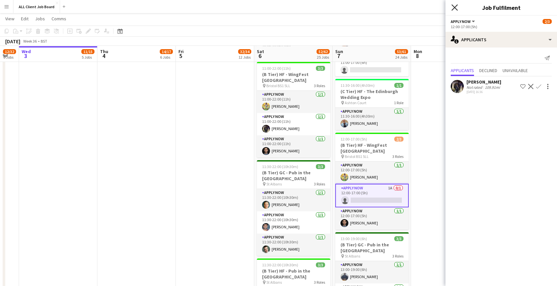
click at [456, 8] on icon "Close pop-in" at bounding box center [454, 7] width 6 height 6
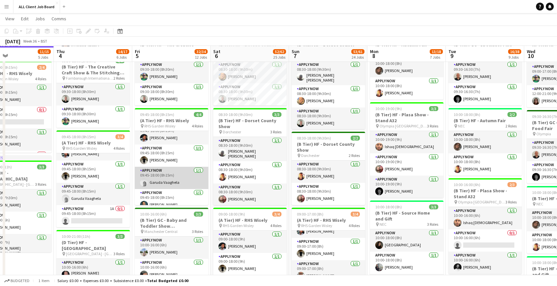
scroll to position [15, 0]
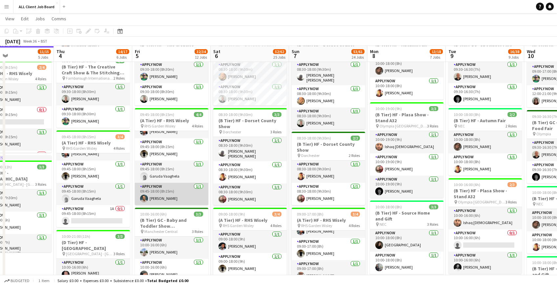
click at [168, 201] on app-card-role "APPLY NOW 1/1 09:45-18:00 (8h15m) Raymond Bethley" at bounding box center [171, 194] width 73 height 22
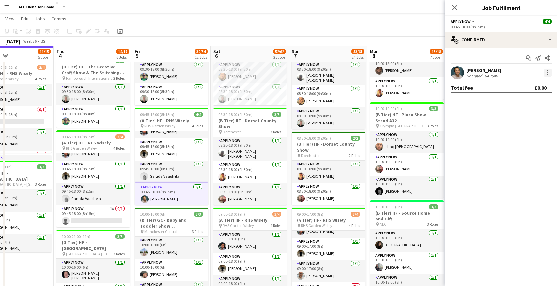
click at [550, 72] on div at bounding box center [548, 73] width 8 height 8
click at [518, 150] on span "Remove" at bounding box center [516, 148] width 20 height 6
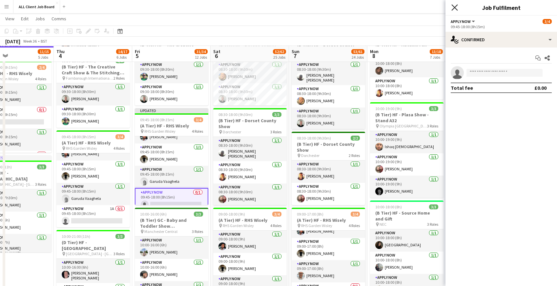
click at [454, 5] on icon "Close pop-in" at bounding box center [454, 7] width 6 height 6
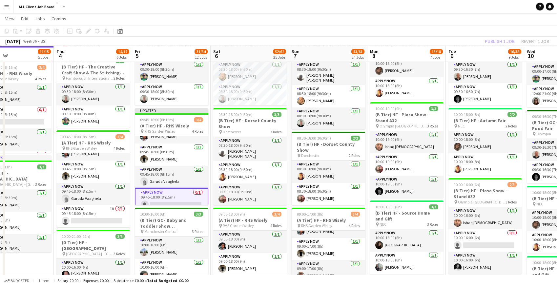
click at [452, 5] on app-navbar "Menu Boards Boards Boards All jobs Status Workforce Workforce My Workforce Recr…" at bounding box center [278, 6] width 557 height 13
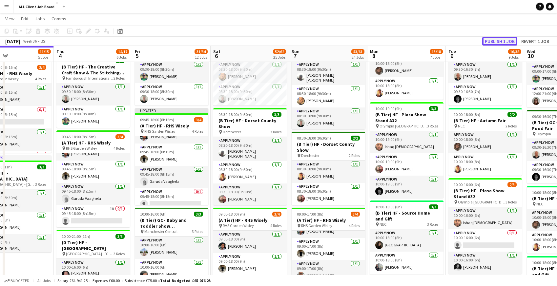
click at [500, 40] on button "Publish 1 job" at bounding box center [499, 41] width 35 height 9
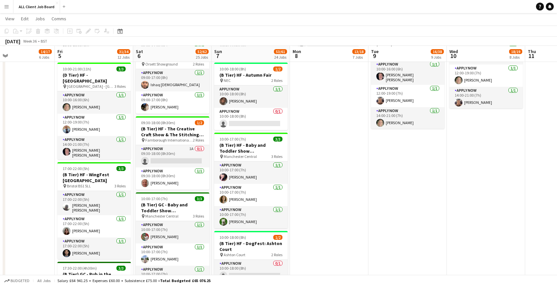
scroll to position [721, 0]
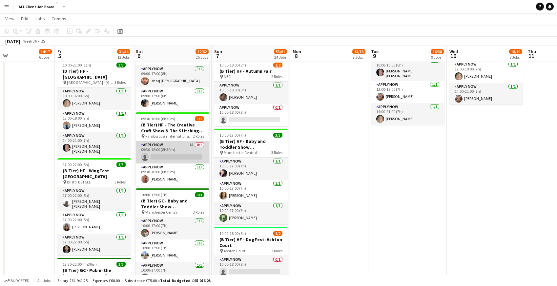
click at [181, 150] on app-card-role "APPLY NOW 1A 0/1 09:30-18:00 (8h30m) single-neutral-actions" at bounding box center [172, 152] width 73 height 22
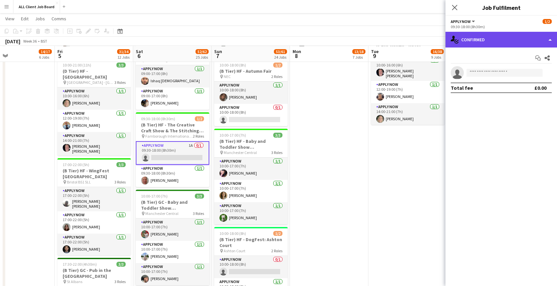
click at [495, 35] on div "single-neutral-actions-check-2 Confirmed" at bounding box center [501, 40] width 112 height 16
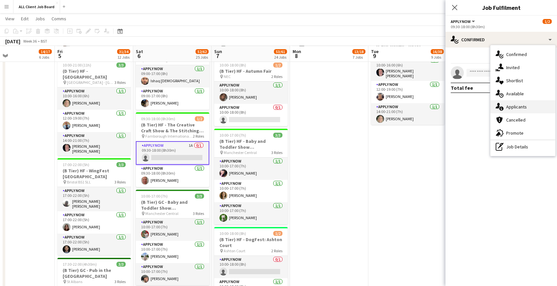
click at [511, 111] on div "single-neutral-actions-information Applicants" at bounding box center [522, 106] width 65 height 13
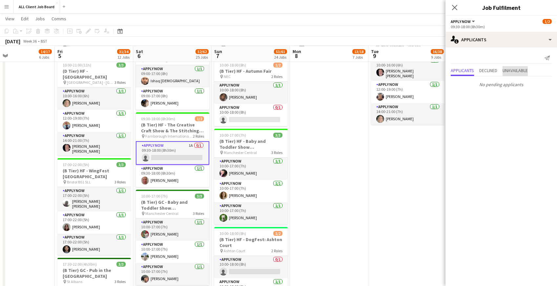
click at [525, 71] on span "Unavailable" at bounding box center [515, 70] width 25 height 5
click at [489, 55] on span "Declined" at bounding box center [488, 57] width 18 height 5
click at [462, 51] on div "Applicants Declined Unavailable No declined applicants" at bounding box center [501, 65] width 112 height 34
click at [456, 7] on icon "Close pop-in" at bounding box center [454, 7] width 6 height 6
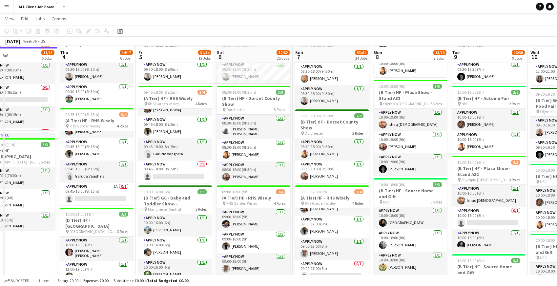
scroll to position [397, 0]
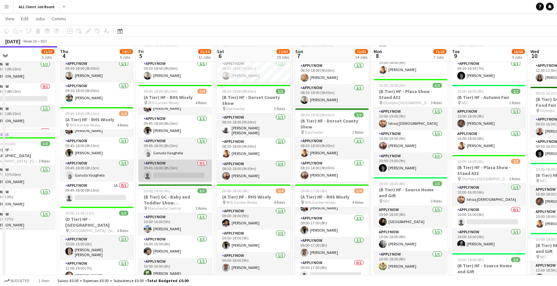
click at [166, 174] on app-card-role "APPLY NOW 0/1 09:45-18:00 (8h15m) single-neutral-actions" at bounding box center [174, 171] width 73 height 22
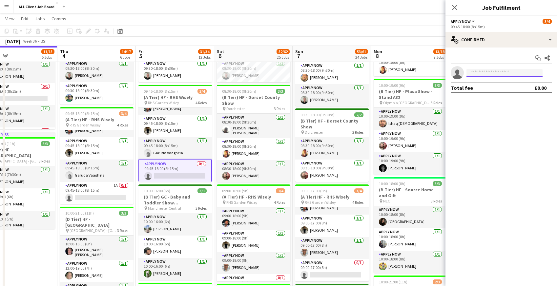
click at [478, 75] on input at bounding box center [504, 73] width 76 height 8
type input "****"
click at [491, 86] on span "caramathiabrennan@gmail.com" at bounding box center [505, 87] width 66 height 5
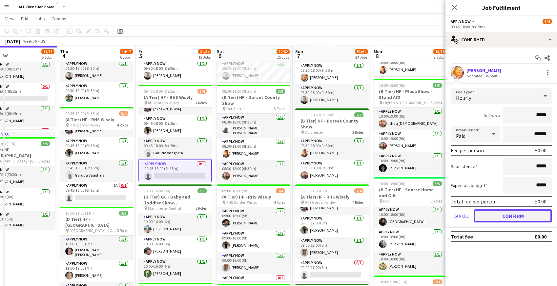
click at [497, 217] on button "Confirm" at bounding box center [513, 216] width 78 height 13
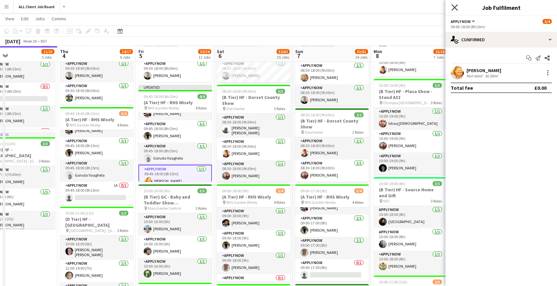
click at [456, 6] on icon at bounding box center [454, 7] width 6 height 6
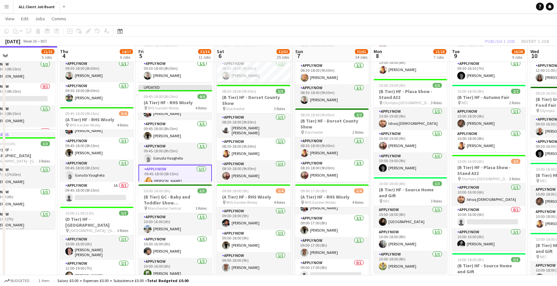
click at [456, 6] on app-navbar "Menu Boards Boards Boards All jobs Status Workforce Workforce My Workforce Recr…" at bounding box center [278, 6] width 557 height 13
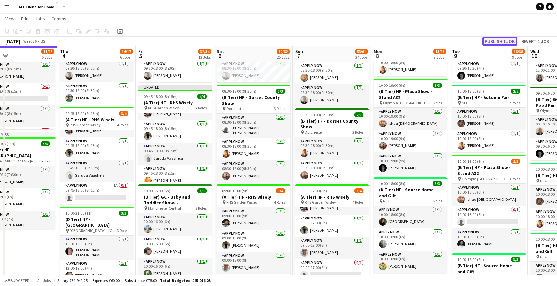
click at [501, 43] on button "Publish 1 job" at bounding box center [499, 41] width 35 height 9
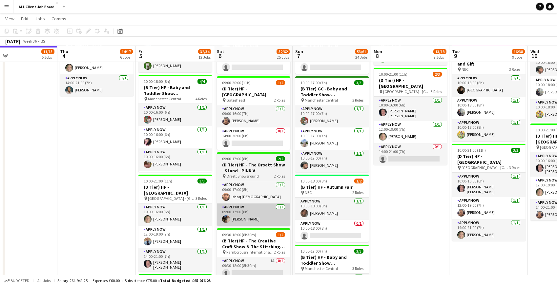
scroll to position [604, 0]
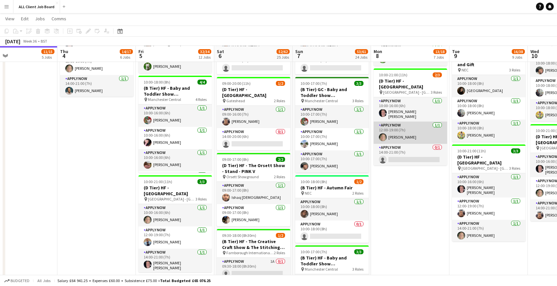
click at [400, 130] on app-card-role "APPLY NOW 1/1 12:00-19:00 (7h) Sarah Findlater" at bounding box center [410, 133] width 73 height 22
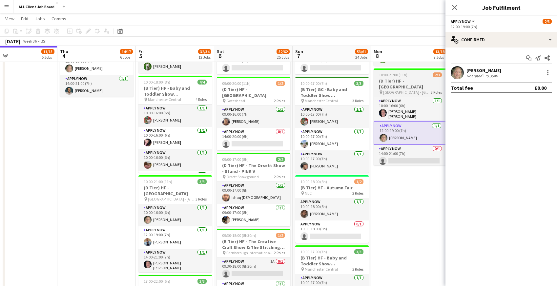
click at [397, 87] on h3 "(D Tier) HF - [GEOGRAPHIC_DATA]" at bounding box center [410, 84] width 73 height 12
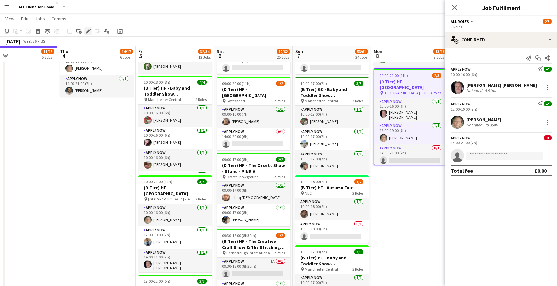
click at [88, 32] on icon at bounding box center [88, 32] width 4 height 4
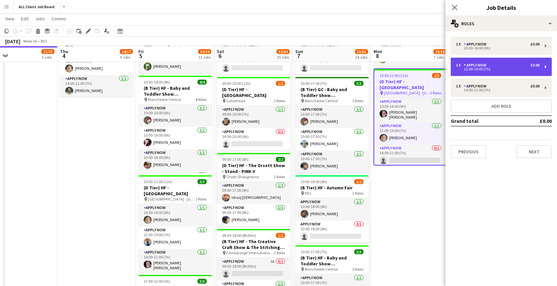
click at [504, 69] on div "12:00-19:00 (7h)" at bounding box center [498, 69] width 84 height 3
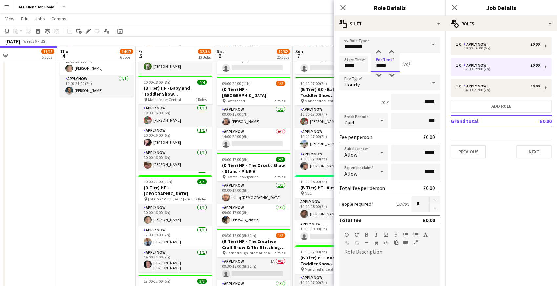
drag, startPoint x: 375, startPoint y: 67, endPoint x: 394, endPoint y: 67, distance: 19.4
click at [394, 67] on input "*****" at bounding box center [385, 64] width 29 height 16
type input "*****"
click at [344, 8] on icon at bounding box center [343, 7] width 6 height 6
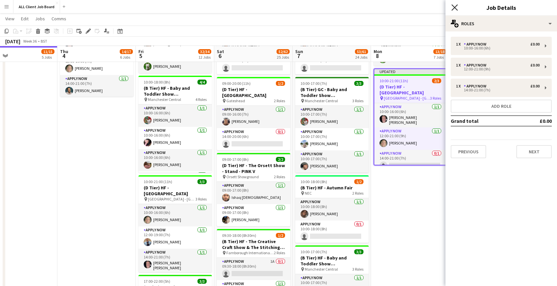
click at [458, 9] on icon "Close pop-in" at bounding box center [454, 7] width 6 height 6
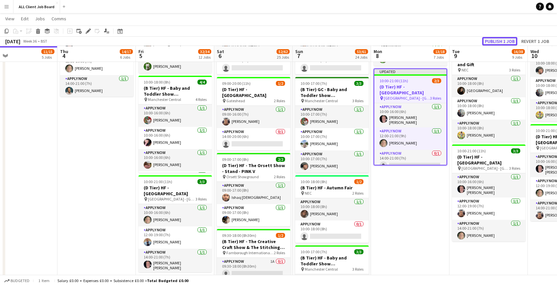
click at [501, 42] on button "Publish 1 job" at bounding box center [499, 41] width 35 height 9
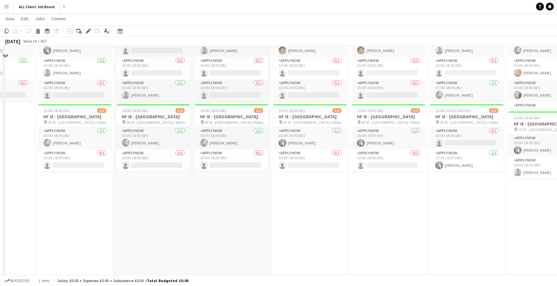
scroll to position [1945, 0]
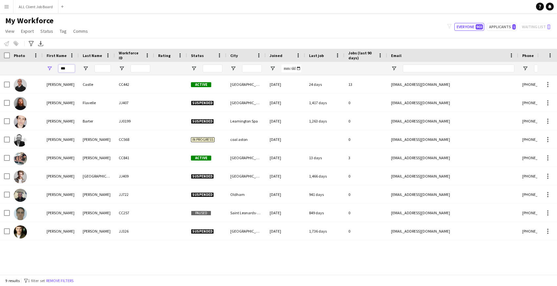
drag, startPoint x: 70, startPoint y: 70, endPoint x: 55, endPoint y: 68, distance: 14.9
click at [55, 68] on div "***" at bounding box center [61, 68] width 36 height 13
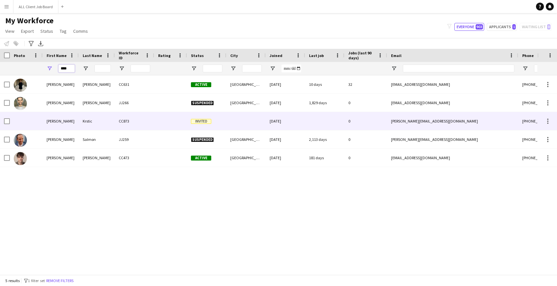
type input "****"
click at [68, 124] on div "[PERSON_NAME]" at bounding box center [61, 121] width 36 height 18
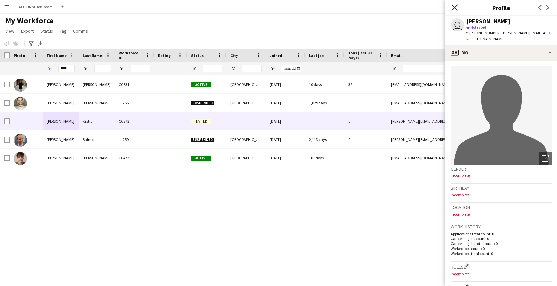
click at [455, 7] on icon at bounding box center [454, 7] width 6 height 6
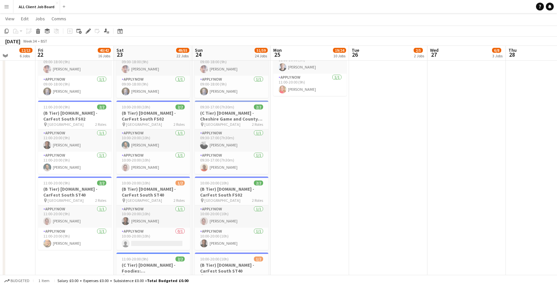
scroll to position [2532, 0]
click at [211, 117] on h3 "(C Tier) [DOMAIN_NAME] - Cheshire Game and County Fair" at bounding box center [231, 116] width 73 height 12
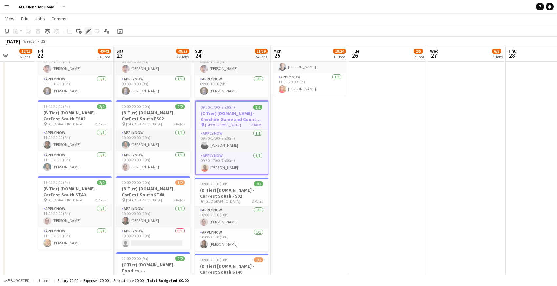
click at [88, 32] on icon at bounding box center [88, 32] width 4 height 4
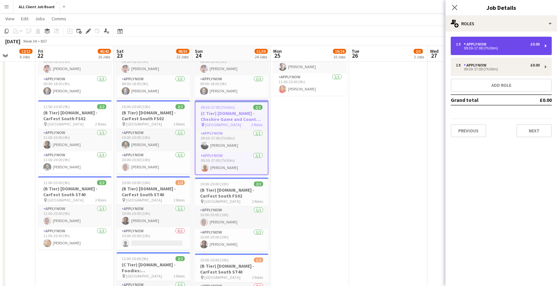
click at [485, 47] on div "09:30-17:00 (7h30m)" at bounding box center [498, 48] width 84 height 3
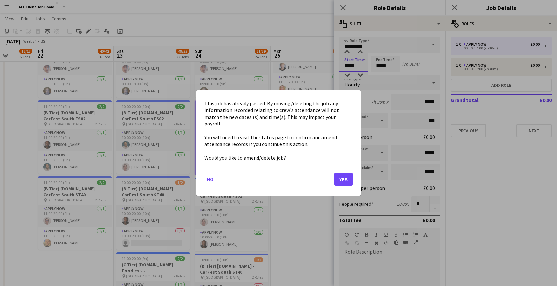
scroll to position [0, 0]
drag, startPoint x: 344, startPoint y: 65, endPoint x: 371, endPoint y: 69, distance: 26.8
click at [340, 175] on button "Yes" at bounding box center [343, 179] width 18 height 13
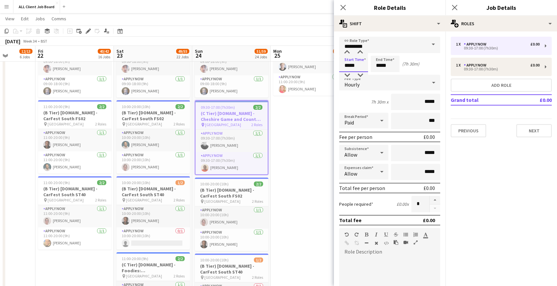
drag, startPoint x: 343, startPoint y: 65, endPoint x: 365, endPoint y: 65, distance: 21.7
click at [365, 65] on input "*****" at bounding box center [353, 64] width 29 height 16
type input "*****"
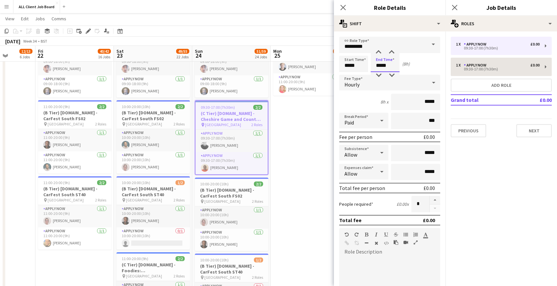
type input "*****"
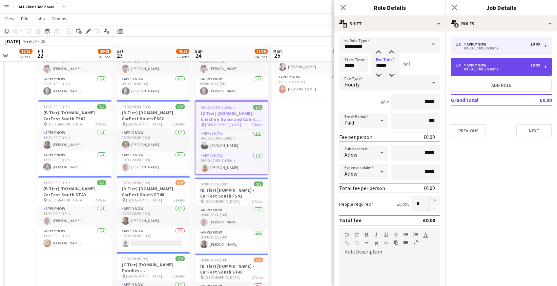
click at [484, 65] on div "APPLY NOW" at bounding box center [476, 65] width 25 height 5
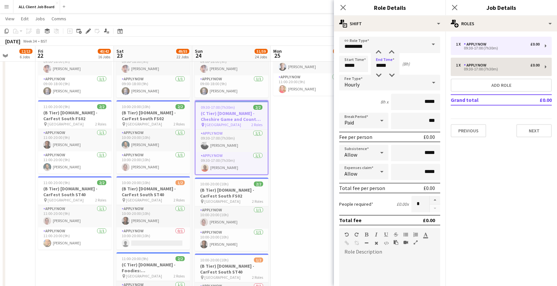
type input "*****"
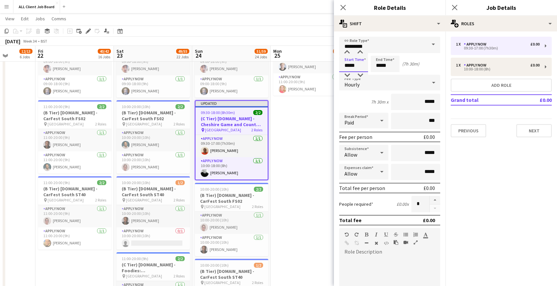
drag, startPoint x: 345, startPoint y: 66, endPoint x: 364, endPoint y: 70, distance: 19.4
click at [364, 70] on input "*****" at bounding box center [353, 64] width 29 height 16
type input "*****"
click at [467, 152] on mat-expansion-panel "pencil3 General details 1 x APPLY NOW £0.00 09:30-17:00 (7h30m) 1 x APPLY NOW £…" at bounding box center [501, 158] width 112 height 255
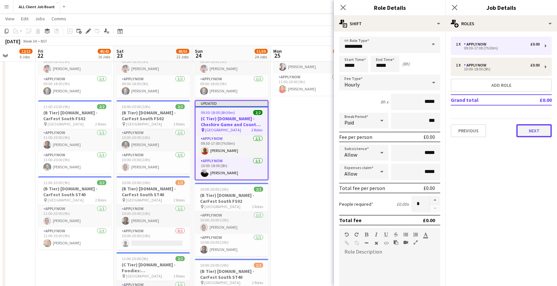
click at [528, 133] on button "Next" at bounding box center [533, 130] width 35 height 13
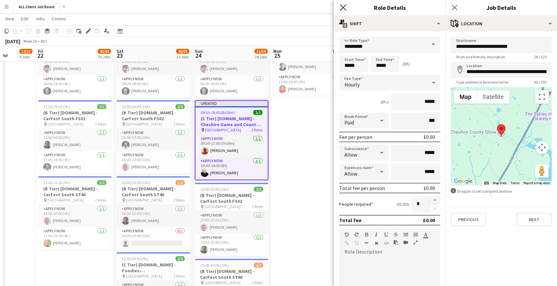
click at [343, 7] on icon at bounding box center [343, 7] width 6 height 6
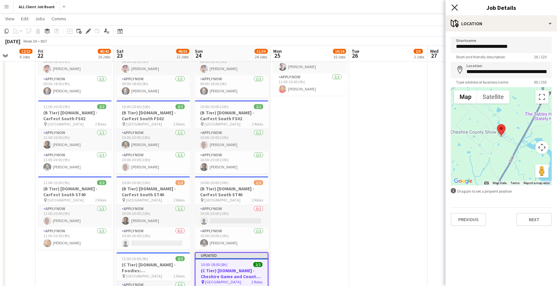
click at [454, 5] on icon "Close pop-in" at bounding box center [454, 7] width 6 height 6
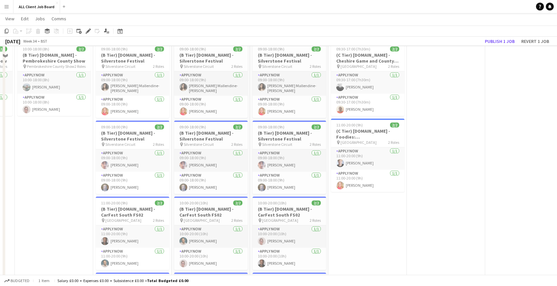
scroll to position [2404, 0]
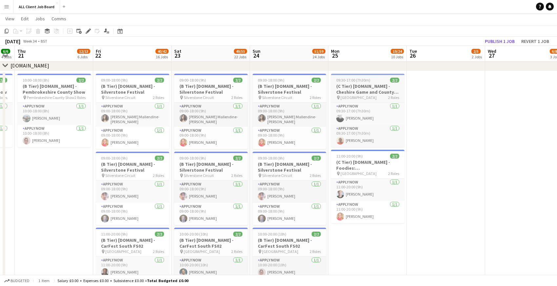
click at [351, 84] on h3 "(C Tier) Tails.com - Cheshire Game and County Fair" at bounding box center [367, 89] width 73 height 12
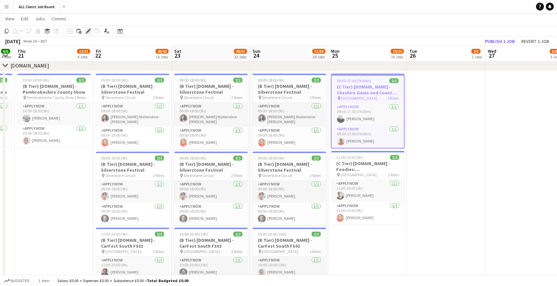
click at [90, 32] on icon "Edit" at bounding box center [88, 31] width 5 height 5
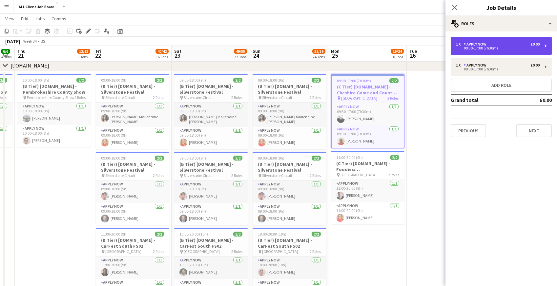
click at [492, 47] on div "09:30-17:00 (7h30m)" at bounding box center [498, 48] width 84 height 3
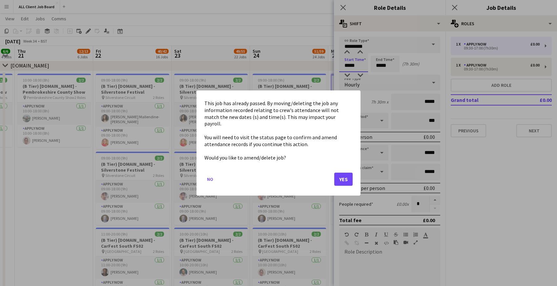
scroll to position [0, 0]
drag, startPoint x: 345, startPoint y: 65, endPoint x: 365, endPoint y: 66, distance: 20.0
click at [349, 174] on button "Yes" at bounding box center [343, 179] width 18 height 13
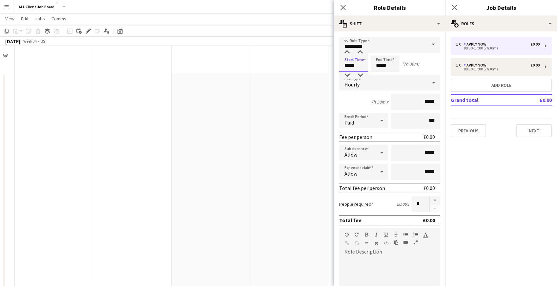
scroll to position [2404, 0]
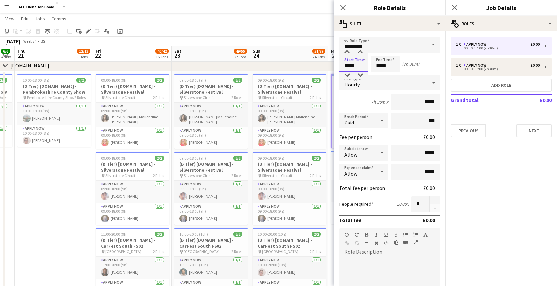
drag, startPoint x: 344, startPoint y: 66, endPoint x: 364, endPoint y: 67, distance: 19.7
click at [364, 67] on input "*****" at bounding box center [353, 64] width 29 height 16
type input "*****"
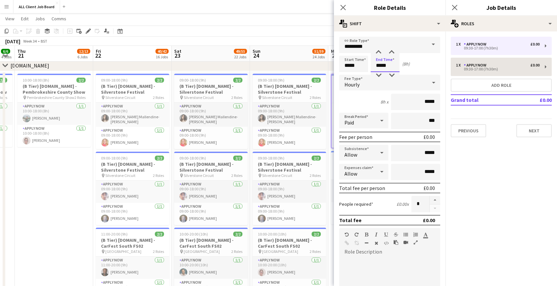
type input "*****"
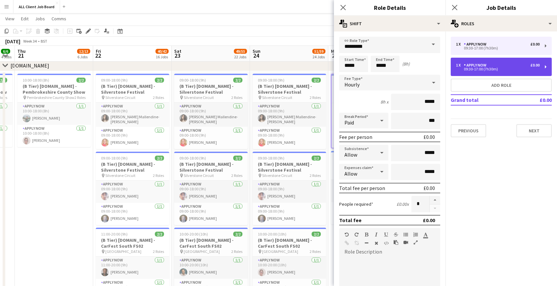
click at [467, 67] on div "APPLY NOW" at bounding box center [476, 65] width 25 height 5
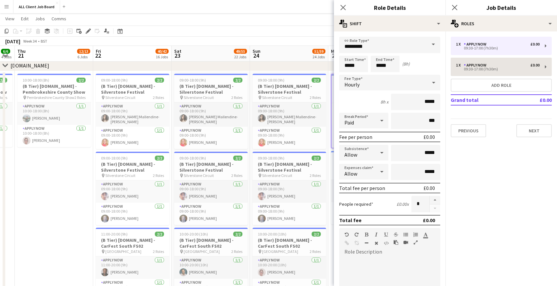
type input "*****"
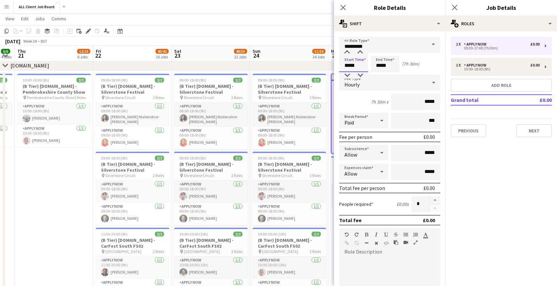
drag, startPoint x: 342, startPoint y: 66, endPoint x: 363, endPoint y: 65, distance: 21.3
click at [364, 66] on input "*****" at bounding box center [353, 64] width 29 height 16
type input "*****"
click at [340, 5] on app-icon "Close pop-in" at bounding box center [344, 8] width 10 height 10
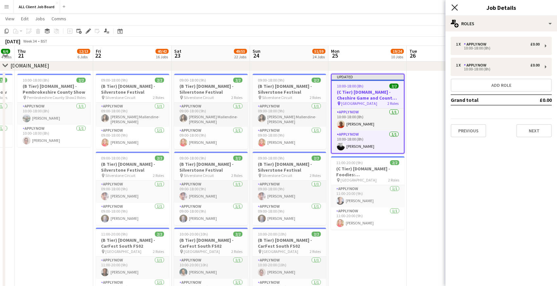
click at [456, 9] on icon at bounding box center [454, 7] width 6 height 6
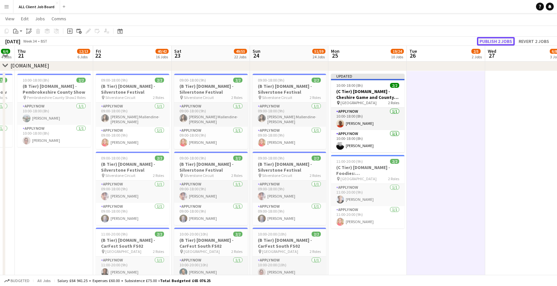
click at [492, 41] on button "Publish 2 jobs" at bounding box center [496, 41] width 38 height 9
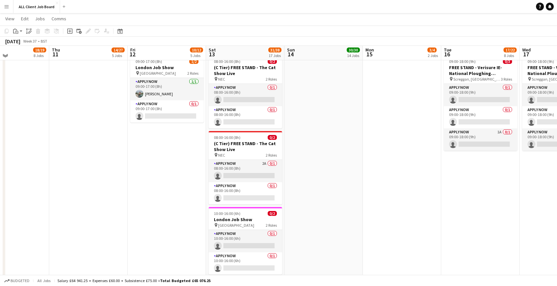
scroll to position [22, 0]
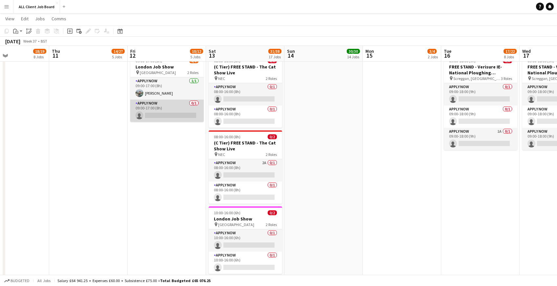
click at [155, 110] on app-card-role "APPLY NOW 0/1 09:00-17:00 (8h) single-neutral-actions" at bounding box center [166, 111] width 73 height 22
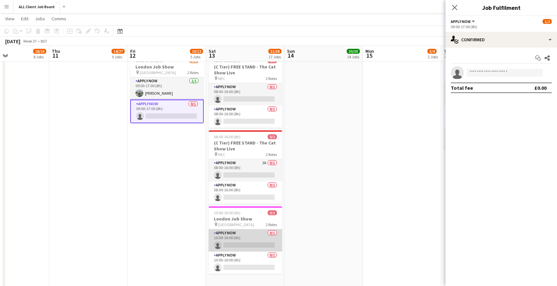
click at [239, 237] on app-card-role "APPLY NOW 0/1 10:00-16:00 (6h) single-neutral-actions" at bounding box center [245, 241] width 73 height 22
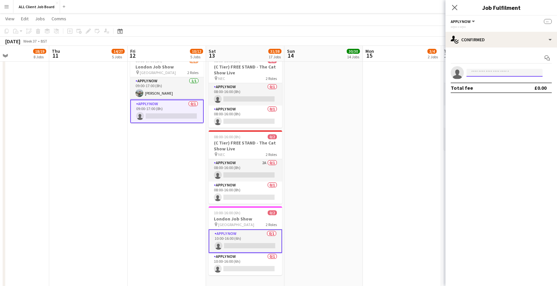
click at [487, 74] on input at bounding box center [504, 73] width 76 height 8
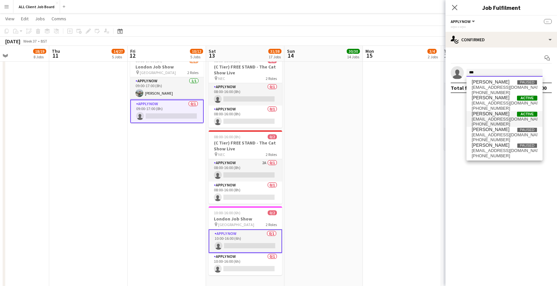
type input "***"
click at [484, 117] on span "samuelvfogell@gmail.com" at bounding box center [505, 119] width 66 height 5
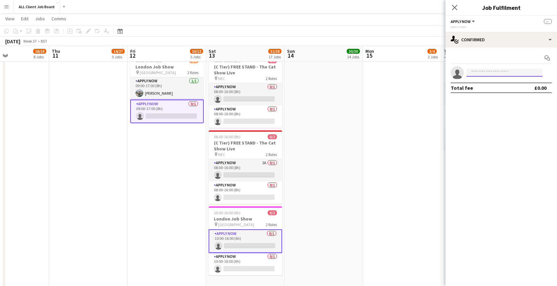
scroll to position [0, 0]
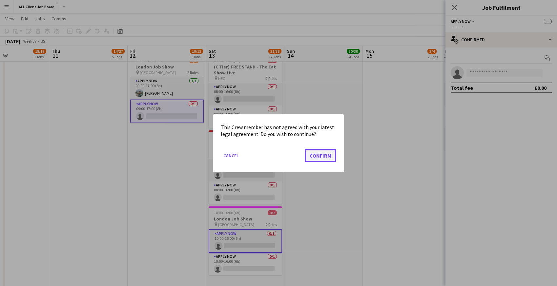
click at [317, 158] on button "Confirm" at bounding box center [320, 155] width 31 height 13
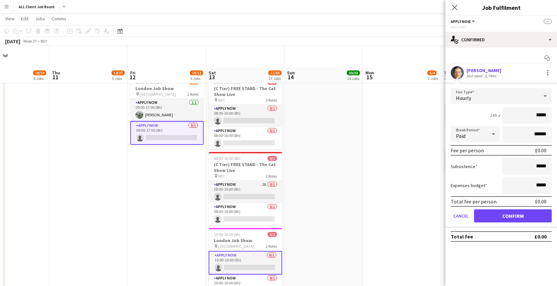
scroll to position [22, 0]
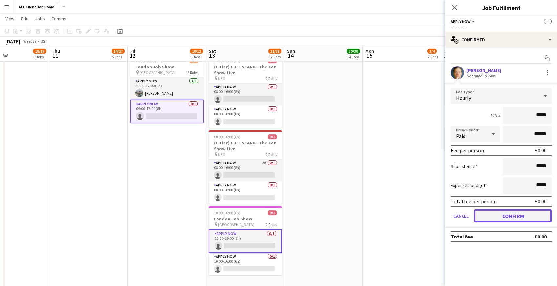
click at [503, 218] on button "Confirm" at bounding box center [513, 216] width 78 height 13
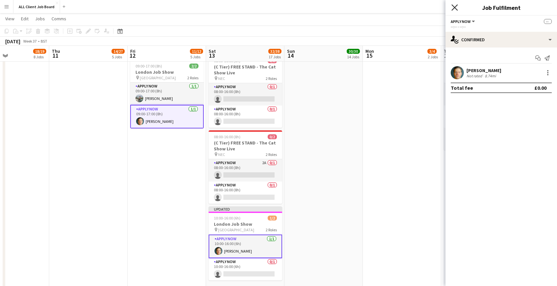
click at [454, 6] on icon "Close pop-in" at bounding box center [454, 7] width 6 height 6
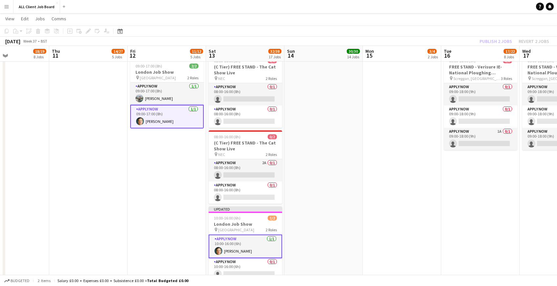
click at [432, 6] on app-navbar "Menu Boards Boards Boards All jobs Status Workforce Workforce My Workforce Recr…" at bounding box center [278, 6] width 557 height 13
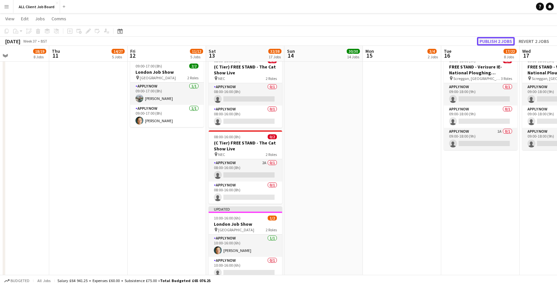
click at [493, 39] on button "Publish 2 jobs" at bounding box center [496, 41] width 38 height 9
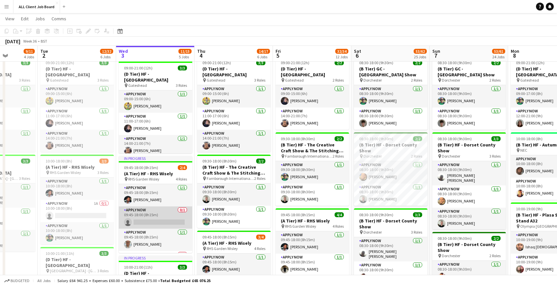
scroll to position [273, 0]
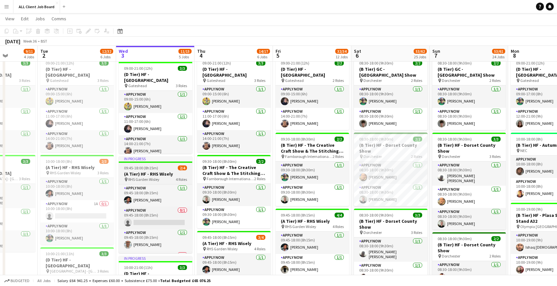
click at [139, 174] on h3 "(A Tier) HF - RHS Wisely" at bounding box center [155, 174] width 73 height 6
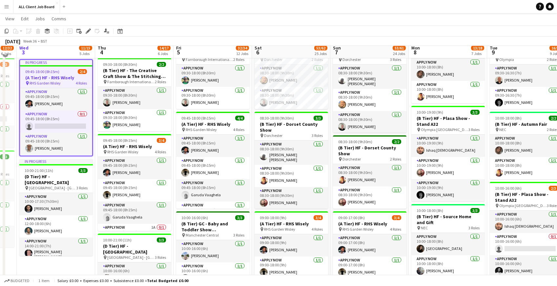
scroll to position [370, 0]
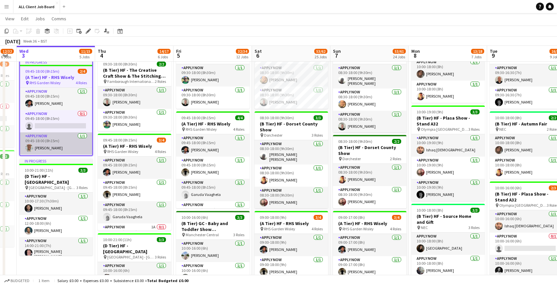
click at [51, 144] on app-card-role "APPLY NOW 1/1 09:45-18:00 (8h15m) Jordan Larkin" at bounding box center [56, 144] width 72 height 22
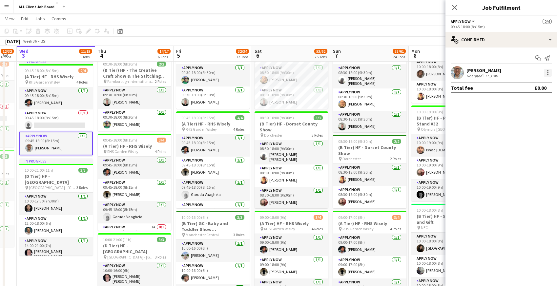
click at [548, 73] on div at bounding box center [547, 72] width 1 height 1
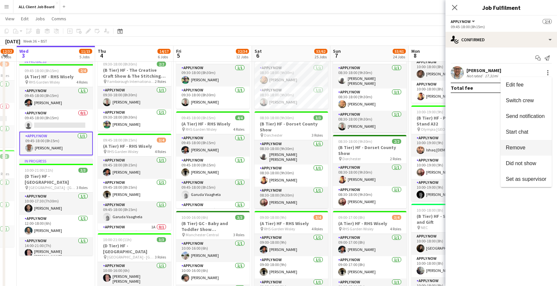
click at [515, 145] on span "Remove" at bounding box center [516, 148] width 20 height 6
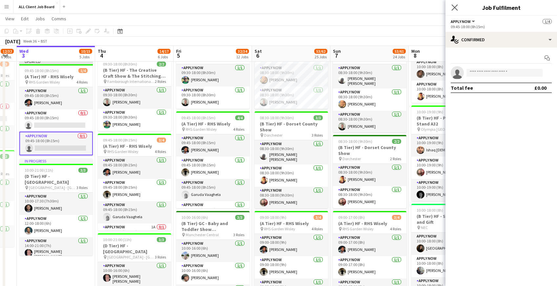
click at [454, 4] on app-icon "Close pop-in" at bounding box center [455, 8] width 10 height 10
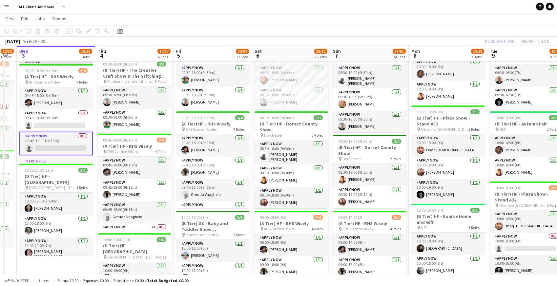
click at [435, 6] on app-navbar "Menu Boards Boards Boards All jobs Status Workforce Workforce My Workforce Recr…" at bounding box center [278, 6] width 557 height 13
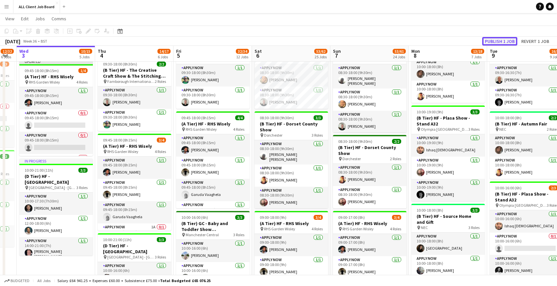
click at [493, 43] on button "Publish 1 job" at bounding box center [499, 41] width 35 height 9
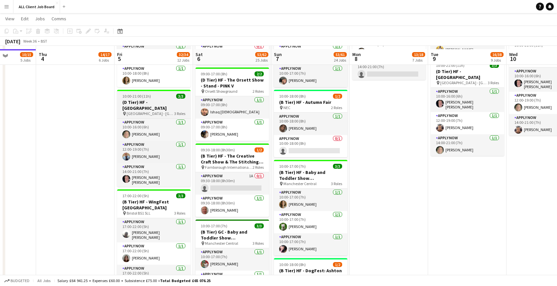
scroll to position [696, 0]
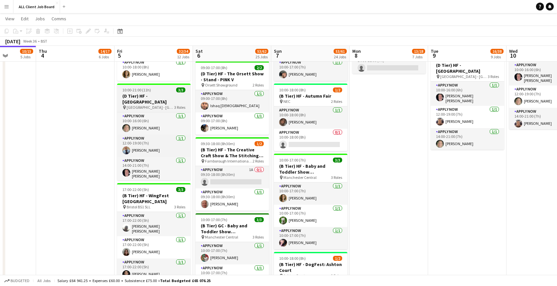
click at [147, 102] on h3 "(D Tier) HF - [GEOGRAPHIC_DATA]" at bounding box center [153, 99] width 73 height 12
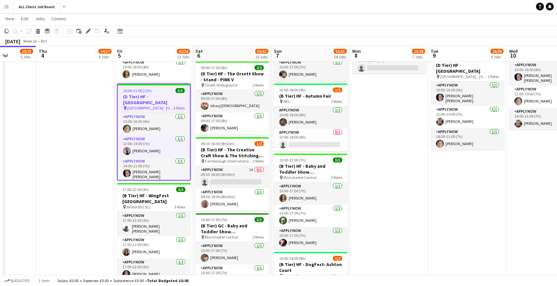
click at [147, 102] on h3 "(D Tier) HF - [GEOGRAPHIC_DATA]" at bounding box center [154, 100] width 72 height 12
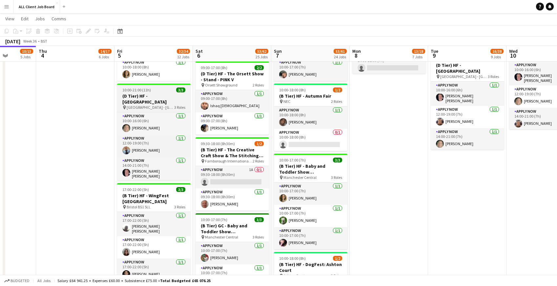
click at [138, 88] on span "10:00-21:00 (11h)" at bounding box center [136, 90] width 29 height 5
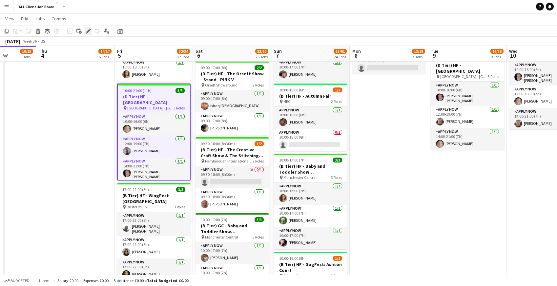
click at [88, 31] on icon at bounding box center [88, 32] width 4 height 4
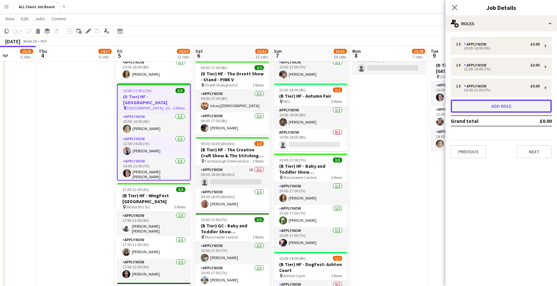
click at [492, 106] on button "Add role" at bounding box center [501, 106] width 101 height 13
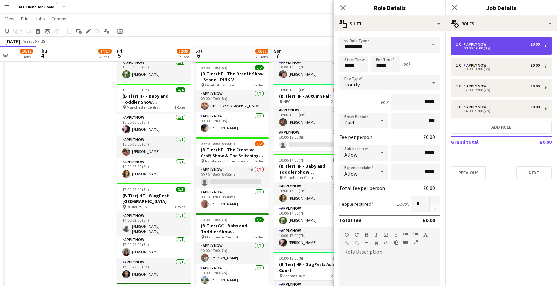
click at [467, 46] on div "APPLY NOW" at bounding box center [476, 44] width 25 height 5
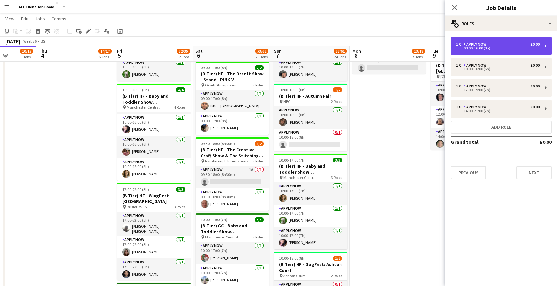
click at [467, 46] on div "APPLY NOW" at bounding box center [476, 44] width 25 height 5
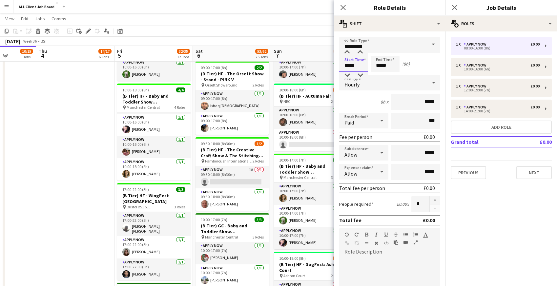
drag, startPoint x: 343, startPoint y: 67, endPoint x: 357, endPoint y: 67, distance: 14.1
click at [357, 67] on input "*****" at bounding box center [353, 64] width 29 height 16
type input "*****"
click at [342, 9] on icon at bounding box center [343, 7] width 6 height 6
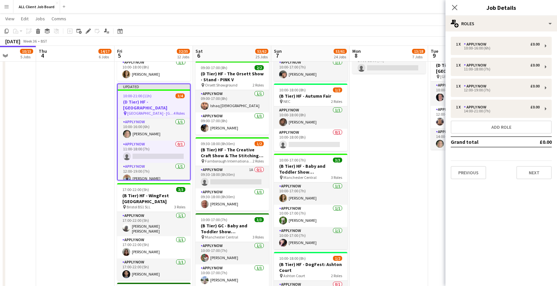
click at [450, 7] on div "Close pop-in" at bounding box center [454, 7] width 18 height 15
click at [456, 5] on icon "Close pop-in" at bounding box center [454, 7] width 6 height 6
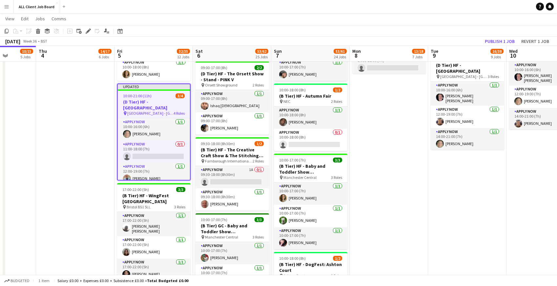
click at [458, 38] on div "September 2025 Week 36 • BST Publish 1 job Revert 1 job" at bounding box center [278, 41] width 557 height 9
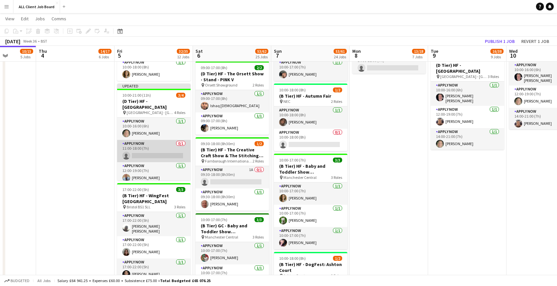
click at [158, 153] on app-card-role "APPLY NOW 0/1 11:00-18:00 (7h) single-neutral-actions" at bounding box center [153, 151] width 73 height 22
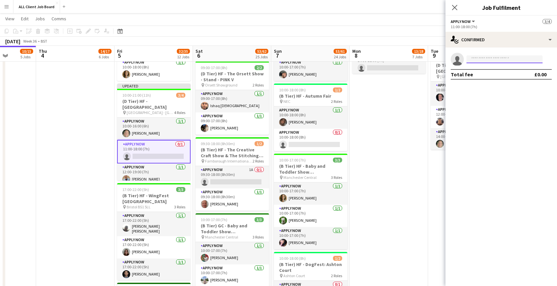
click at [477, 60] on input at bounding box center [504, 59] width 76 height 8
type input "***"
click at [481, 75] on span "[EMAIL_ADDRESS][DOMAIN_NAME]" at bounding box center [505, 74] width 66 height 5
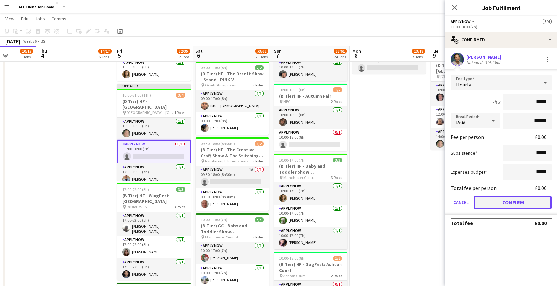
click at [484, 206] on button "Confirm" at bounding box center [513, 202] width 78 height 13
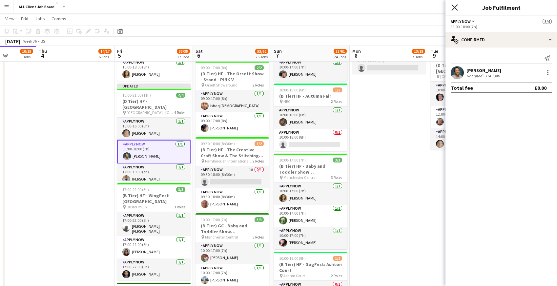
click at [452, 7] on icon "Close pop-in" at bounding box center [454, 7] width 6 height 6
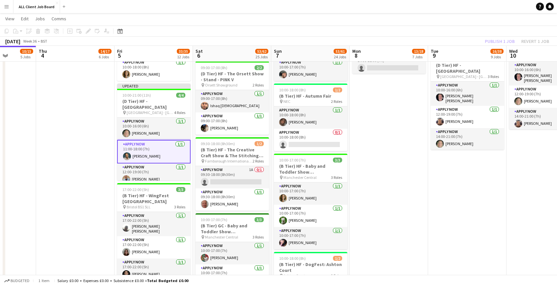
click at [437, 12] on app-navbar "Menu Boards Boards Boards All jobs Status Workforce Workforce My Workforce Recr…" at bounding box center [278, 6] width 557 height 13
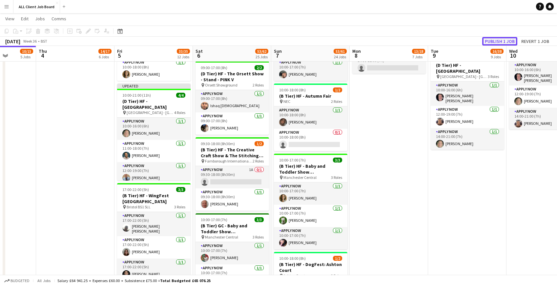
click at [500, 41] on button "Publish 1 job" at bounding box center [499, 41] width 35 height 9
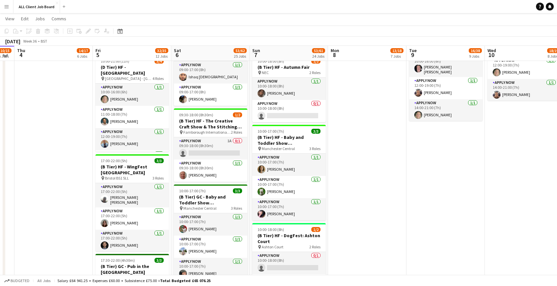
scroll to position [725, 0]
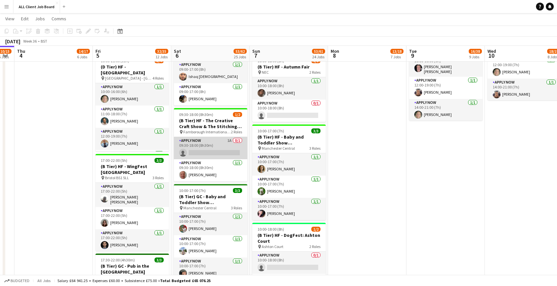
click at [206, 147] on app-card-role "APPLY NOW 1A 0/1 09:30-18:00 (8h30m) single-neutral-actions" at bounding box center [210, 148] width 73 height 22
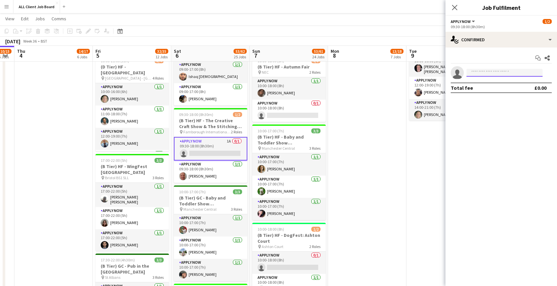
click at [498, 73] on input at bounding box center [504, 73] width 76 height 8
type input "****"
click at [468, 130] on mat-expansion-panel "check Confirmed Start chat Share single-neutral-actions **** Total fee £0.00" at bounding box center [501, 167] width 112 height 239
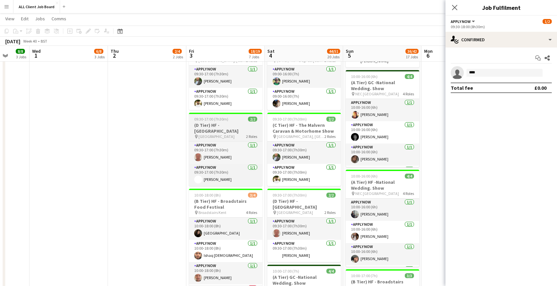
scroll to position [0, 208]
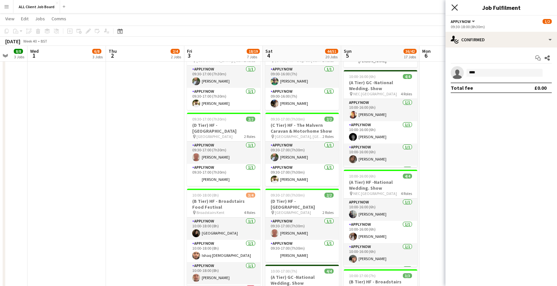
click at [455, 6] on icon "Close pop-in" at bounding box center [454, 7] width 6 height 6
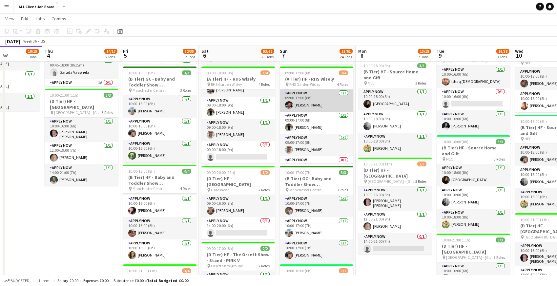
scroll to position [15, 0]
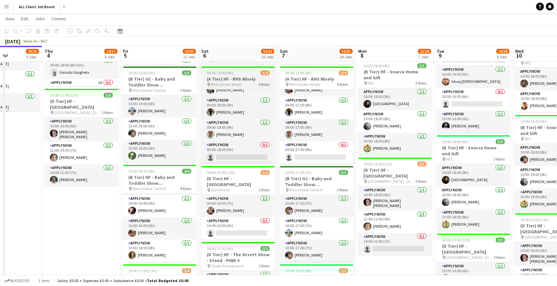
click at [238, 76] on h3 "(A Tier) HF - RHS Wisely" at bounding box center [237, 79] width 73 height 6
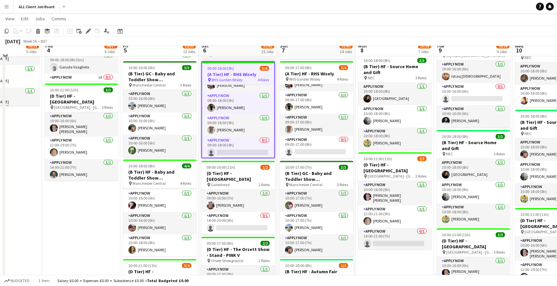
scroll to position [515, 0]
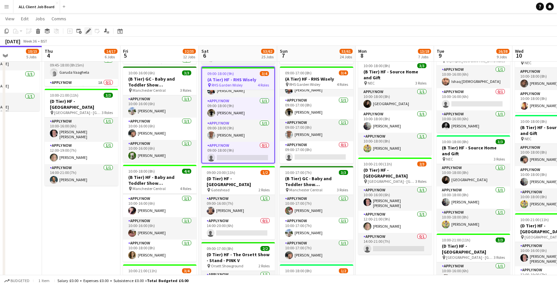
click at [90, 29] on icon at bounding box center [90, 30] width 2 height 2
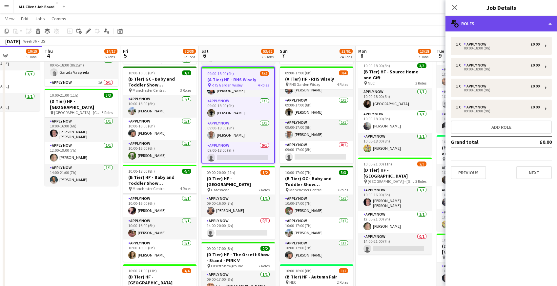
click at [490, 22] on div "multiple-users-add Roles" at bounding box center [501, 24] width 112 height 16
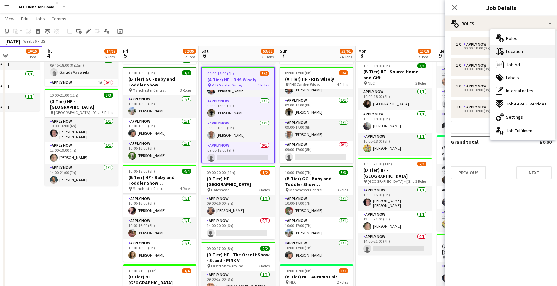
click at [512, 51] on span "Location" at bounding box center [514, 52] width 17 height 6
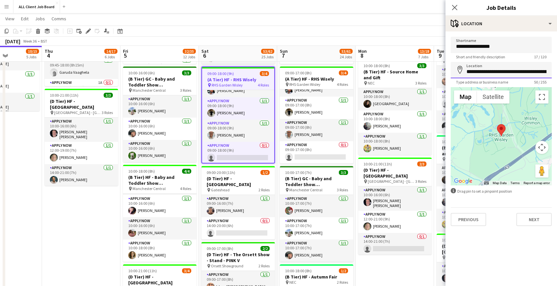
click at [510, 72] on input "**********" at bounding box center [501, 70] width 101 height 16
click at [453, 7] on icon "Close pop-in" at bounding box center [454, 7] width 6 height 6
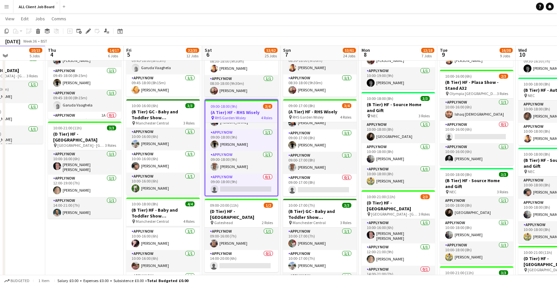
scroll to position [481, 0]
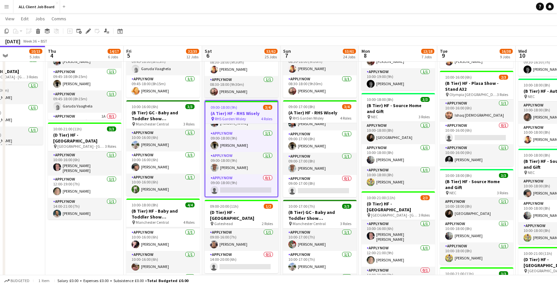
click at [239, 114] on h3 "(A Tier) HF - RHS Wisely" at bounding box center [241, 114] width 72 height 6
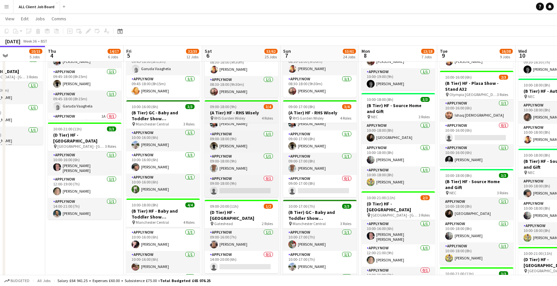
click at [239, 116] on span "RHS Garden Wisley" at bounding box center [229, 118] width 31 height 5
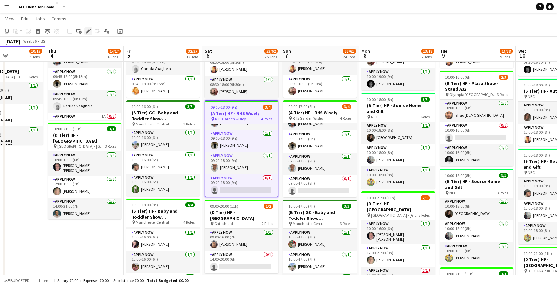
click at [87, 30] on icon "Edit" at bounding box center [88, 31] width 5 height 5
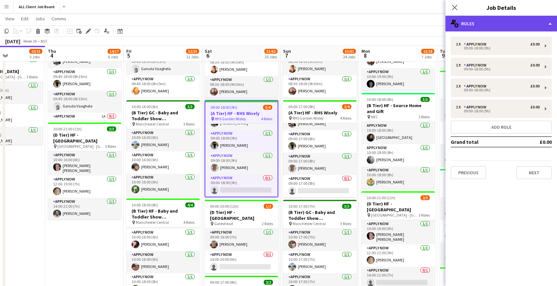
click at [487, 29] on div "multiple-users-add Roles" at bounding box center [501, 24] width 112 height 16
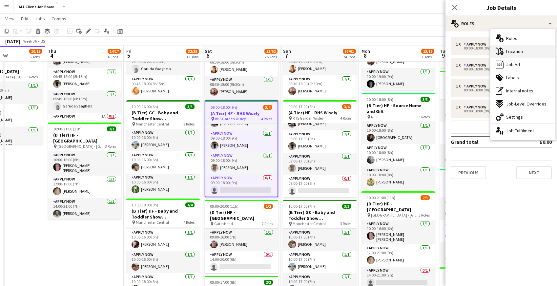
click at [521, 52] on span "Location" at bounding box center [514, 52] width 17 height 6
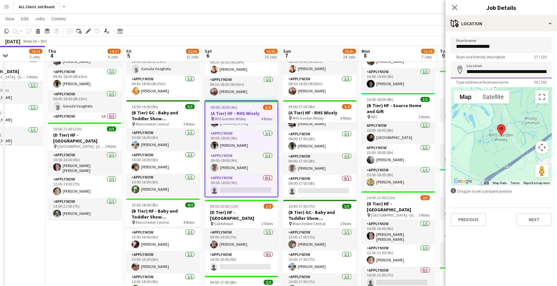
click at [507, 72] on input "**********" at bounding box center [501, 70] width 101 height 16
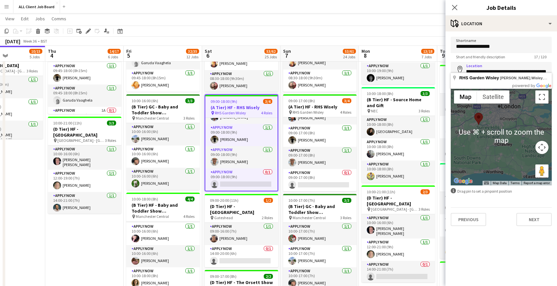
scroll to position [0, 0]
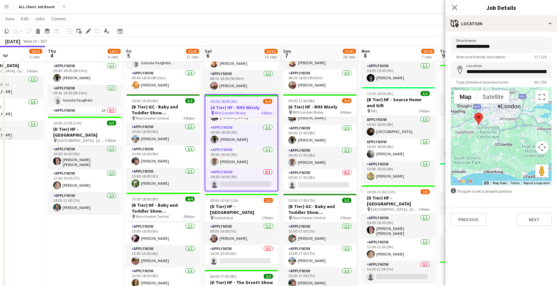
click at [494, 120] on div at bounding box center [501, 136] width 101 height 98
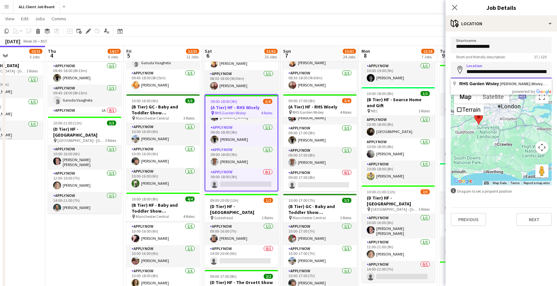
click at [465, 72] on input "**********" at bounding box center [501, 70] width 101 height 16
click at [456, 6] on icon at bounding box center [454, 7] width 6 height 6
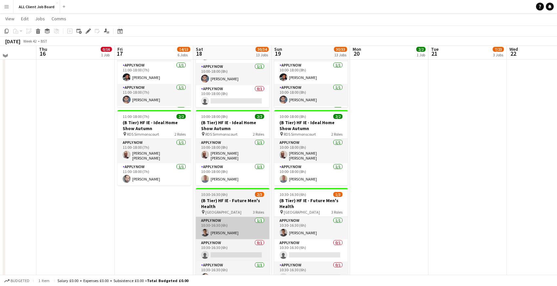
scroll to position [2071, 0]
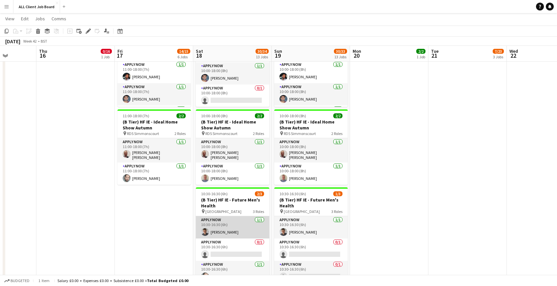
click at [217, 228] on app-card-role "APPLY NOW 1/1 10:30-16:30 (6h) Ruan Venter" at bounding box center [232, 228] width 73 height 22
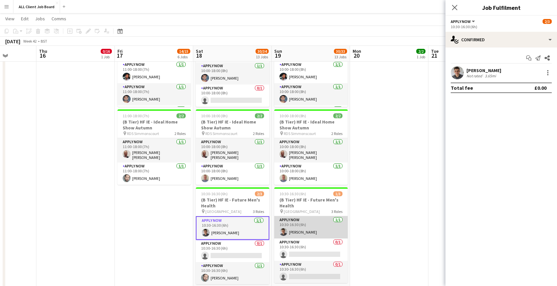
click at [293, 226] on app-card-role "APPLY NOW 1/1 10:30-16:30 (6h) Ruan Venter" at bounding box center [310, 228] width 73 height 22
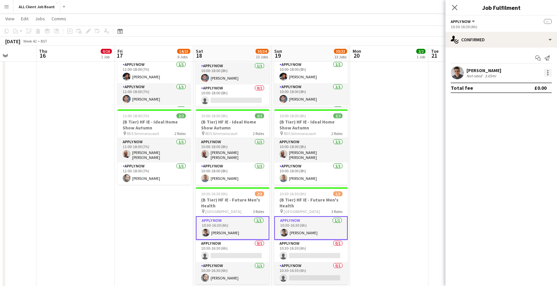
click at [546, 73] on div at bounding box center [548, 73] width 8 height 8
click at [519, 130] on span "Remove" at bounding box center [516, 132] width 20 height 6
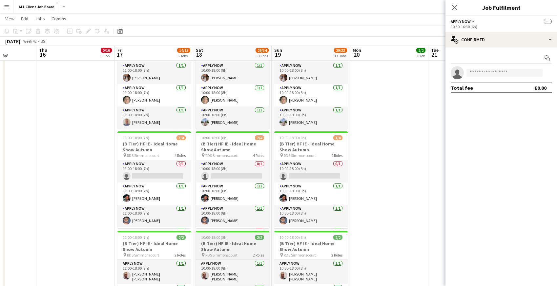
scroll to position [1948, 0]
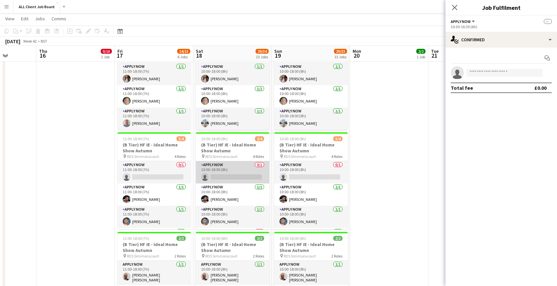
click at [218, 171] on app-card-role "APPLY NOW 0/1 10:00-18:00 (8h) single-neutral-actions" at bounding box center [232, 172] width 73 height 22
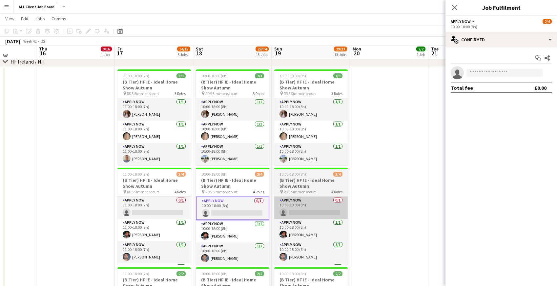
scroll to position [1910, 0]
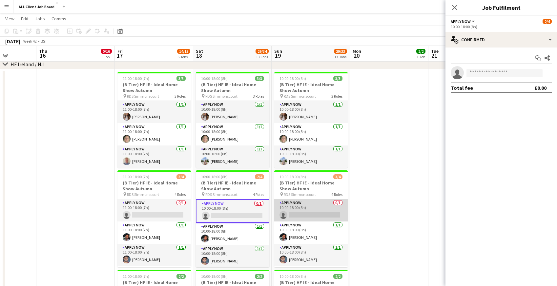
click at [298, 215] on app-card-role "APPLY NOW 0/1 10:00-18:00 (8h) single-neutral-actions" at bounding box center [310, 210] width 73 height 22
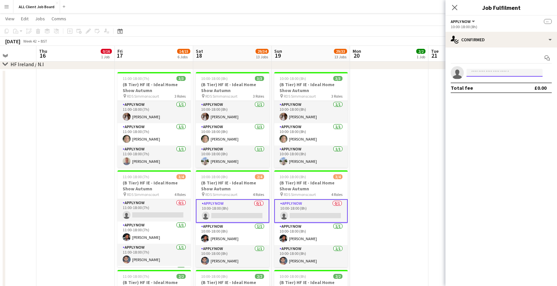
click at [478, 72] on input at bounding box center [504, 73] width 76 height 8
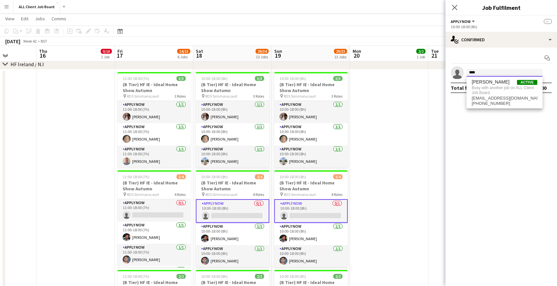
type input "****"
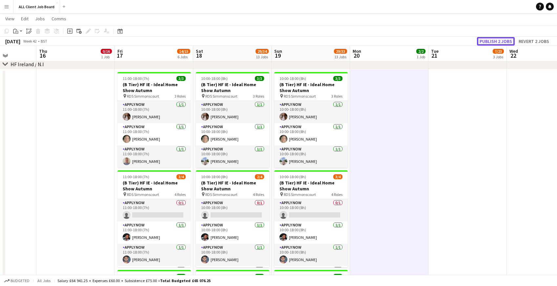
click at [495, 39] on button "Publish 2 jobs" at bounding box center [496, 41] width 38 height 9
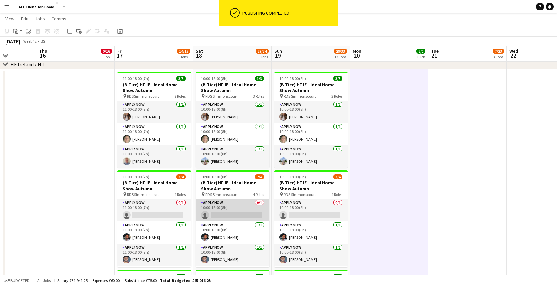
click at [221, 205] on app-card-role "APPLY NOW 0/1 10:00-18:00 (8h) single-neutral-actions" at bounding box center [232, 210] width 73 height 22
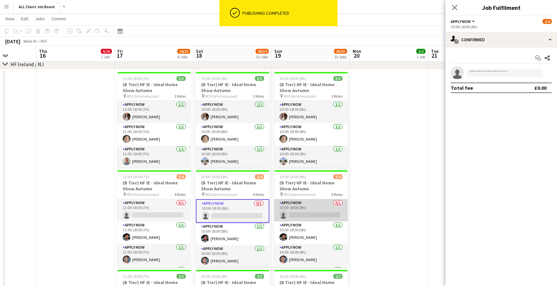
click at [285, 205] on app-card-role "APPLY NOW 0/1 10:00-18:00 (8h) single-neutral-actions" at bounding box center [310, 210] width 73 height 22
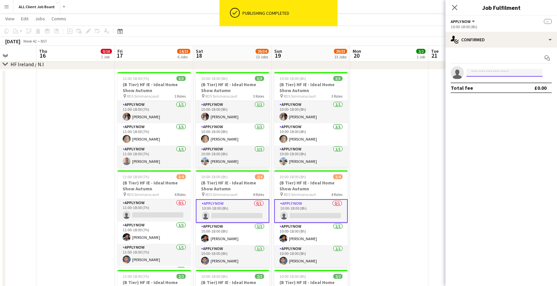
click at [471, 73] on input at bounding box center [504, 73] width 76 height 8
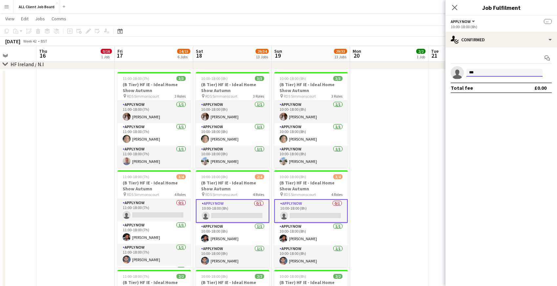
type input "****"
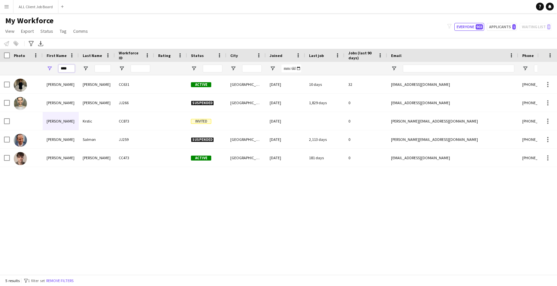
drag, startPoint x: 72, startPoint y: 71, endPoint x: 58, endPoint y: 69, distance: 13.6
click at [58, 69] on div "****" at bounding box center [61, 68] width 36 height 13
type input "*****"
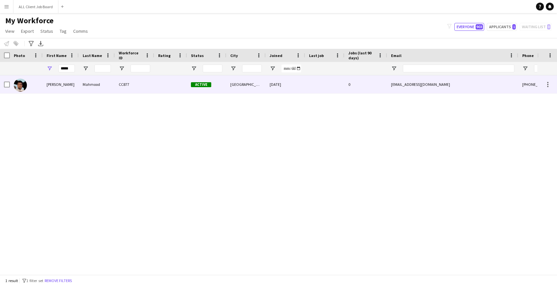
click at [70, 85] on div "[PERSON_NAME]" at bounding box center [61, 84] width 36 height 18
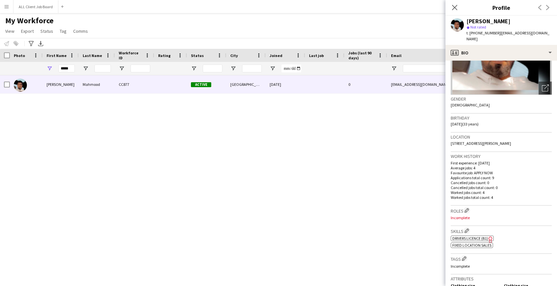
scroll to position [258, 0]
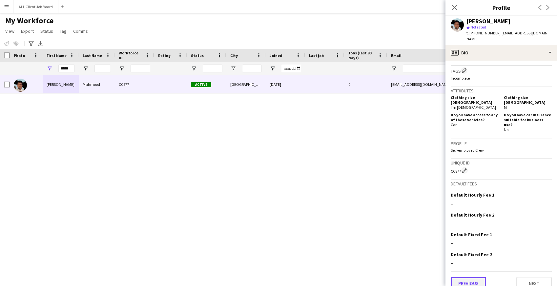
click at [472, 277] on button "Previous" at bounding box center [468, 283] width 35 height 13
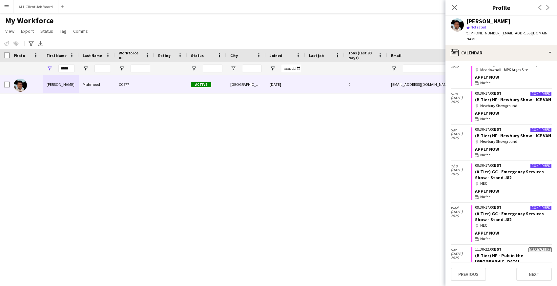
scroll to position [72, 0]
click at [457, 26] on app-user-avatar at bounding box center [457, 24] width 13 height 13
click at [483, 23] on div "[PERSON_NAME]" at bounding box center [488, 21] width 44 height 6
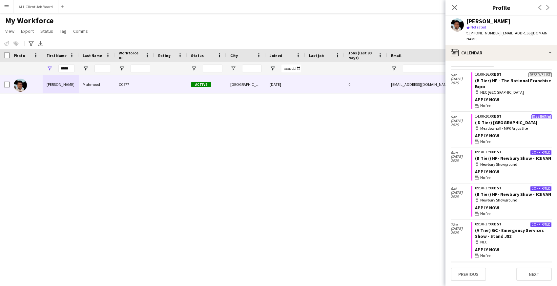
scroll to position [0, 0]
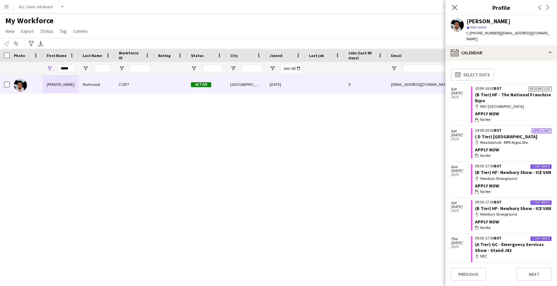
click at [9, 8] on app-icon "Menu" at bounding box center [6, 6] width 5 height 5
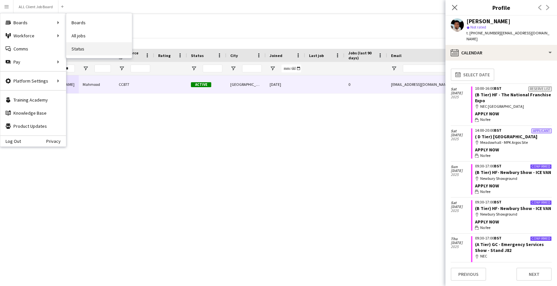
click at [86, 48] on link "Status" at bounding box center [99, 48] width 66 height 13
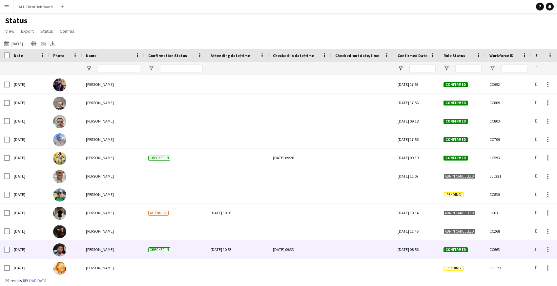
click at [357, 252] on div at bounding box center [362, 250] width 54 height 18
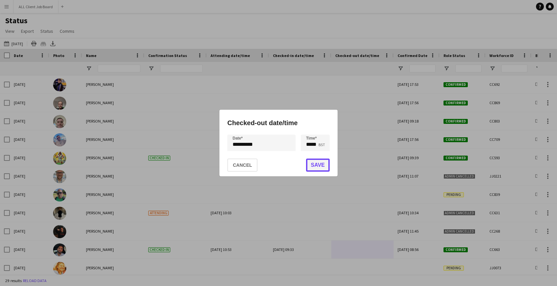
click at [320, 166] on button "Save" at bounding box center [318, 165] width 24 height 13
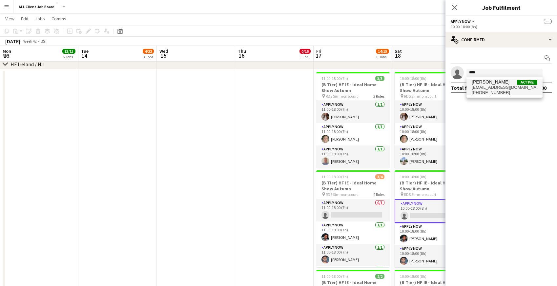
scroll to position [0, 199]
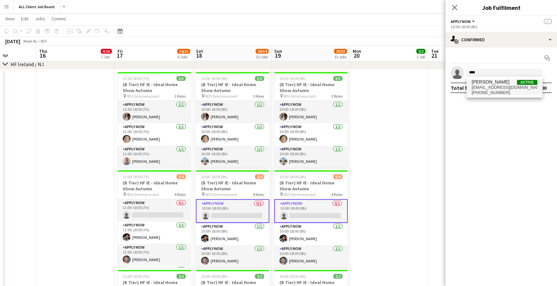
type input "****"
click at [482, 86] on span "[EMAIL_ADDRESS][DOMAIN_NAME]" at bounding box center [505, 87] width 66 height 5
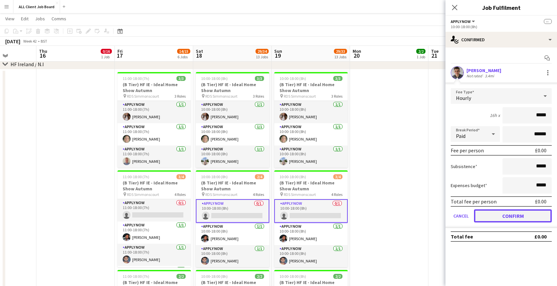
click at [496, 218] on button "Confirm" at bounding box center [513, 216] width 78 height 13
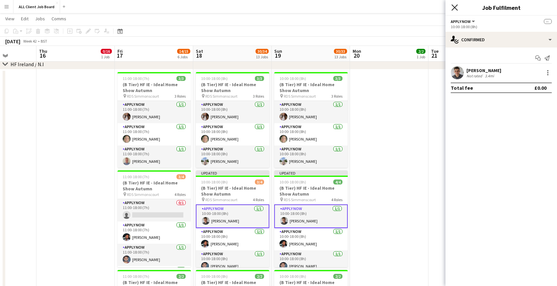
click at [454, 9] on icon "Close pop-in" at bounding box center [454, 7] width 6 height 6
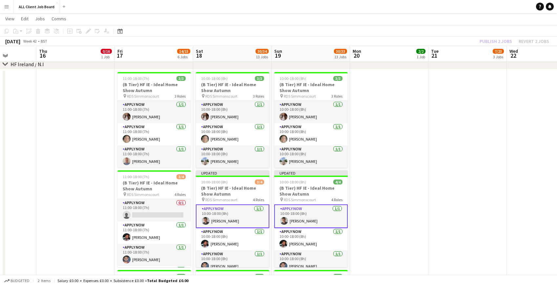
click at [446, 7] on app-navbar "Menu Boards Boards Boards All jobs Status Workforce Workforce My Workforce Recr…" at bounding box center [278, 6] width 557 height 13
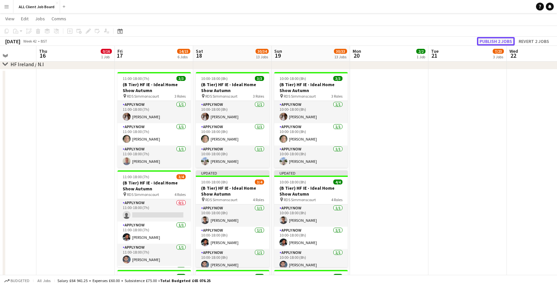
click at [489, 43] on button "Publish 2 jobs" at bounding box center [496, 41] width 38 height 9
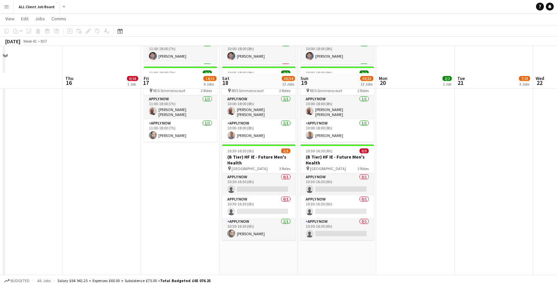
scroll to position [2141, 0]
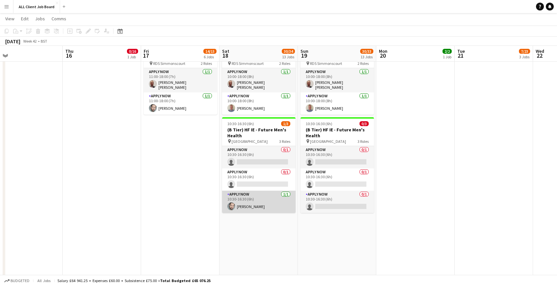
click at [242, 198] on app-card-role "APPLY NOW [DATE] 10:30-16:30 (6h) [PERSON_NAME]" at bounding box center [258, 202] width 73 height 22
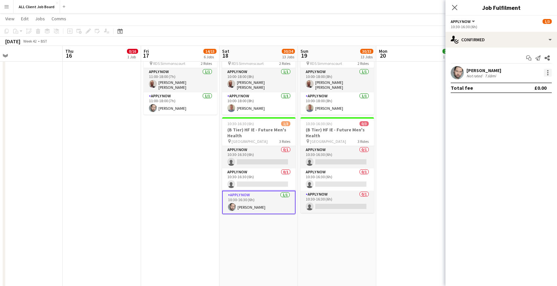
click at [549, 71] on div at bounding box center [548, 73] width 8 height 8
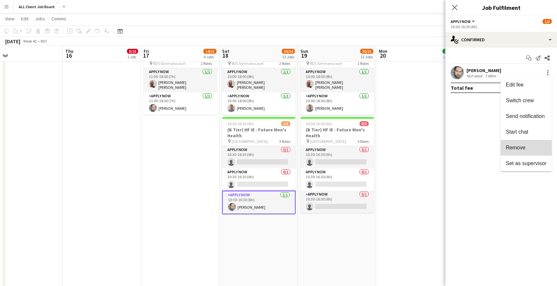
click at [515, 152] on button "Remove" at bounding box center [526, 148] width 51 height 16
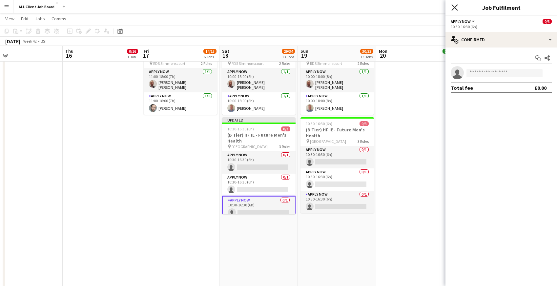
click at [455, 6] on icon "Close pop-in" at bounding box center [454, 7] width 6 height 6
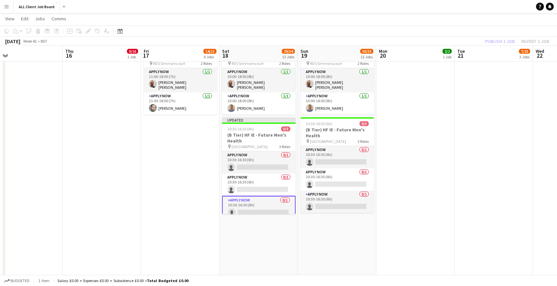
click at [472, 38] on div "[DATE] Week 42 • BST Publish 1 job Revert 1 job" at bounding box center [278, 41] width 557 height 9
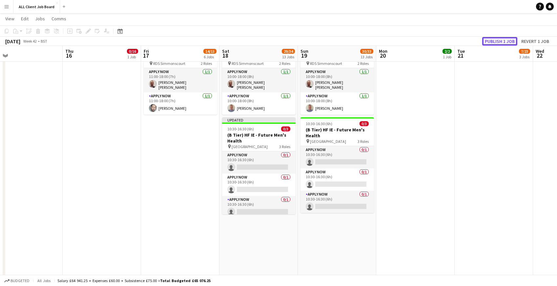
click at [501, 42] on button "Publish 1 job" at bounding box center [499, 41] width 35 height 9
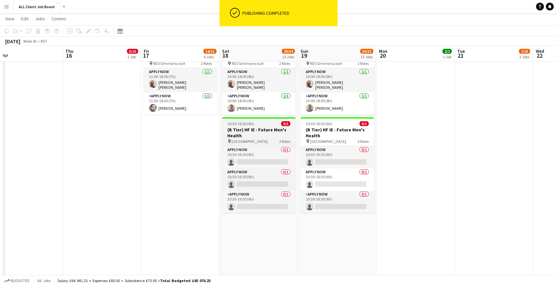
click at [230, 131] on h3 "(B Tier) HF IE - Future Men's Health" at bounding box center [258, 133] width 73 height 12
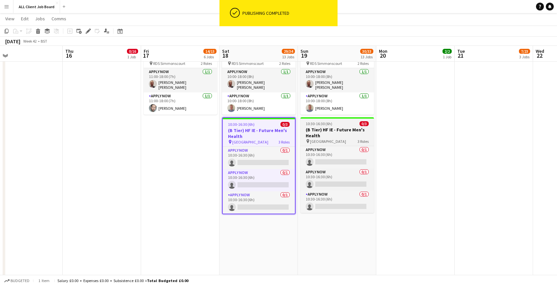
click at [327, 129] on h3 "(B Tier) HF IE - Future Men's Health" at bounding box center [336, 133] width 73 height 12
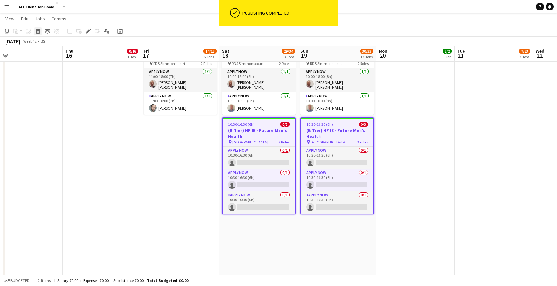
click at [37, 34] on div "Delete" at bounding box center [38, 31] width 8 height 8
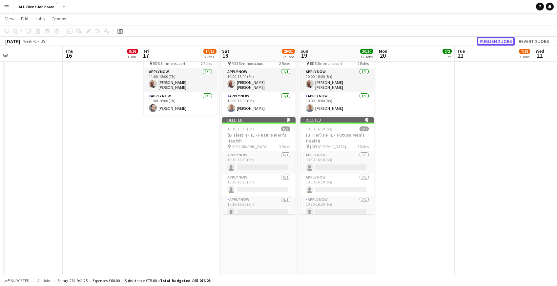
click at [496, 44] on button "Publish 2 jobs" at bounding box center [496, 41] width 38 height 9
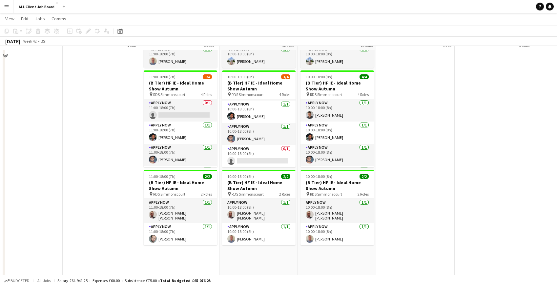
scroll to position [1997, 0]
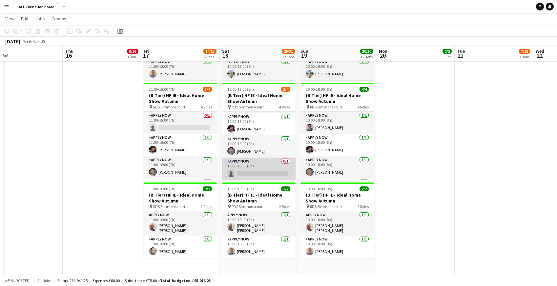
click at [252, 175] on app-card-role "APPLY NOW 0/1 10:00-18:00 (8h) single-neutral-actions" at bounding box center [258, 169] width 73 height 22
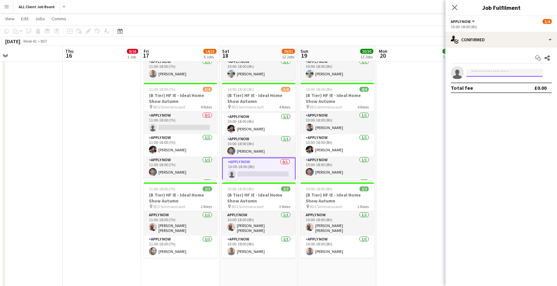
click at [491, 74] on input at bounding box center [504, 73] width 76 height 8
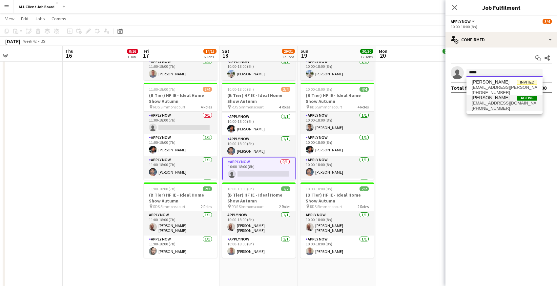
type input "*****"
click at [487, 105] on span "[EMAIL_ADDRESS][DOMAIN_NAME]" at bounding box center [505, 103] width 66 height 5
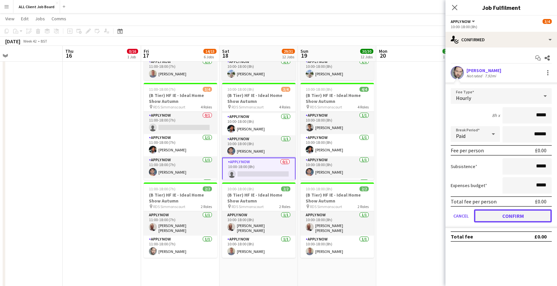
click at [496, 218] on button "Confirm" at bounding box center [513, 216] width 78 height 13
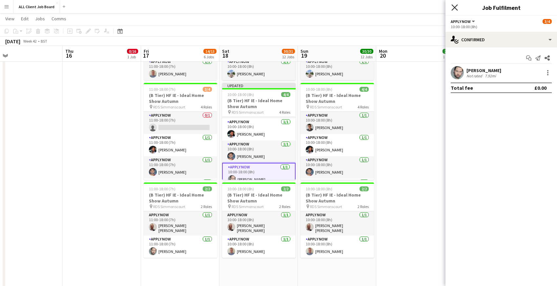
click at [453, 8] on icon "Close pop-in" at bounding box center [454, 7] width 6 height 6
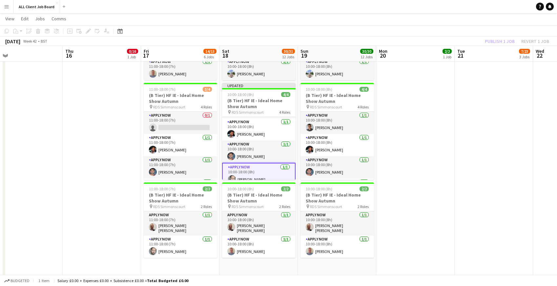
click at [434, 15] on app-page-menu "View Day view expanded Day view collapsed Month view Date picker Jump to [DATE]…" at bounding box center [278, 19] width 557 height 12
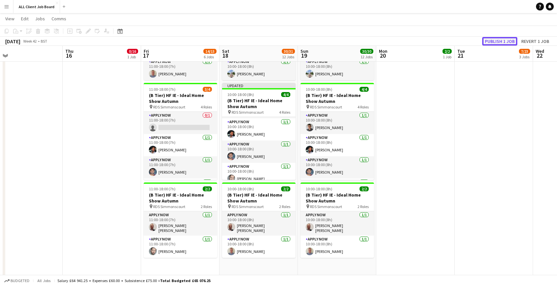
click at [505, 43] on button "Publish 1 job" at bounding box center [499, 41] width 35 height 9
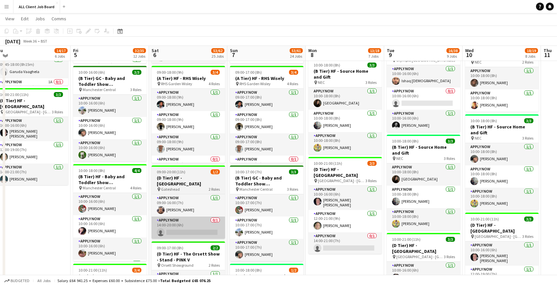
scroll to position [514, 0]
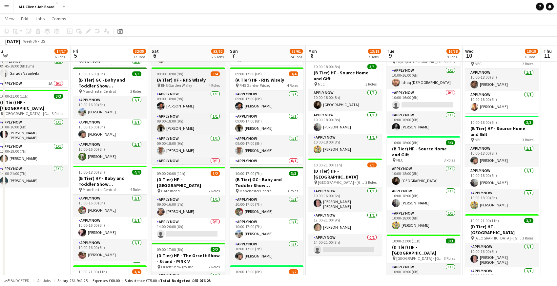
click at [193, 81] on h3 "(A Tier) HF - RHS Wisely" at bounding box center [188, 80] width 73 height 6
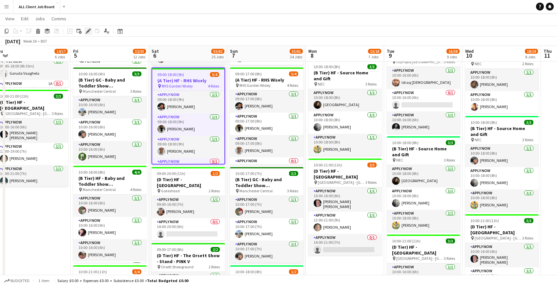
click at [87, 32] on icon at bounding box center [88, 32] width 4 height 4
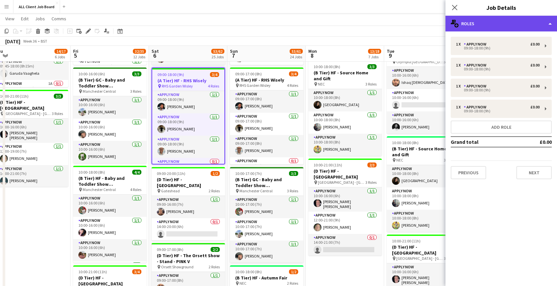
click at [499, 30] on div "multiple-users-add Roles" at bounding box center [501, 24] width 112 height 16
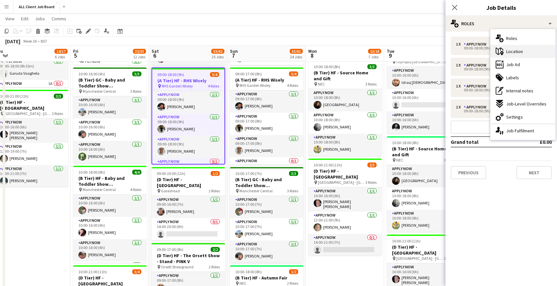
click at [508, 52] on span "Location" at bounding box center [514, 52] width 17 height 6
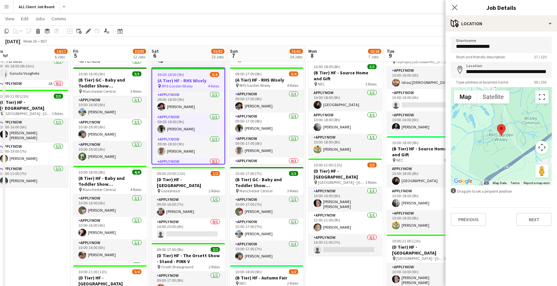
scroll to position [0, 33]
click at [456, 7] on icon "Close pop-in" at bounding box center [454, 7] width 6 height 6
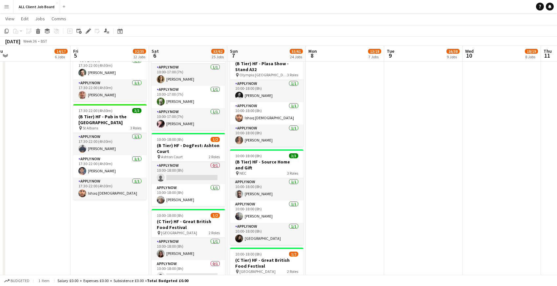
scroll to position [976, 0]
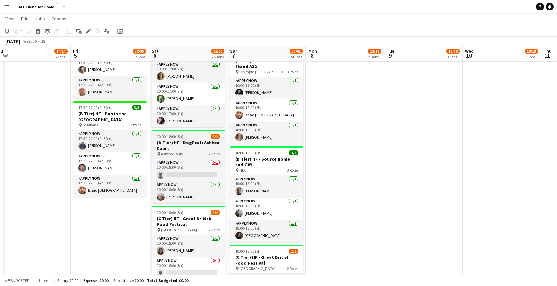
click at [171, 148] on h3 "(B Tier) HF - DogFest: Ashton Court" at bounding box center [188, 146] width 73 height 12
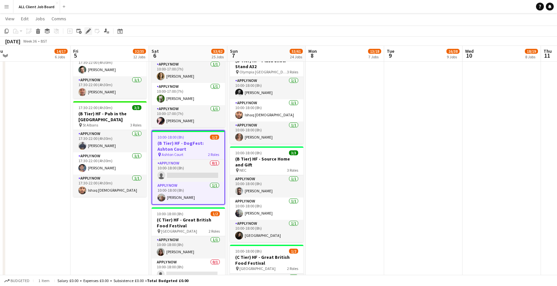
click at [89, 31] on icon at bounding box center [88, 32] width 4 height 4
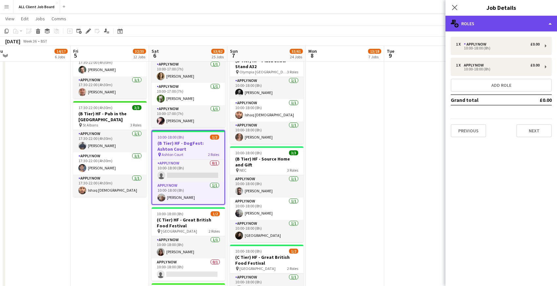
click at [493, 24] on div "multiple-users-add Roles" at bounding box center [501, 24] width 112 height 16
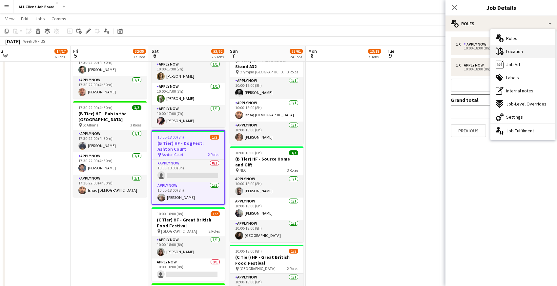
click at [518, 51] on span "Location" at bounding box center [514, 52] width 17 height 6
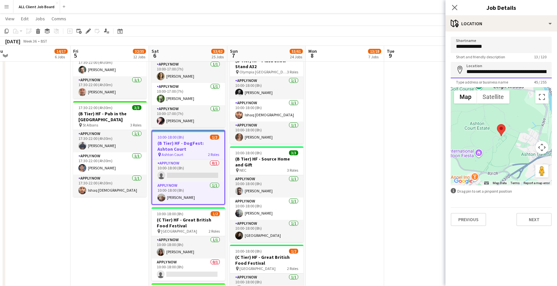
click at [509, 72] on input "**********" at bounding box center [501, 70] width 101 height 16
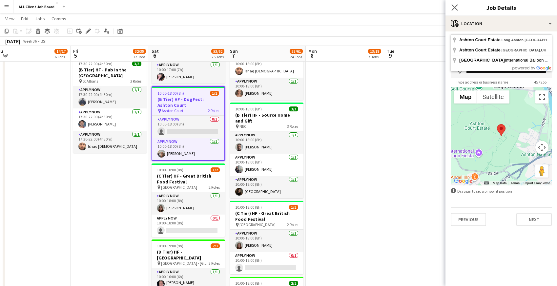
scroll to position [0, 0]
click at [454, 10] on app-icon "Close pop-in" at bounding box center [455, 8] width 10 height 10
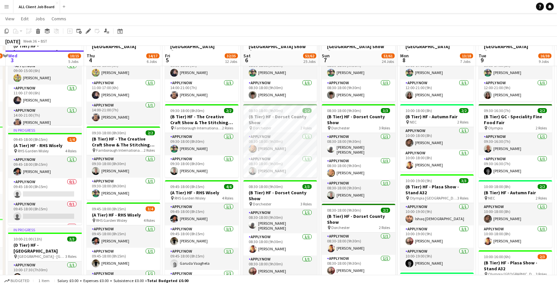
scroll to position [327, 0]
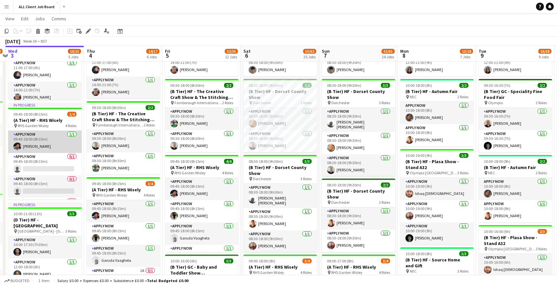
click at [39, 139] on app-card-role "APPLY NOW [DATE] 09:45-18:00 (8h15m) [PERSON_NAME]" at bounding box center [44, 142] width 73 height 22
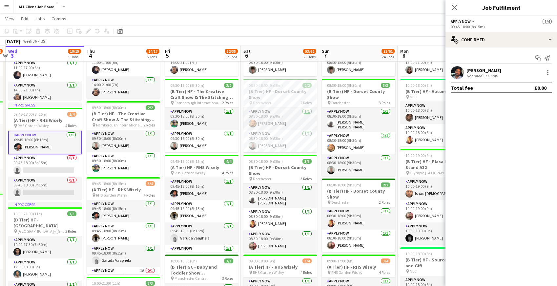
click at [39, 139] on app-card-role "APPLY NOW [DATE] 09:45-18:00 (8h15m) [PERSON_NAME]" at bounding box center [44, 143] width 73 height 24
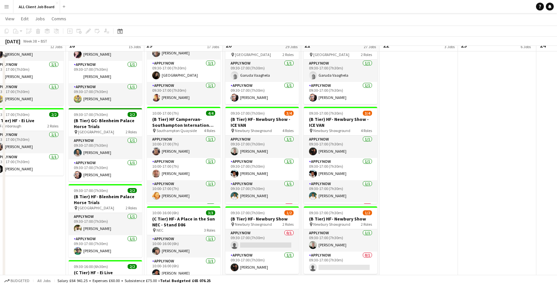
scroll to position [687, 0]
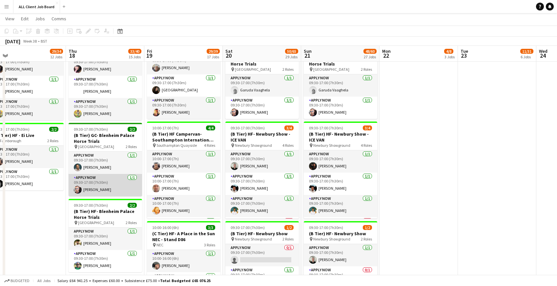
click at [112, 185] on app-card-role "APPLY NOW [DATE] 09:30-17:00 (7h30m) [PERSON_NAME]" at bounding box center [105, 185] width 73 height 22
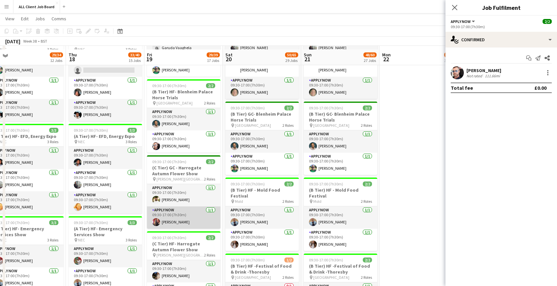
scroll to position [398, 0]
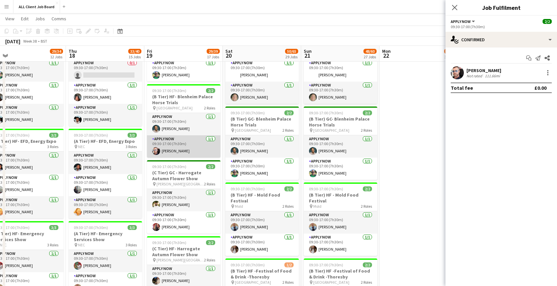
click at [183, 145] on app-card-role "APPLY NOW [DATE] 09:30-17:00 (7h30m) [PERSON_NAME]" at bounding box center [183, 146] width 73 height 22
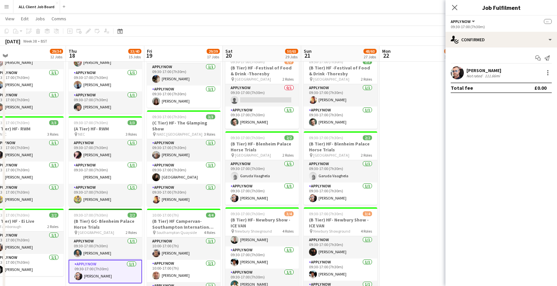
scroll to position [9, 0]
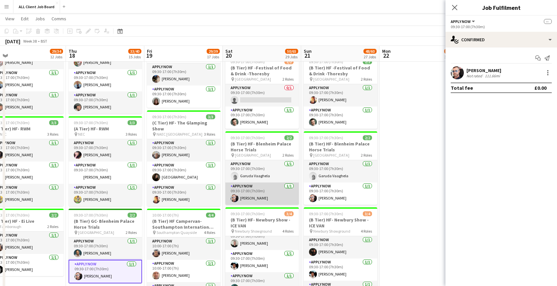
click at [256, 183] on app-card-role "APPLY NOW [DATE] 09:30-17:00 (7h30m) [PERSON_NAME]" at bounding box center [261, 194] width 73 height 22
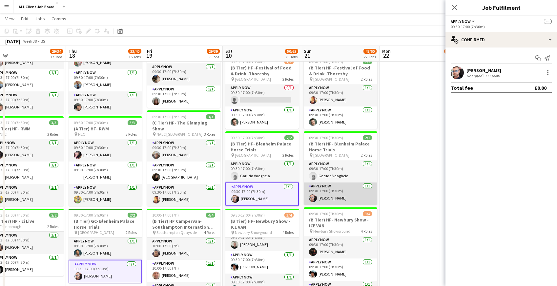
click at [332, 187] on app-card-role "APPLY NOW [DATE] 09:30-17:00 (7h30m) [PERSON_NAME]" at bounding box center [340, 194] width 73 height 22
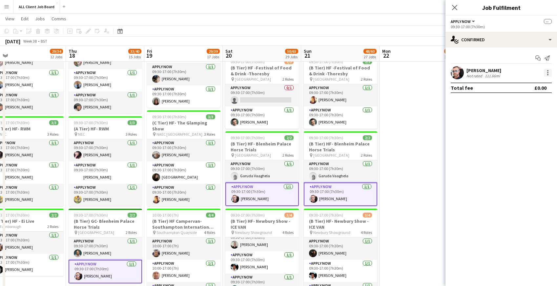
click at [547, 75] on div at bounding box center [547, 74] width 1 height 1
click at [516, 132] on span "Remove" at bounding box center [516, 132] width 20 height 6
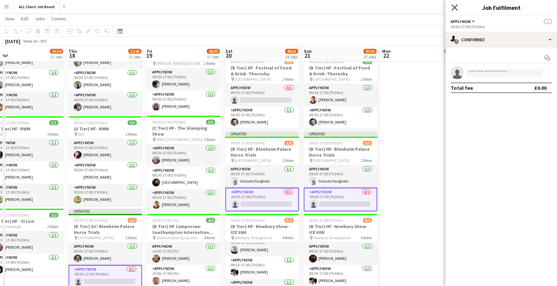
click at [452, 7] on icon "Close pop-in" at bounding box center [454, 7] width 6 height 6
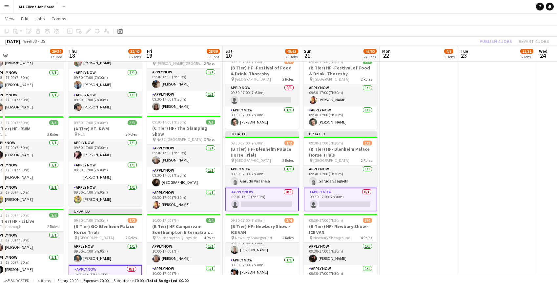
click at [452, 7] on app-navbar "Menu Boards Boards Boards All jobs Status Workforce Workforce My Workforce Recr…" at bounding box center [278, 6] width 557 height 13
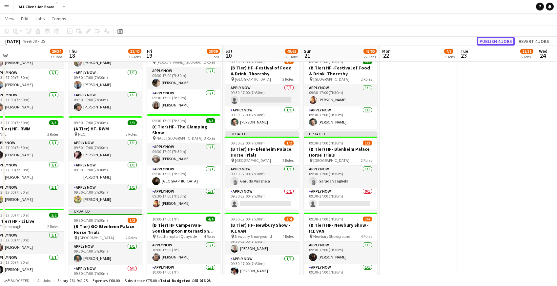
click at [492, 40] on button "Publish 4 jobs" at bounding box center [496, 41] width 38 height 9
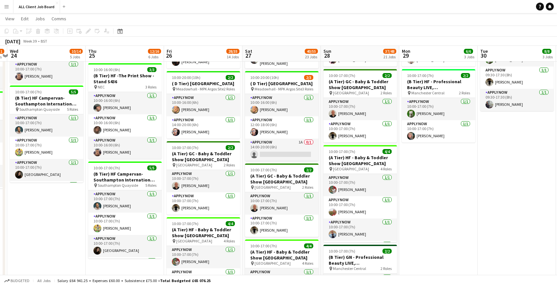
scroll to position [423, 0]
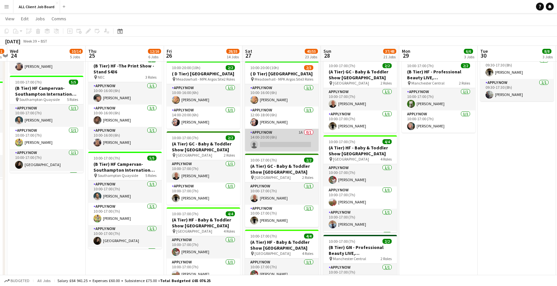
click at [275, 151] on app-card-role "APPLY NOW 1A 0/1 14:00-20:00 (6h) single-neutral-actions" at bounding box center [281, 140] width 73 height 22
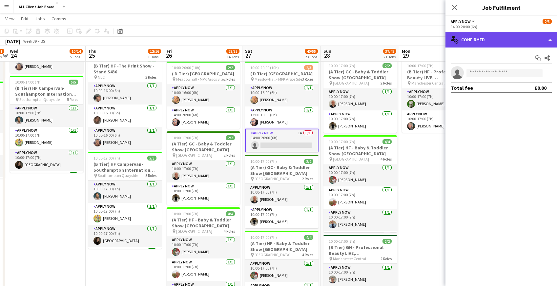
click at [513, 39] on div "single-neutral-actions-check-2 Confirmed" at bounding box center [501, 40] width 112 height 16
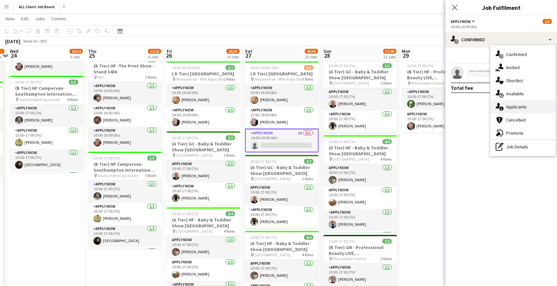
click at [526, 108] on span "Applicants" at bounding box center [516, 107] width 21 height 6
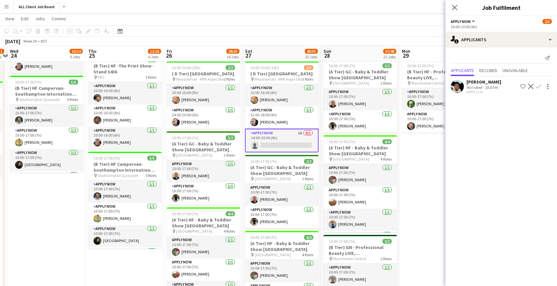
click at [539, 86] on app-icon "Confirm" at bounding box center [538, 86] width 5 height 5
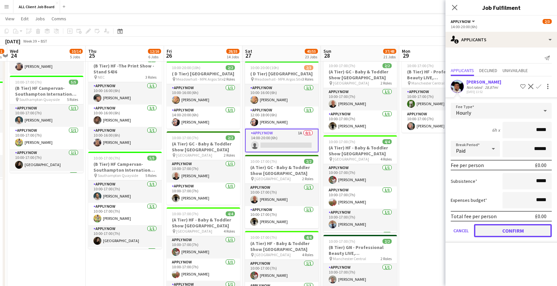
click at [494, 229] on button "Confirm" at bounding box center [513, 230] width 78 height 13
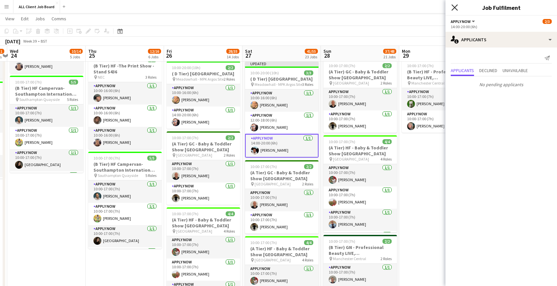
click at [455, 9] on icon "Close pop-in" at bounding box center [454, 7] width 6 height 6
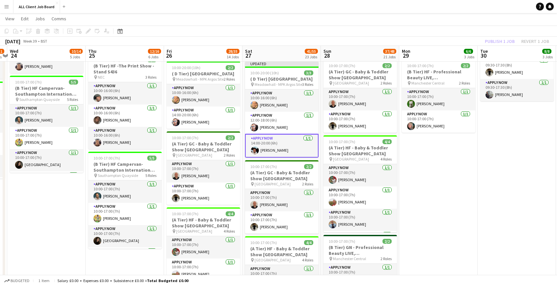
click at [453, 7] on app-navbar "Menu Boards Boards Boards All jobs Status Workforce Workforce My Workforce Recr…" at bounding box center [278, 6] width 557 height 13
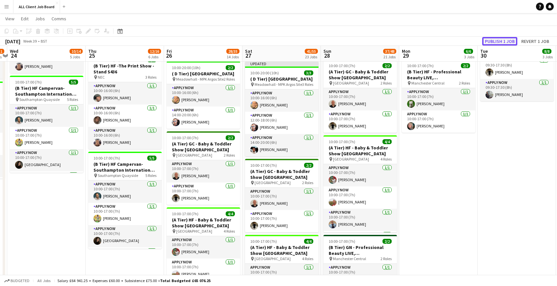
click at [500, 43] on button "Publish 1 job" at bounding box center [499, 41] width 35 height 9
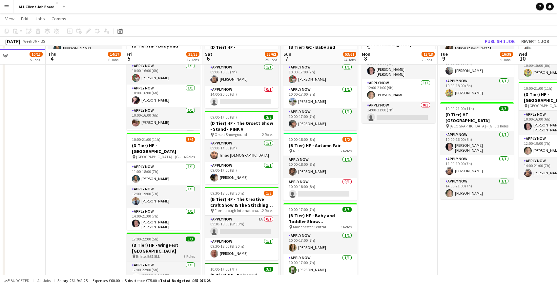
scroll to position [653, 0]
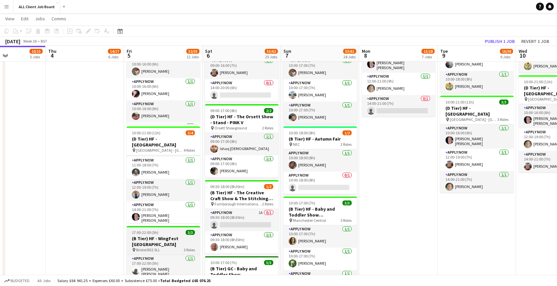
click at [152, 168] on app-card-role "APPLY NOW [DATE] 11:00-18:00 (7h) [PERSON_NAME]" at bounding box center [163, 168] width 73 height 22
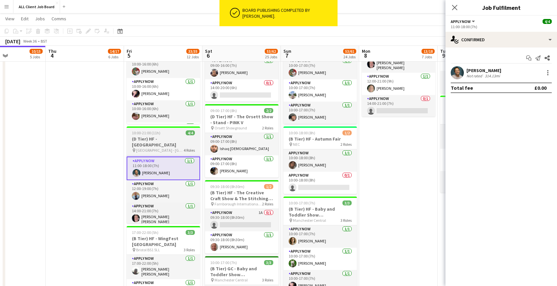
click at [138, 135] on span "10:00-21:00 (11h)" at bounding box center [146, 133] width 29 height 5
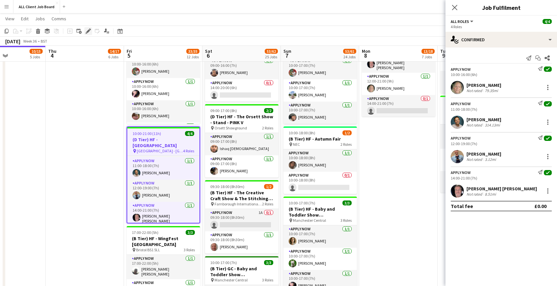
click at [89, 33] on icon "Edit" at bounding box center [88, 31] width 5 height 5
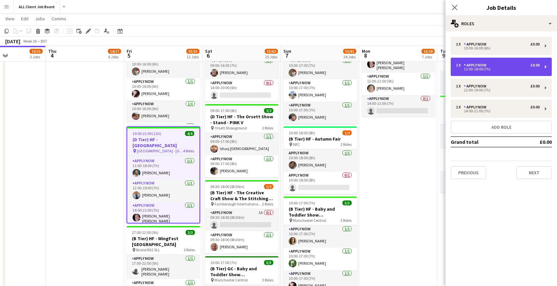
click at [467, 68] on div "11:00-18:00 (7h)" at bounding box center [498, 69] width 84 height 3
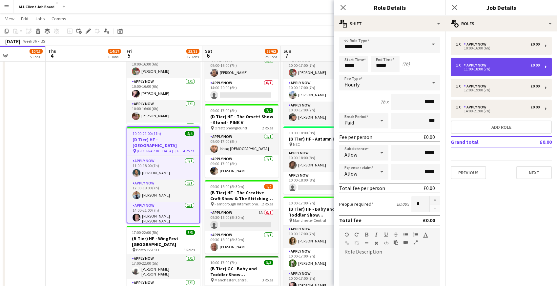
click at [472, 69] on div "11:00-18:00 (7h)" at bounding box center [498, 69] width 84 height 3
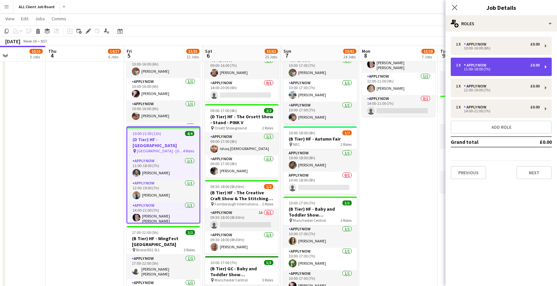
click at [472, 69] on div "11:00-18:00 (7h)" at bounding box center [498, 69] width 84 height 3
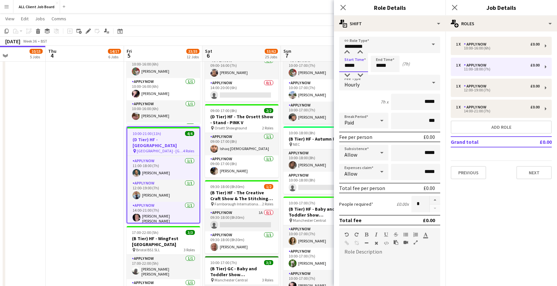
drag, startPoint x: 344, startPoint y: 65, endPoint x: 359, endPoint y: 65, distance: 14.4
click at [359, 65] on input "*****" at bounding box center [353, 64] width 29 height 16
type input "*****"
click at [344, 5] on icon "Close pop-in" at bounding box center [343, 7] width 6 height 6
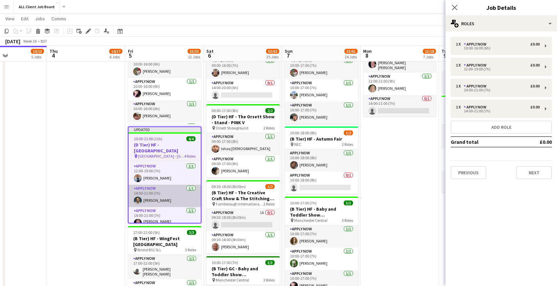
scroll to position [28, 0]
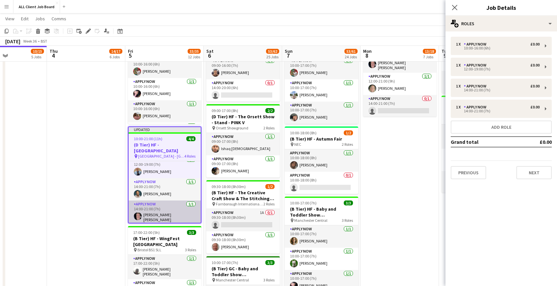
click at [158, 216] on app-card-role "APPLY NOW [DATE] 14:00-21:00 (7h) [PERSON_NAME] [PERSON_NAME]" at bounding box center [165, 213] width 72 height 24
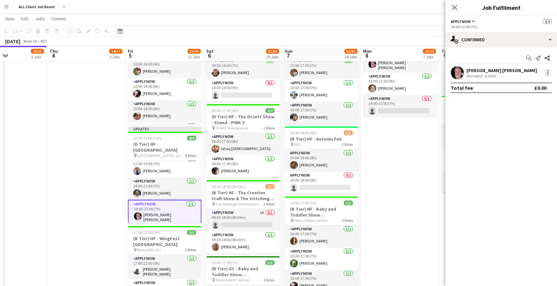
click at [548, 73] on div at bounding box center [548, 73] width 8 height 8
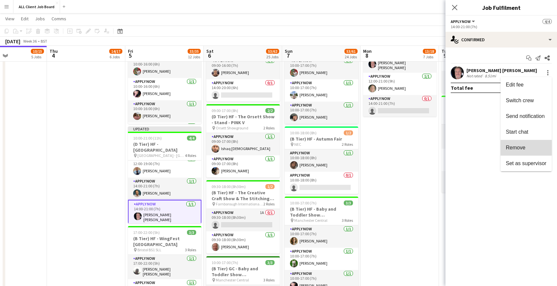
click at [511, 146] on span "Remove" at bounding box center [516, 148] width 20 height 6
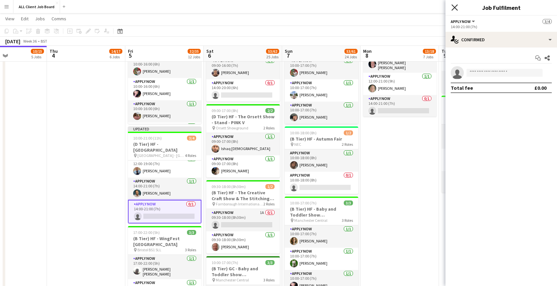
click at [453, 6] on icon at bounding box center [454, 7] width 6 height 6
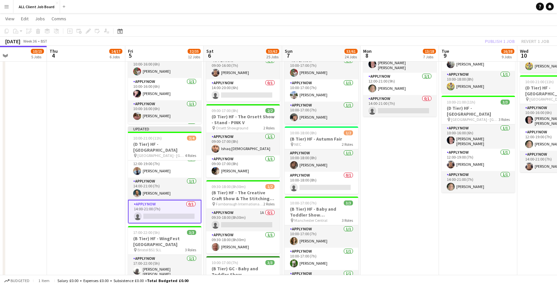
click at [442, 5] on app-navbar "Menu Boards Boards Boards All jobs Status Workforce Workforce My Workforce Recr…" at bounding box center [278, 6] width 557 height 13
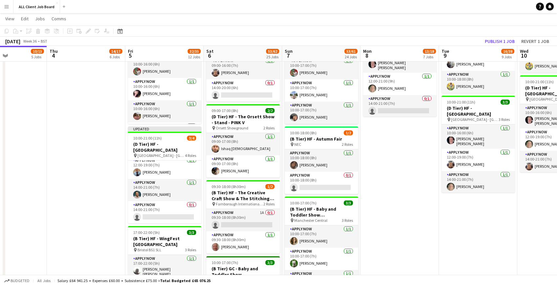
scroll to position [26, 0]
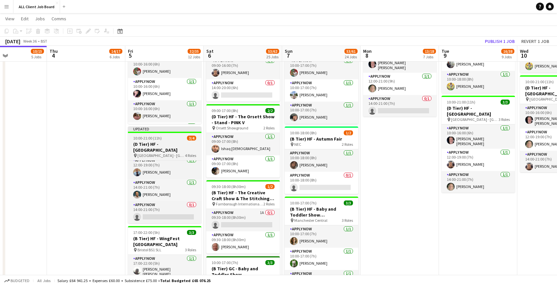
click at [160, 142] on h3 "(D Tier) HF - [GEOGRAPHIC_DATA]" at bounding box center [164, 147] width 73 height 12
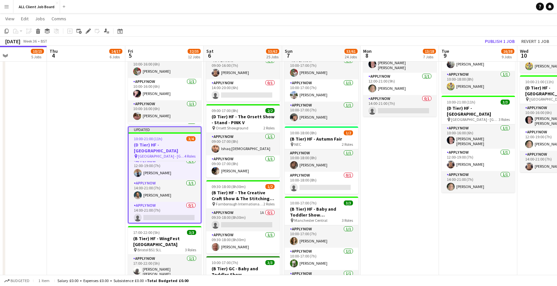
scroll to position [28, 0]
click at [89, 29] on icon "Edit" at bounding box center [88, 31] width 5 height 5
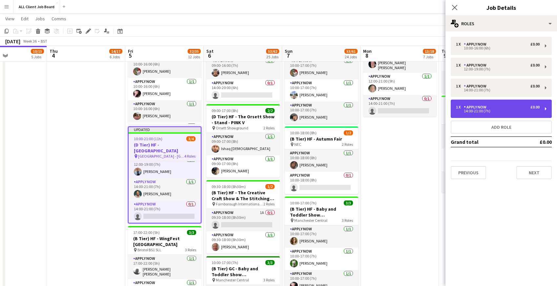
click at [473, 113] on div "14:00-21:00 (7h)" at bounding box center [498, 111] width 84 height 3
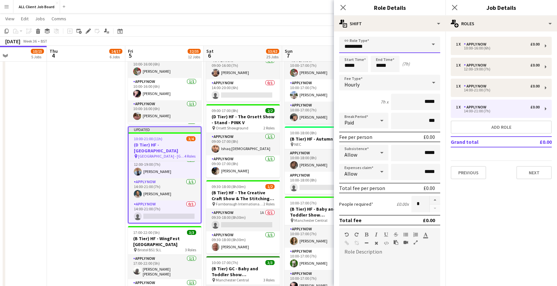
click at [417, 45] on input "*********" at bounding box center [389, 45] width 101 height 16
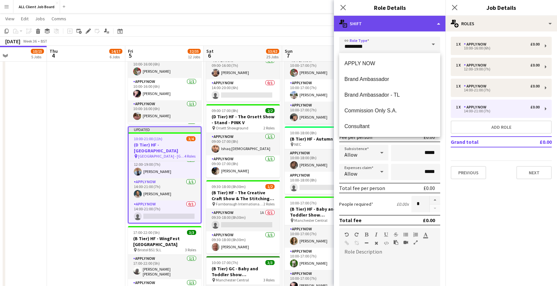
click at [415, 26] on div "multiple-actions-text Shift" at bounding box center [390, 24] width 112 height 16
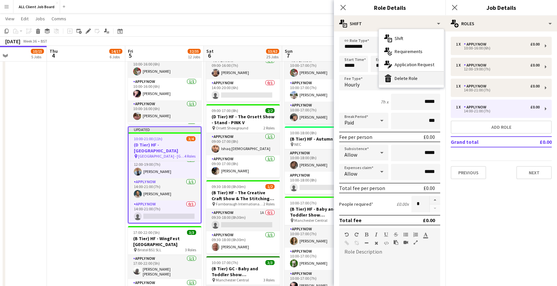
click at [403, 78] on div "bin-2 Delete Role" at bounding box center [411, 78] width 65 height 13
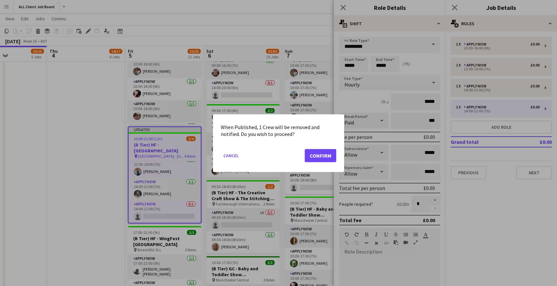
scroll to position [0, 0]
click at [315, 157] on button "Confirm" at bounding box center [320, 155] width 31 height 13
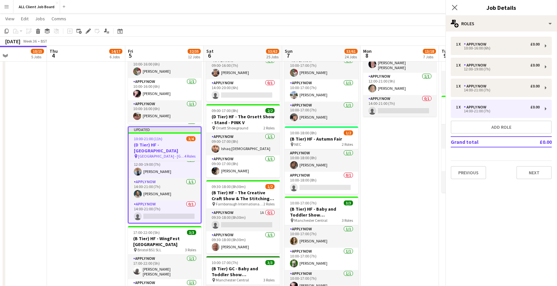
scroll to position [5, 0]
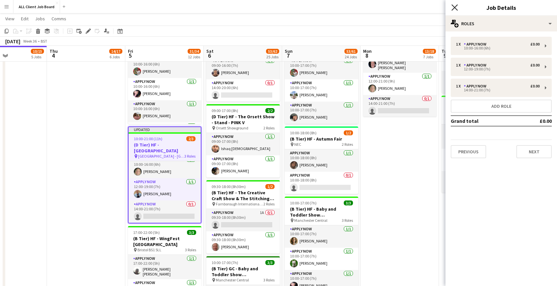
click at [455, 7] on icon at bounding box center [454, 7] width 6 height 6
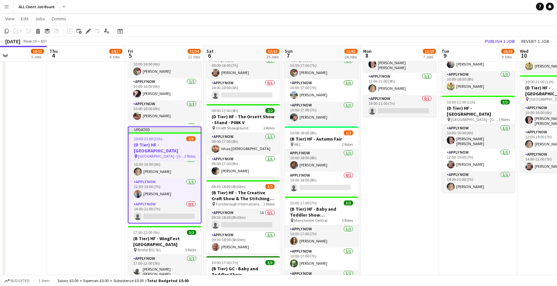
click at [443, 8] on app-navbar "Menu Boards Boards Boards All jobs Status Workforce Workforce My Workforce Recr…" at bounding box center [278, 6] width 557 height 13
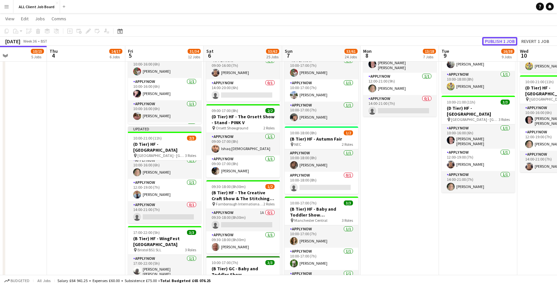
click at [494, 43] on button "Publish 1 job" at bounding box center [499, 41] width 35 height 9
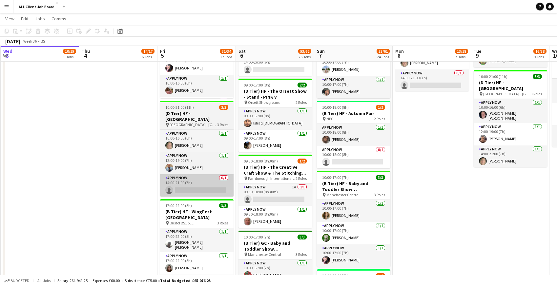
scroll to position [0, 155]
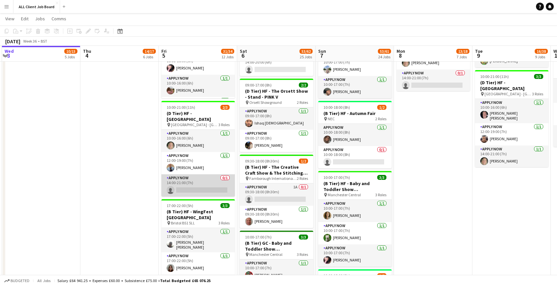
click at [195, 186] on app-card-role "APPLY NOW 0/1 14:00-21:00 (7h) single-neutral-actions" at bounding box center [197, 186] width 73 height 22
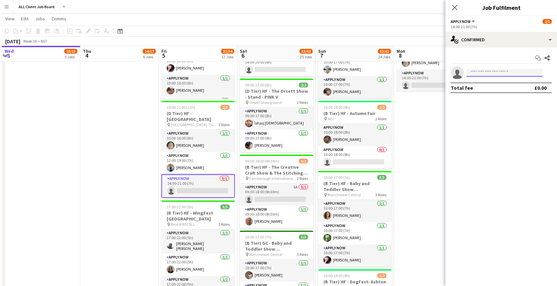
click at [495, 73] on input at bounding box center [504, 73] width 76 height 8
type input "*"
type input "***"
click at [495, 88] on span "[EMAIL_ADDRESS][DOMAIN_NAME]" at bounding box center [505, 87] width 66 height 5
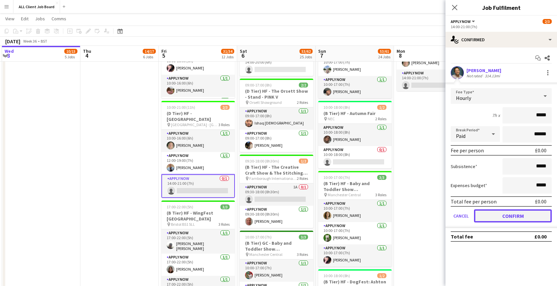
click at [492, 216] on button "Confirm" at bounding box center [513, 216] width 78 height 13
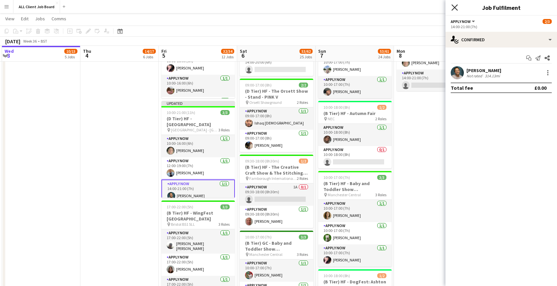
click at [454, 8] on icon at bounding box center [454, 7] width 6 height 6
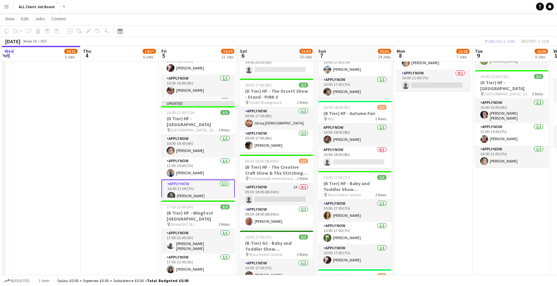
click at [445, 5] on app-navbar "Menu Boards Boards Boards All jobs Status Workforce Workforce My Workforce Recr…" at bounding box center [278, 6] width 557 height 13
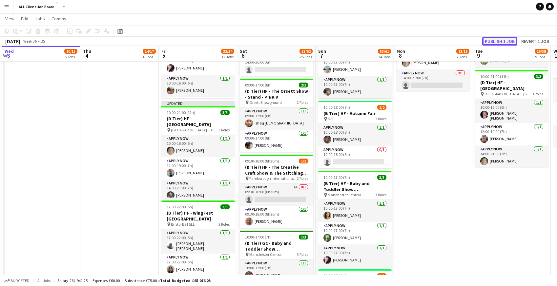
click at [494, 41] on button "Publish 1 job" at bounding box center [499, 41] width 35 height 9
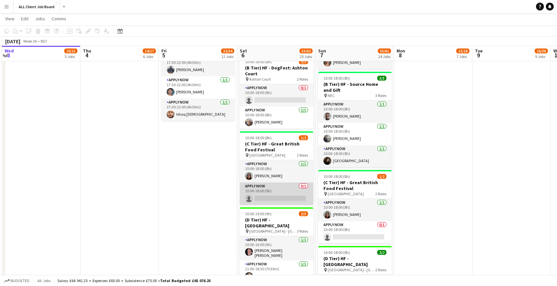
scroll to position [1051, 0]
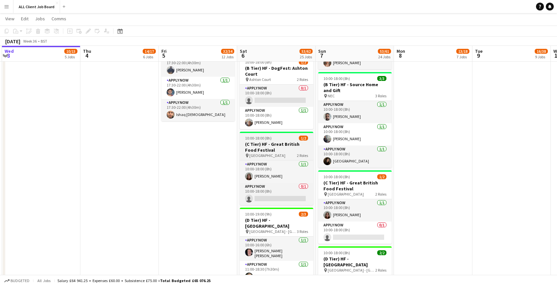
click at [271, 146] on h3 "(C Tier) HF - Great British Food Festival" at bounding box center [276, 147] width 73 height 12
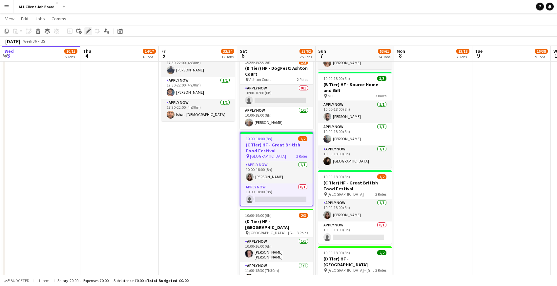
click at [89, 30] on icon at bounding box center [88, 32] width 4 height 4
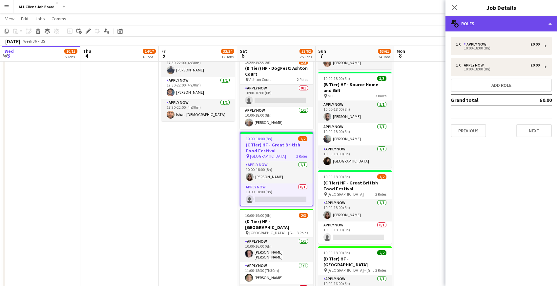
click at [525, 22] on div "multiple-users-add Roles" at bounding box center [501, 24] width 112 height 16
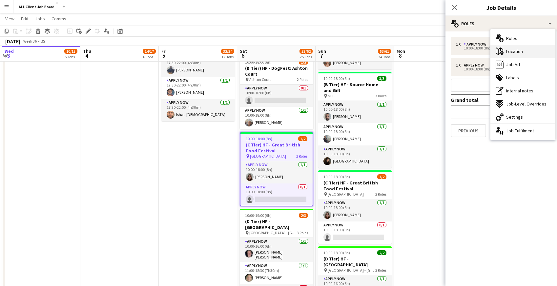
click at [515, 53] on span "Location" at bounding box center [514, 52] width 17 height 6
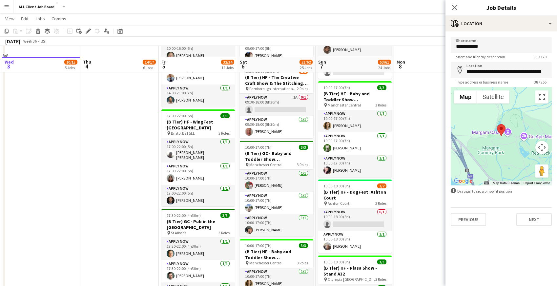
scroll to position [760, 0]
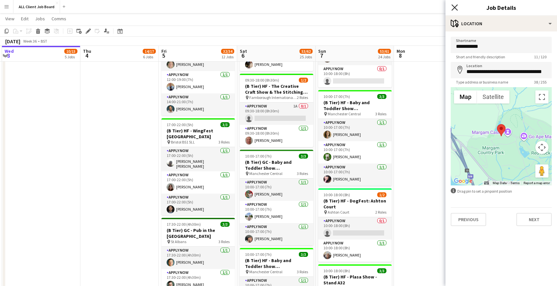
click at [453, 7] on icon "Close pop-in" at bounding box center [454, 7] width 6 height 6
